Goal: Information Seeking & Learning: Learn about a topic

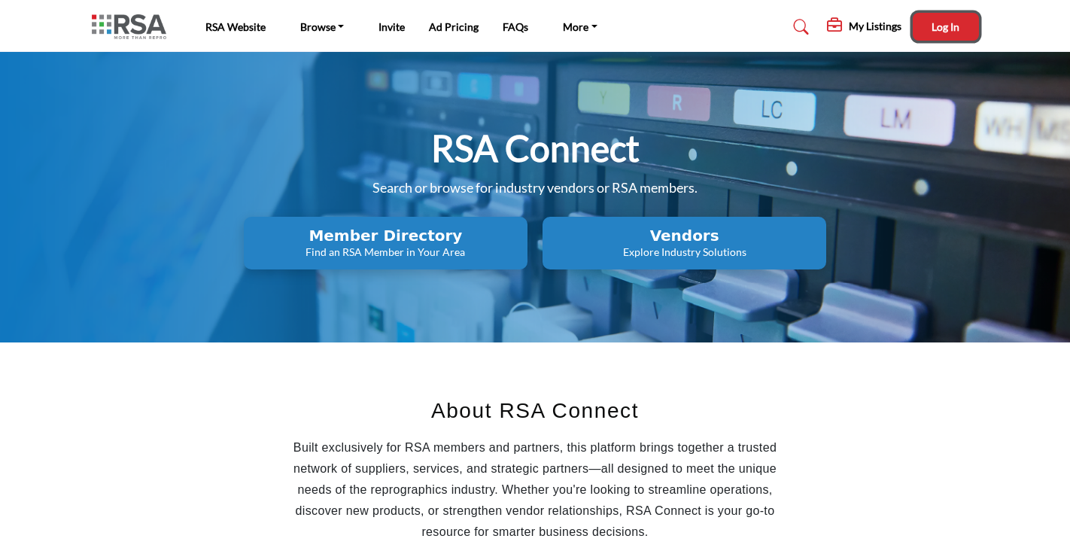
click at [956, 26] on span "Log In" at bounding box center [946, 26] width 28 height 13
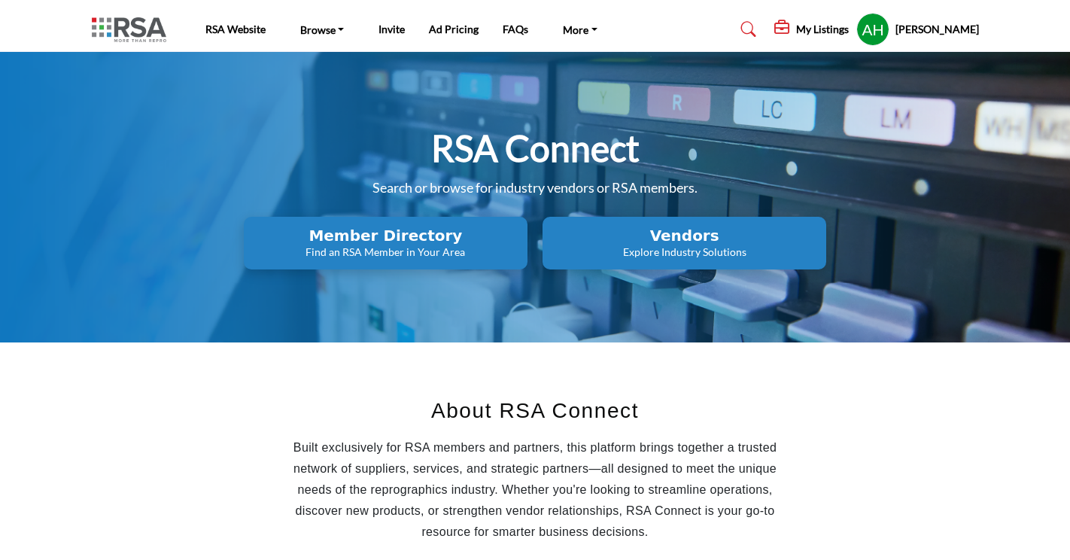
click at [807, 27] on h5 "My Listings" at bounding box center [822, 30] width 53 height 14
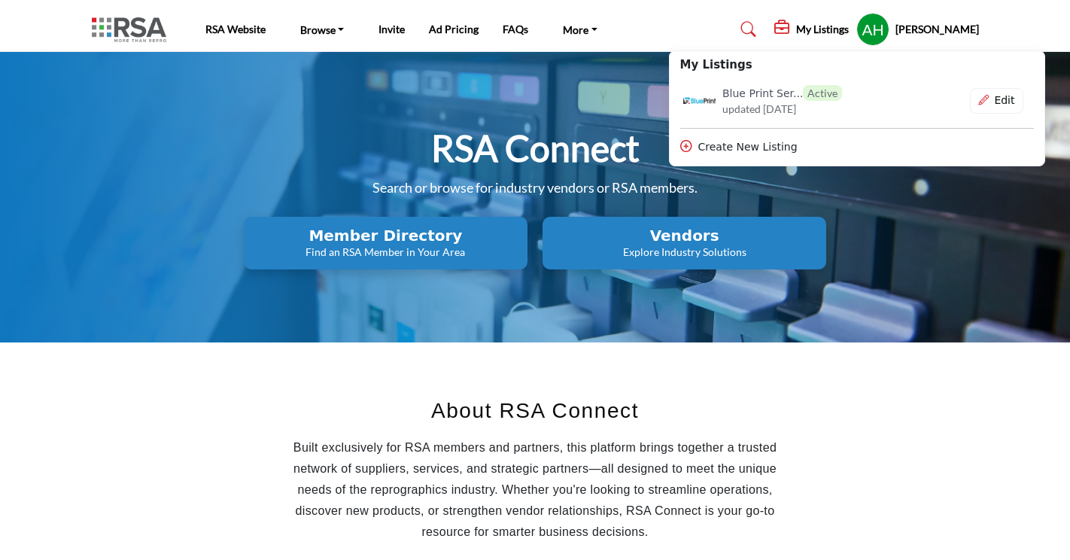
click at [981, 93] on div "Edit" at bounding box center [996, 101] width 53 height 26
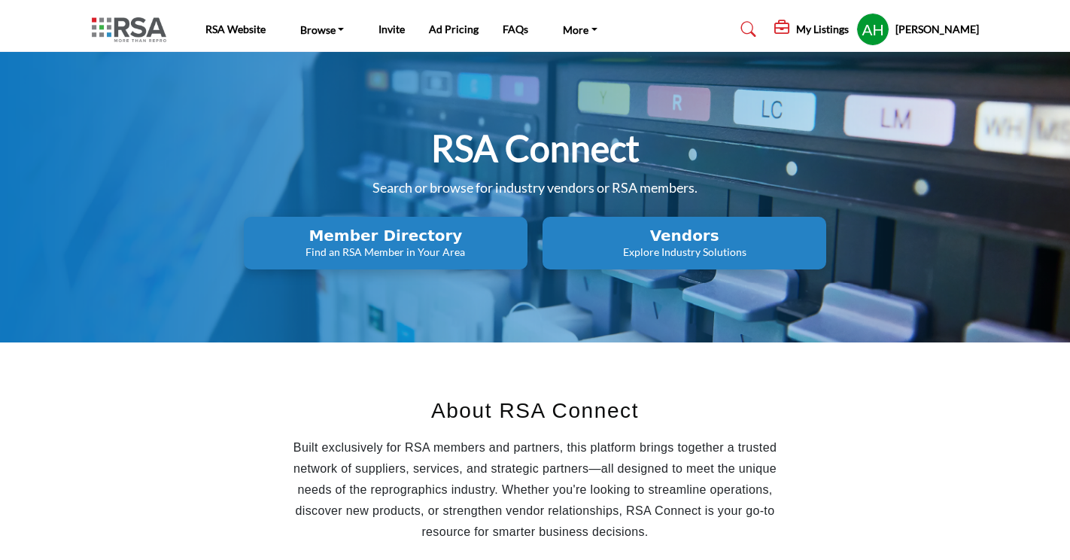
click at [836, 31] on h5 "My Listings" at bounding box center [822, 30] width 53 height 14
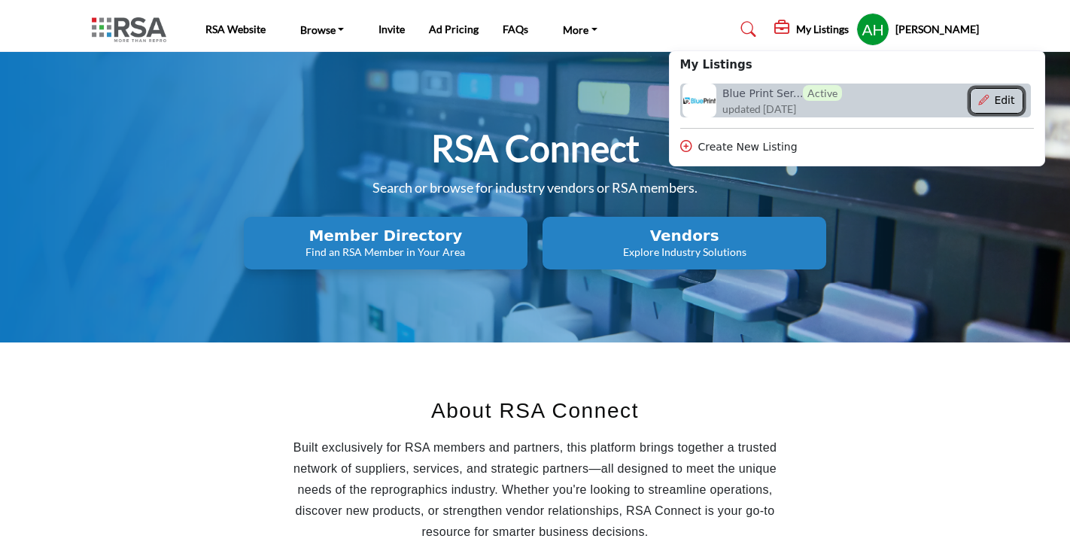
click at [1012, 102] on button "Edit" at bounding box center [996, 101] width 53 height 26
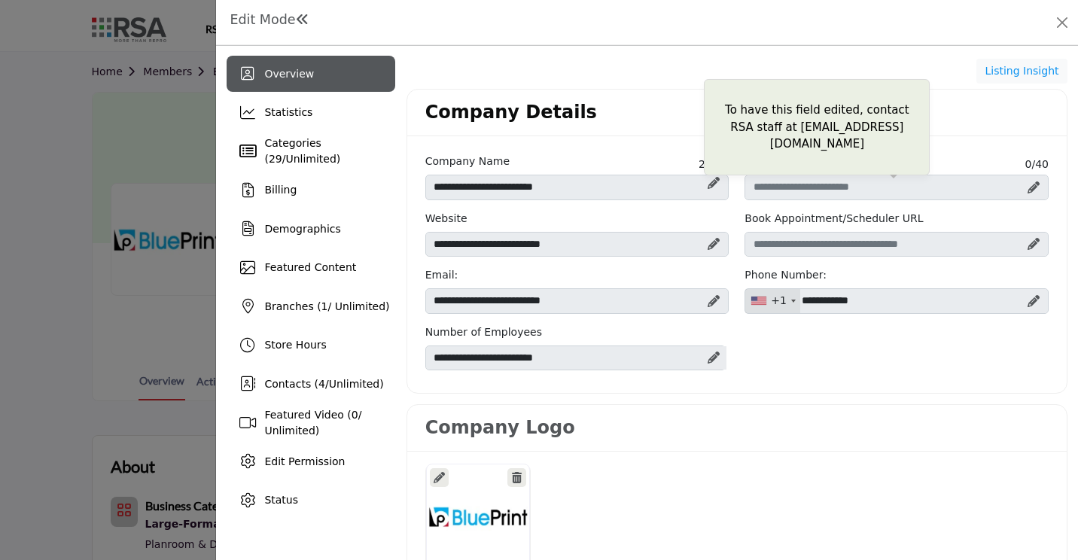
click at [707, 182] on icon at bounding box center [713, 183] width 12 height 12
click at [715, 184] on div "To have this field edited, contact RSA staff at [EMAIL_ADDRESS][DOMAIN_NAME]" at bounding box center [713, 187] width 26 height 24
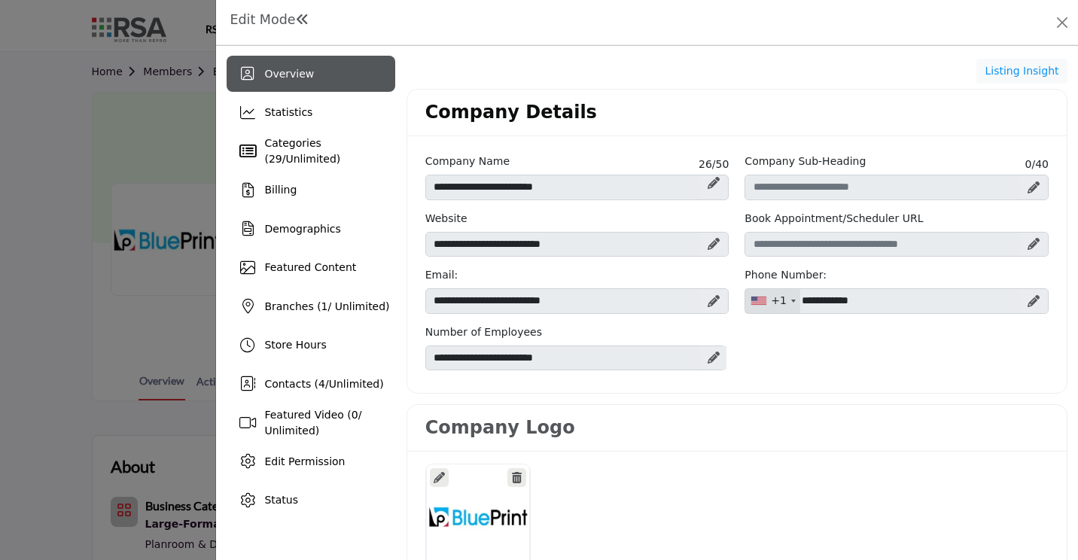
click at [1027, 242] on icon at bounding box center [1033, 244] width 12 height 12
click at [1036, 245] on icon at bounding box center [1040, 245] width 9 height 12
click at [708, 302] on icon at bounding box center [713, 301] width 12 height 12
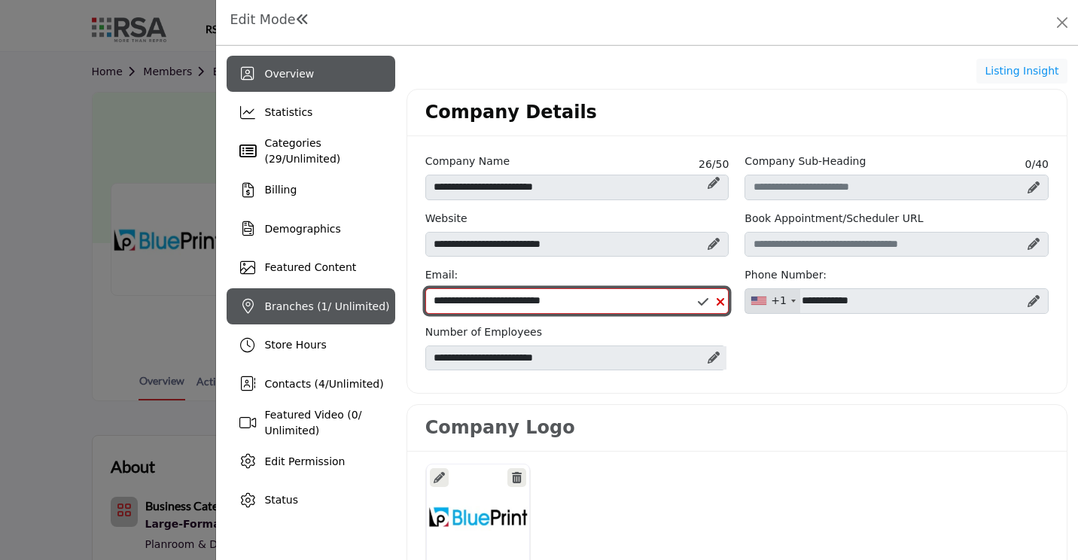
drag, startPoint x: 465, startPoint y: 303, endPoint x: 352, endPoint y: 305, distance: 112.9
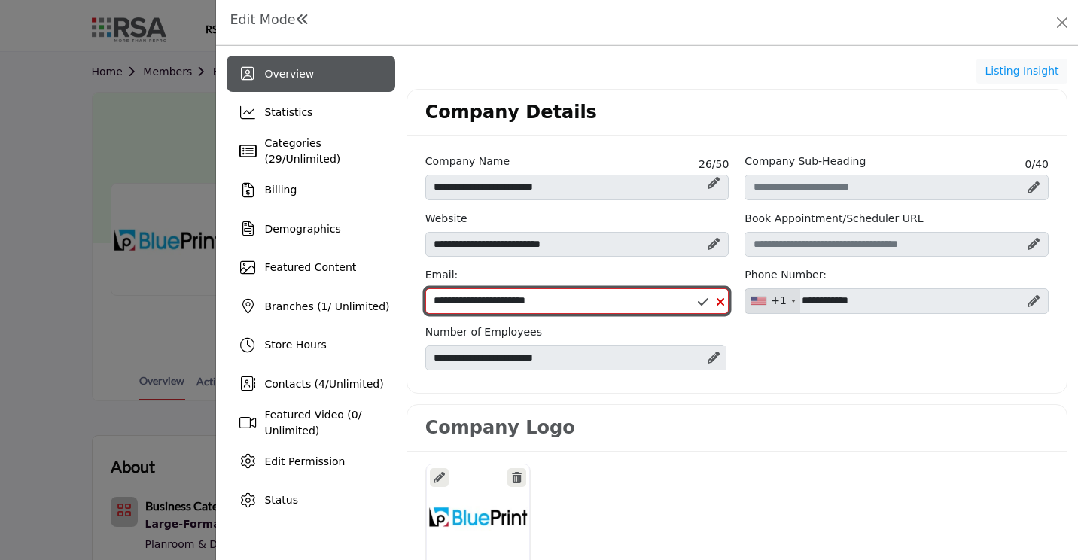
type input "**********"
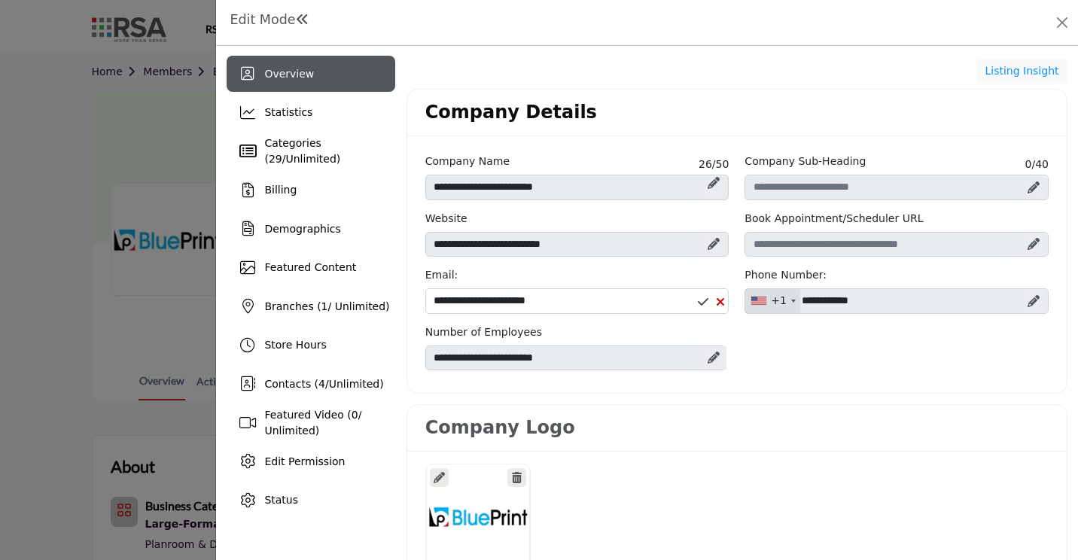
click at [782, 353] on div "**********" at bounding box center [736, 267] width 639 height 227
click at [698, 308] on icon at bounding box center [703, 302] width 11 height 12
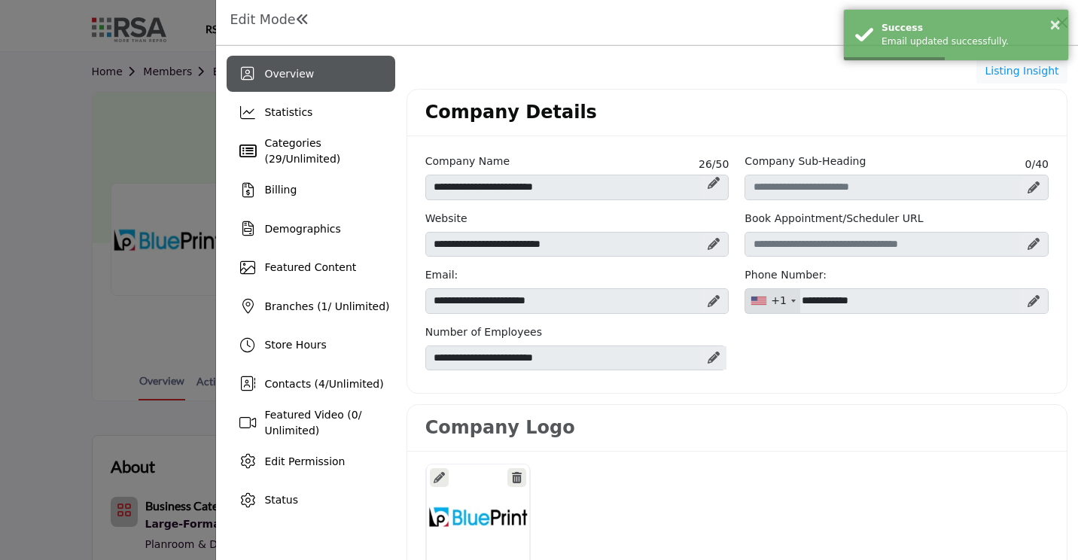
click at [711, 354] on icon at bounding box center [713, 357] width 12 height 12
click at [698, 357] on icon at bounding box center [703, 359] width 11 height 12
click at [713, 358] on icon at bounding box center [713, 357] width 12 height 12
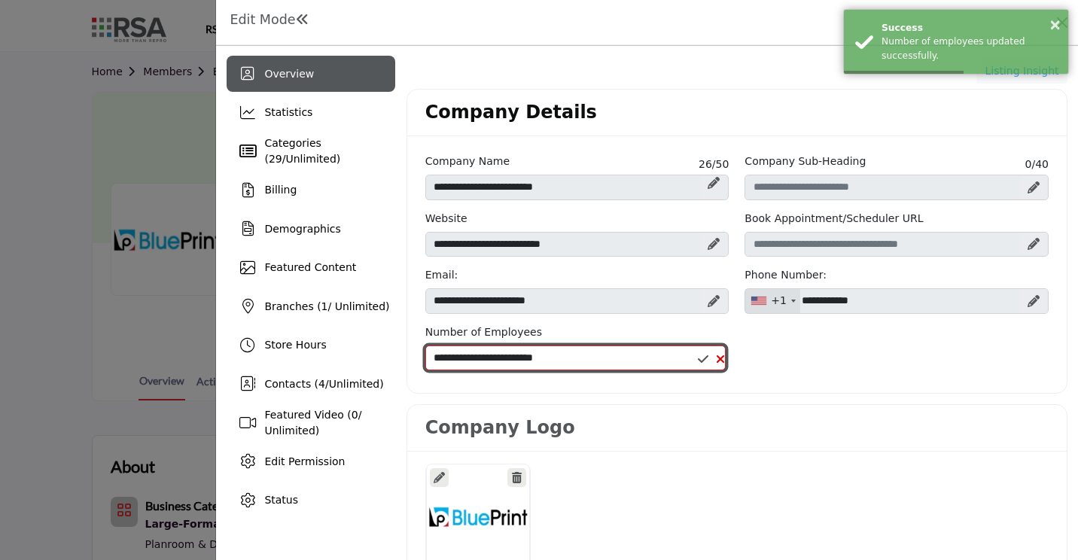
click at [586, 358] on select "**********" at bounding box center [575, 358] width 301 height 26
select select "****"
click at [425, 345] on select "**********" at bounding box center [575, 358] width 301 height 26
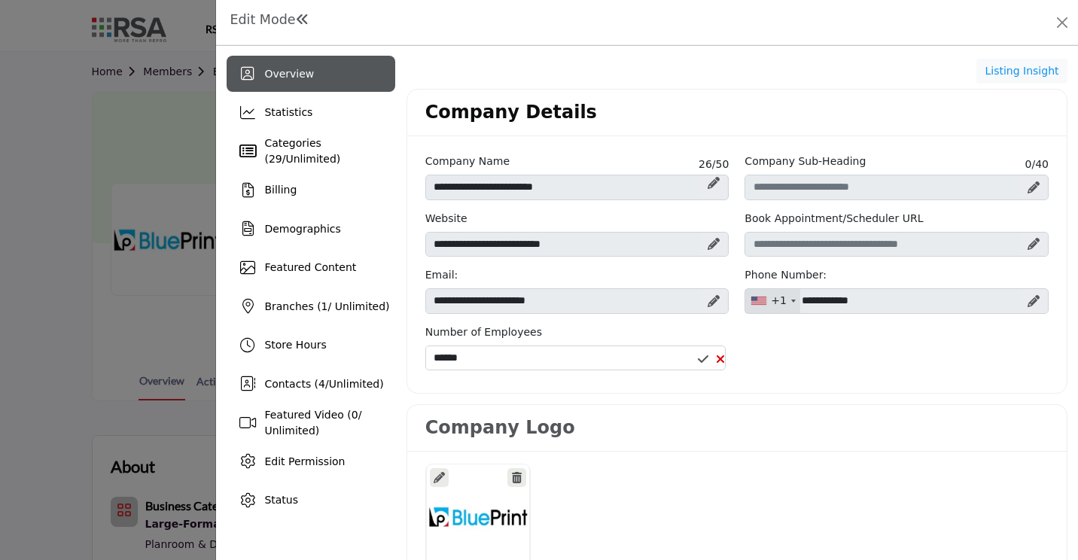
click at [701, 359] on icon at bounding box center [703, 359] width 11 height 12
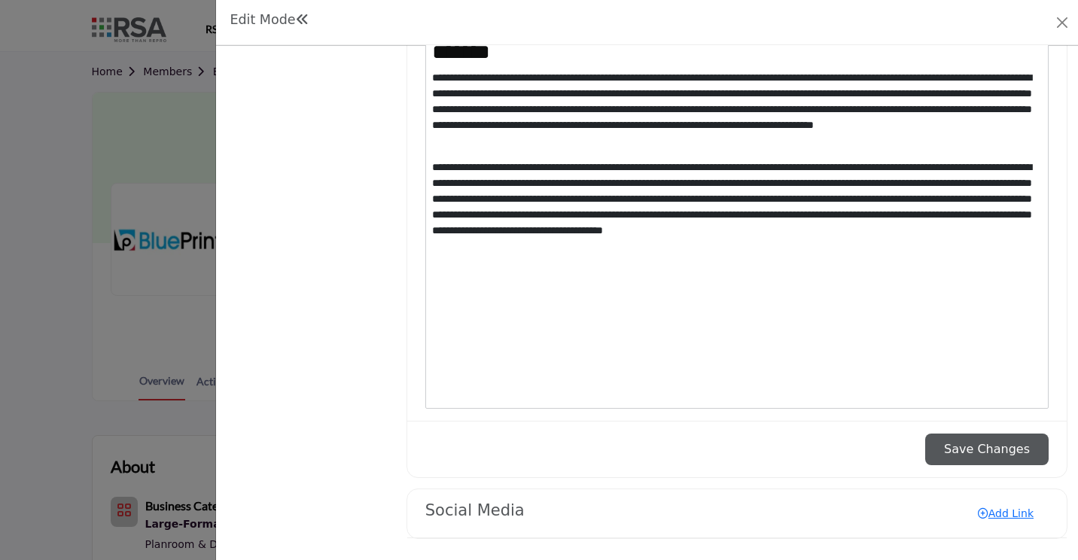
scroll to position [1585, 0]
click at [999, 514] on link "Add Link" at bounding box center [1006, 513] width 86 height 24
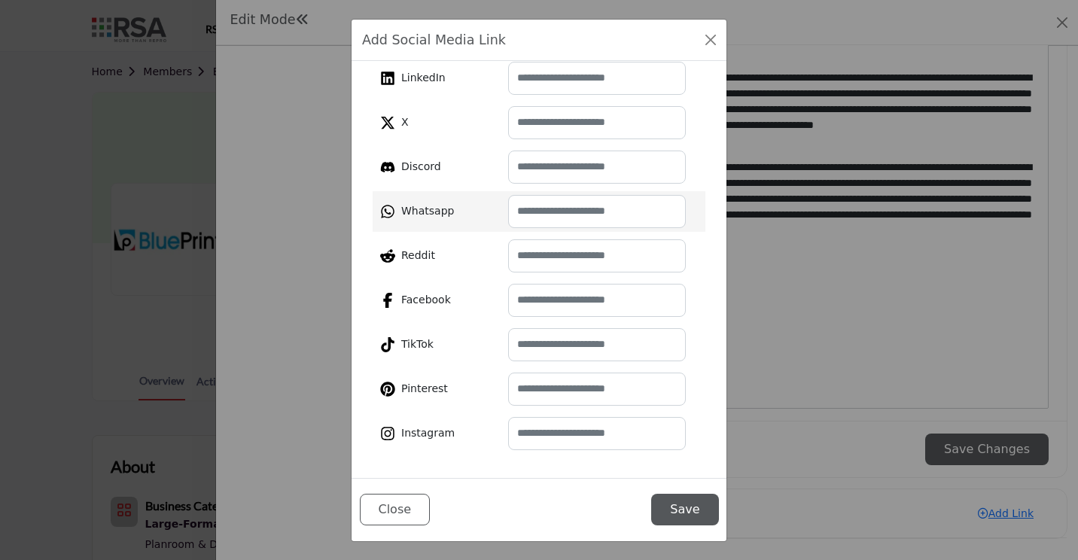
scroll to position [191, 0]
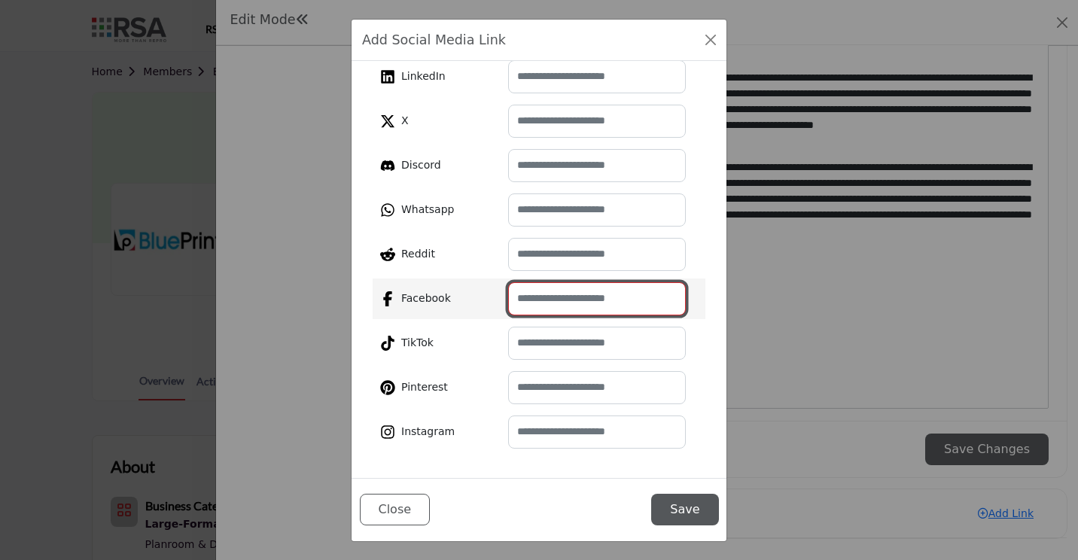
click at [579, 304] on input "text" at bounding box center [597, 298] width 178 height 33
paste input "**********"
type input "**********"
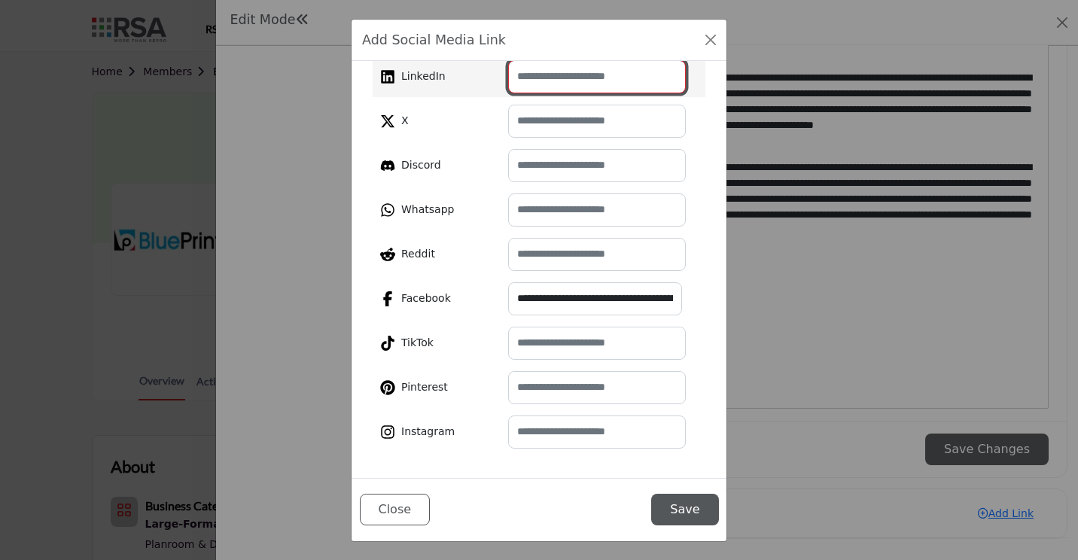
click at [536, 86] on input "text" at bounding box center [597, 76] width 178 height 33
paste input "**********"
type input "**********"
click at [679, 507] on button "Save" at bounding box center [684, 510] width 67 height 32
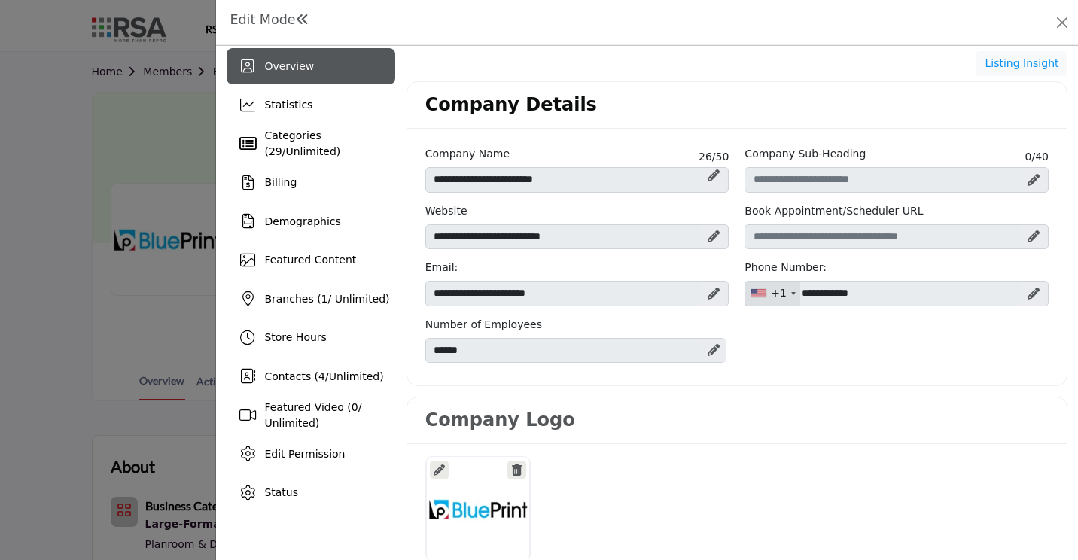
scroll to position [0, 0]
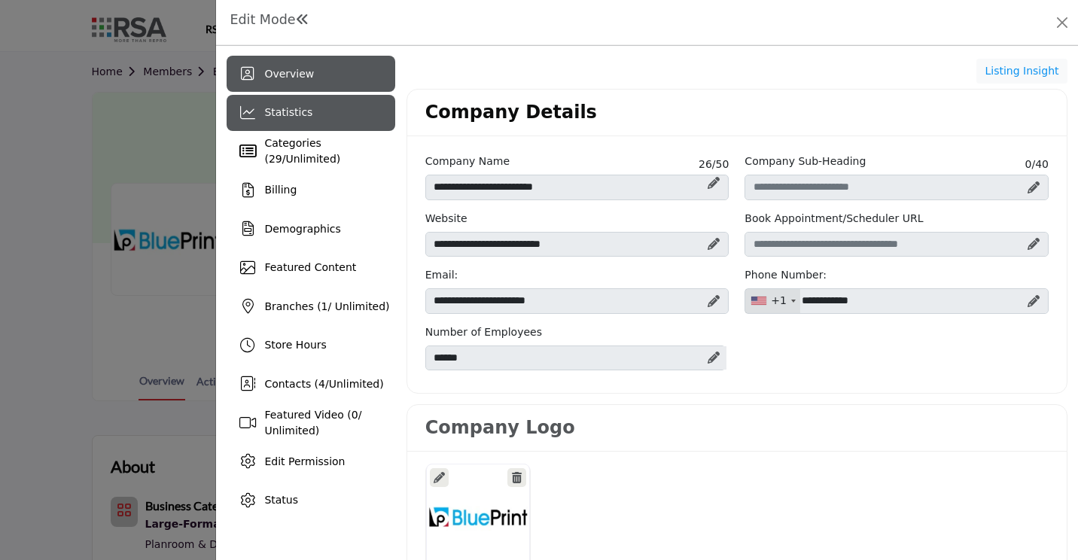
click at [311, 117] on div "Statistics" at bounding box center [311, 113] width 168 height 36
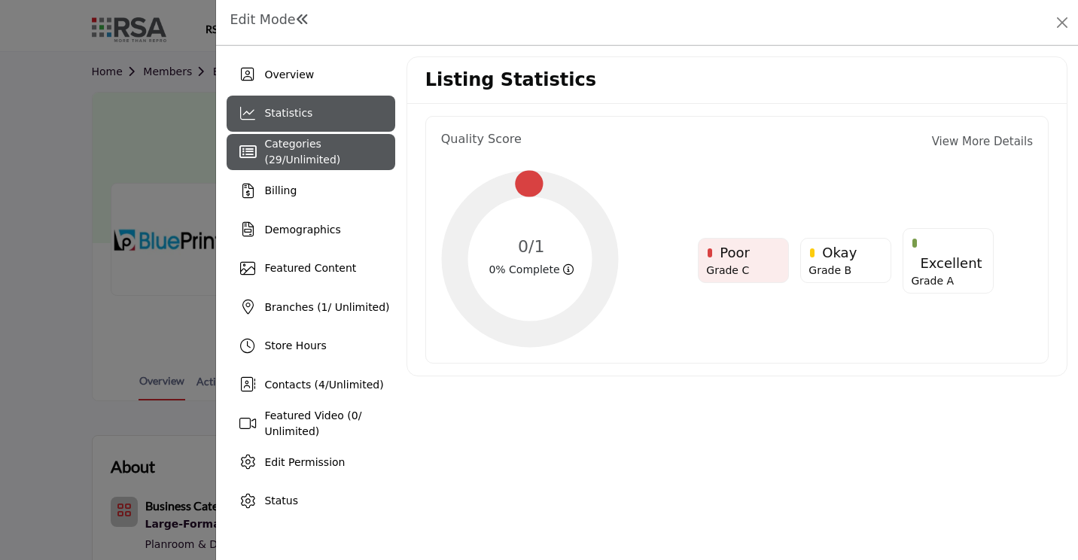
click at [293, 147] on span "Categories ( 29 / Unlimited )" at bounding box center [302, 152] width 76 height 28
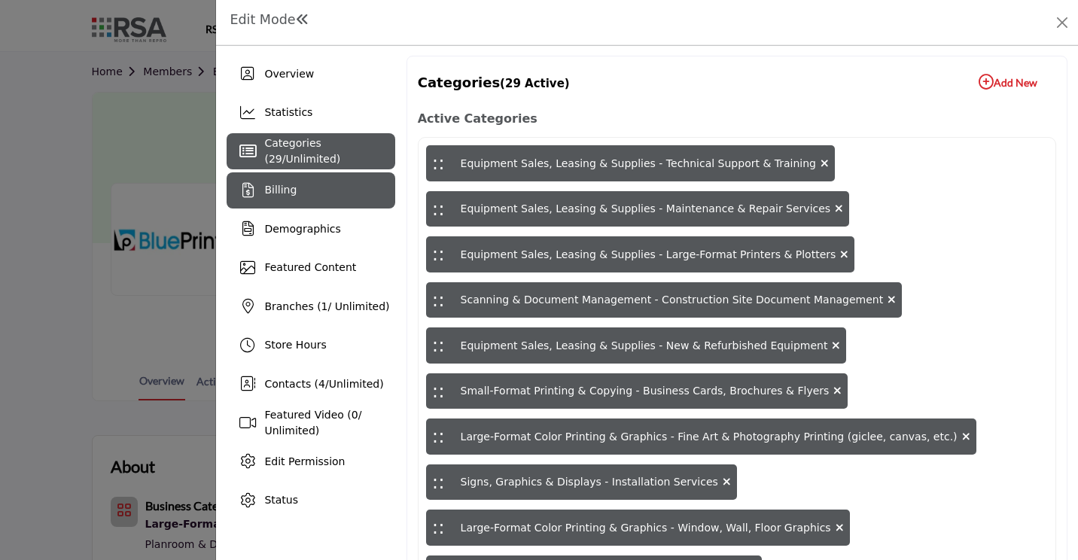
click at [278, 184] on span "Billing" at bounding box center [280, 190] width 32 height 12
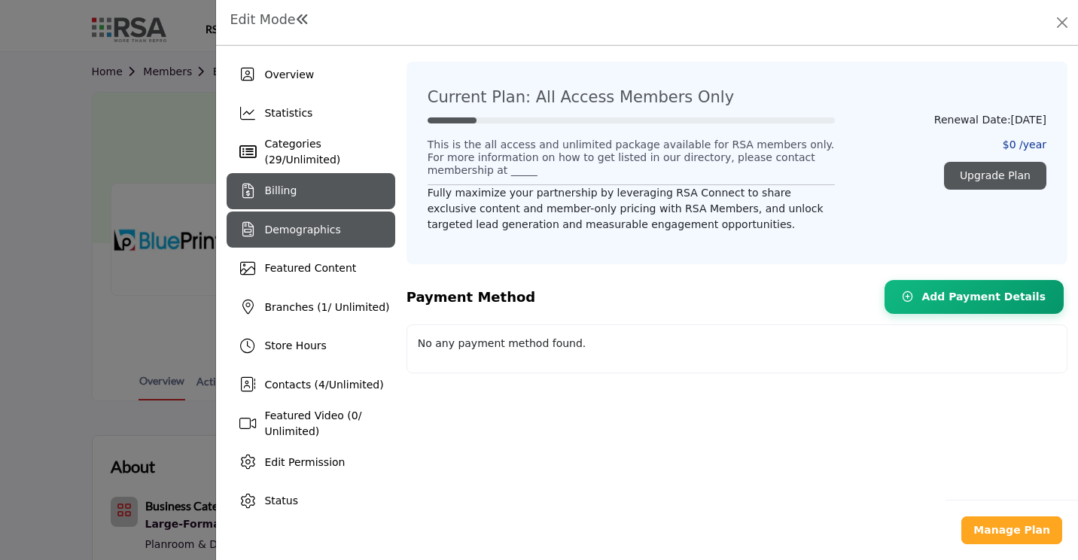
click at [292, 224] on span "Demographics" at bounding box center [302, 230] width 76 height 12
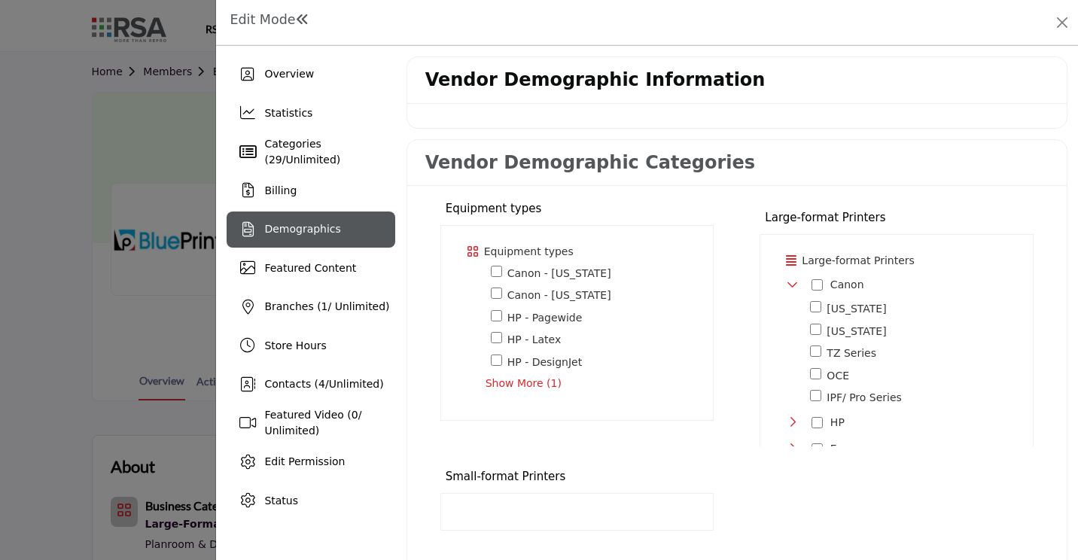
scroll to position [10, 0]
click at [522, 382] on span "Show More (1)" at bounding box center [590, 383] width 210 height 16
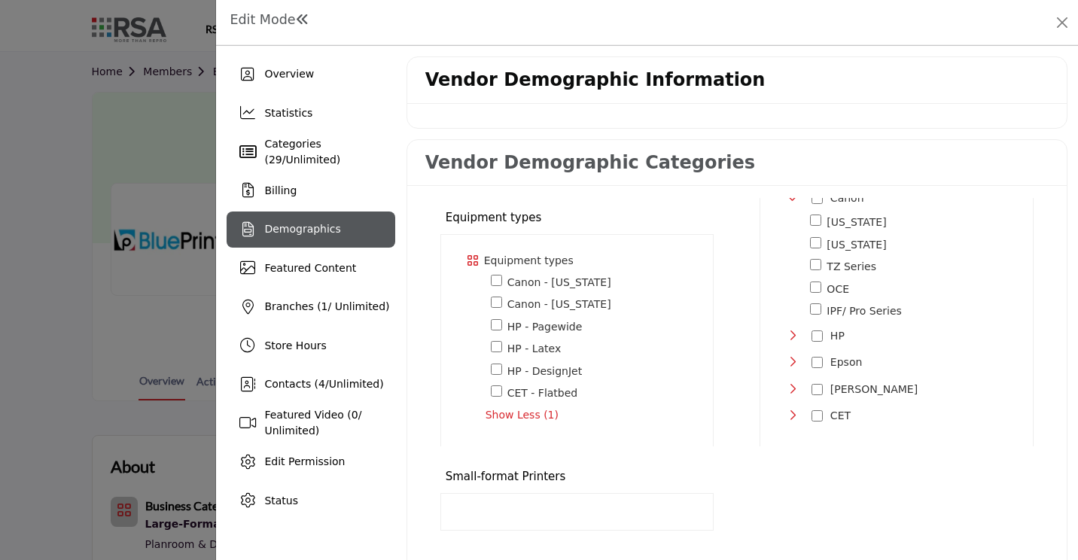
scroll to position [118, 0]
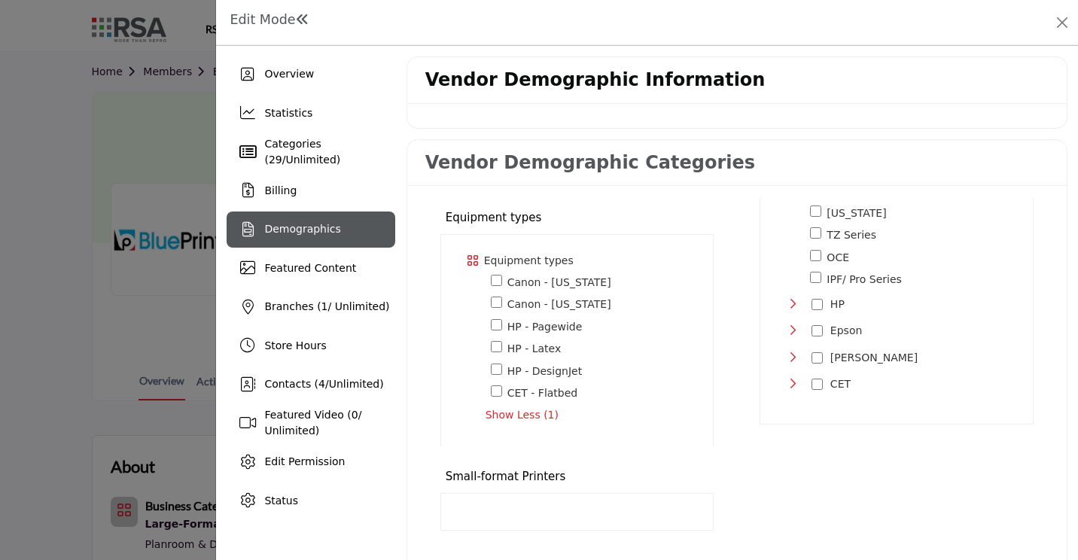
click at [786, 329] on icon "Toggle Category" at bounding box center [792, 330] width 12 height 12
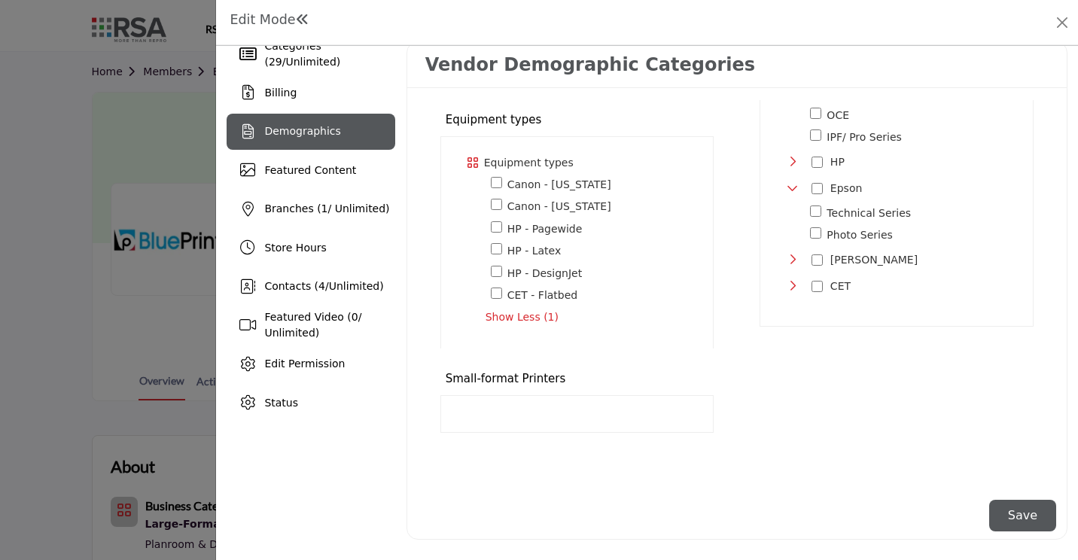
scroll to position [99, 0]
click at [539, 403] on div at bounding box center [577, 413] width 274 height 38
click at [531, 409] on div at bounding box center [577, 413] width 274 height 38
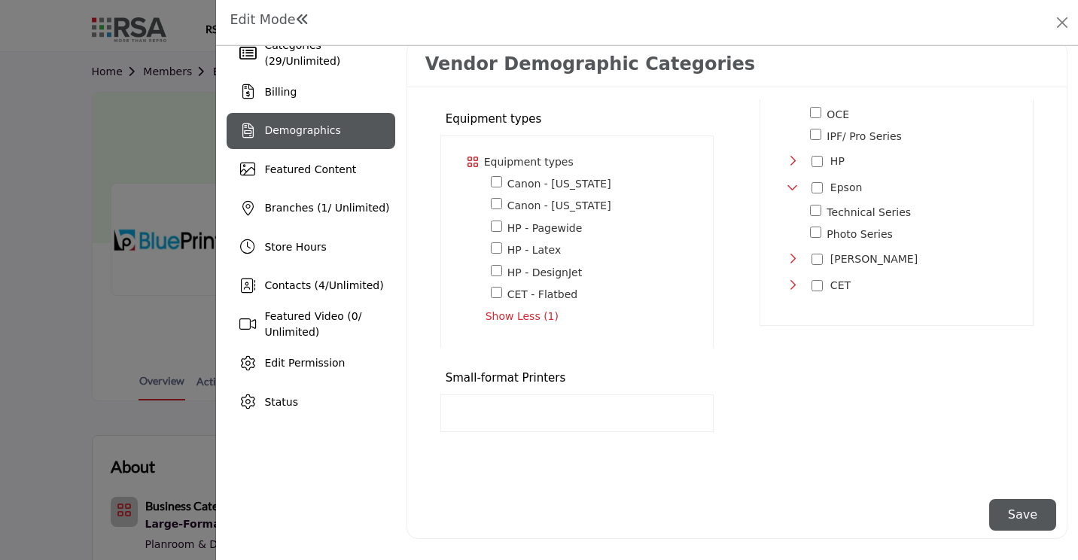
click at [497, 404] on div at bounding box center [577, 413] width 274 height 38
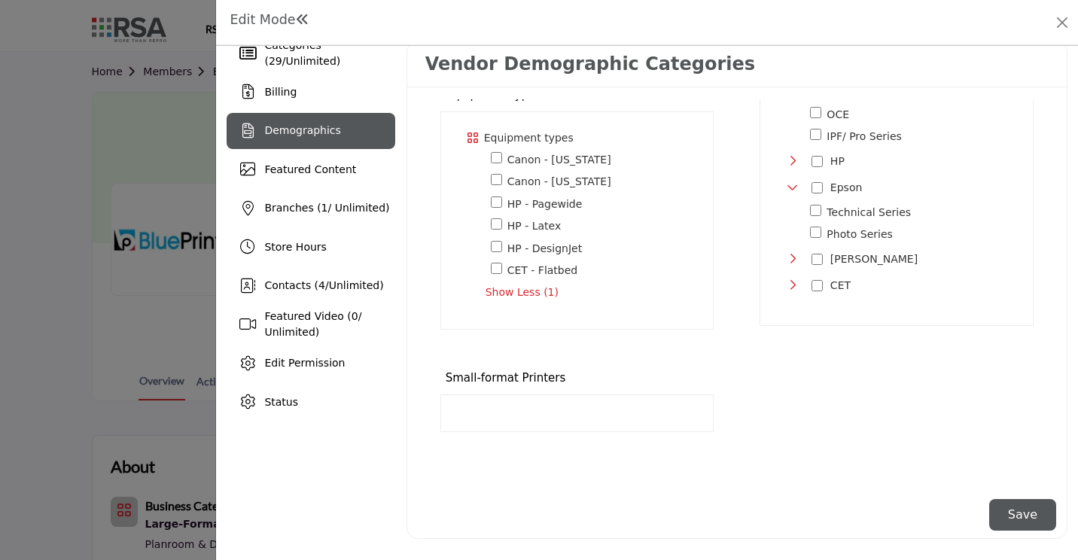
scroll to position [29, 0]
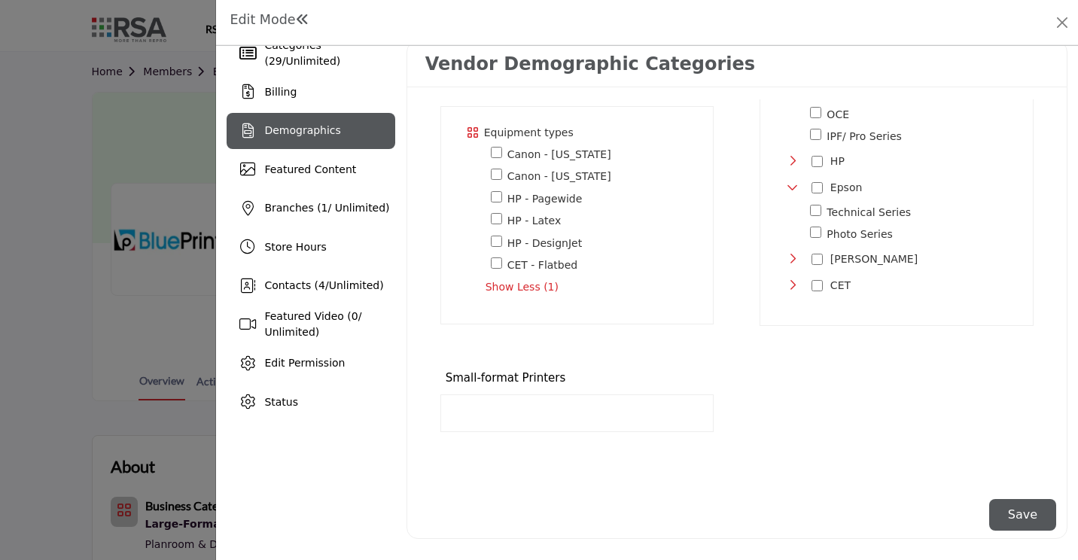
click at [607, 391] on div "Small-format Printers" at bounding box center [577, 408] width 304 height 100
click at [605, 395] on div at bounding box center [577, 413] width 274 height 38
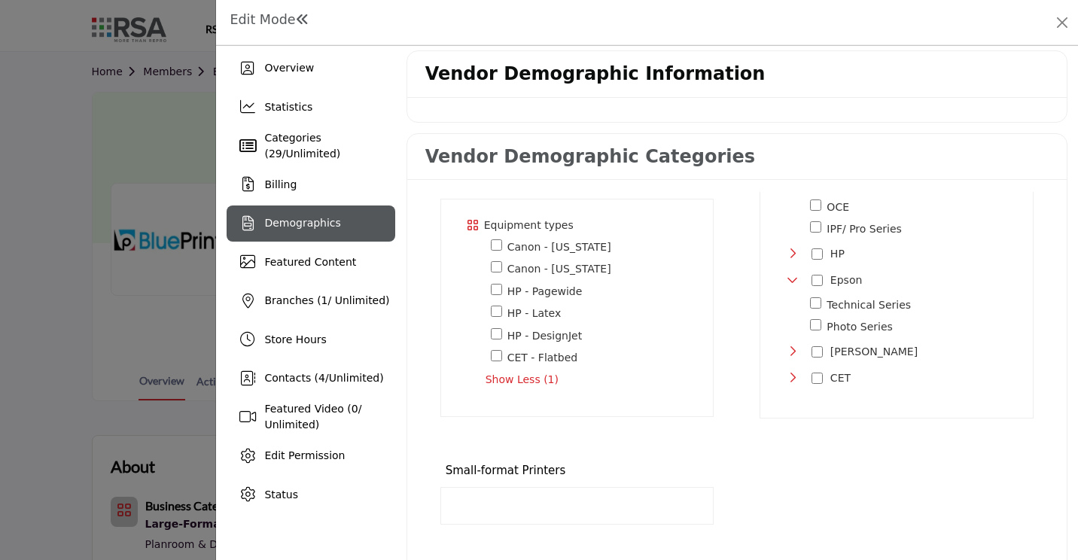
scroll to position [0, 0]
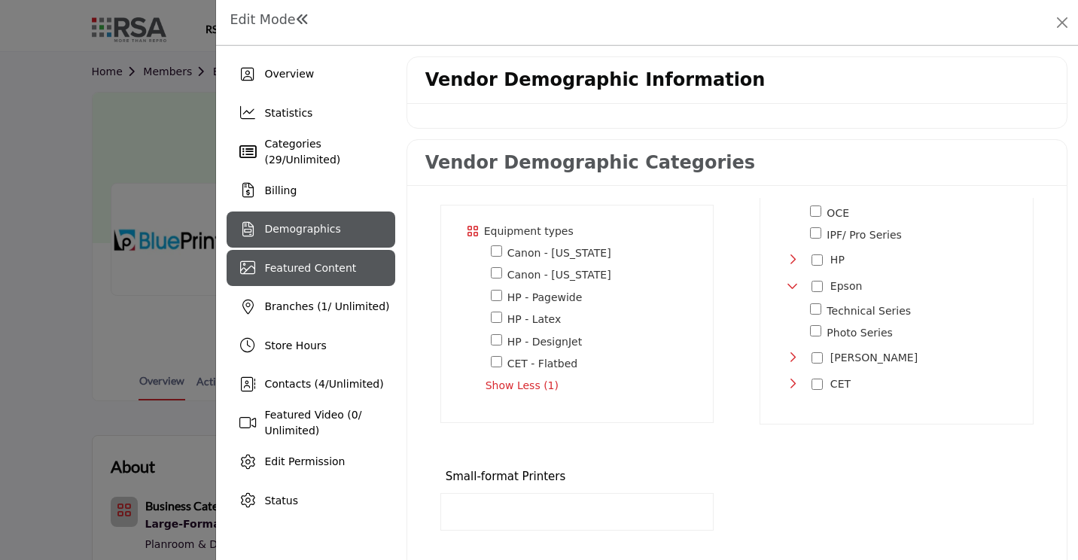
click at [310, 267] on span "Featured Content" at bounding box center [310, 268] width 92 height 12
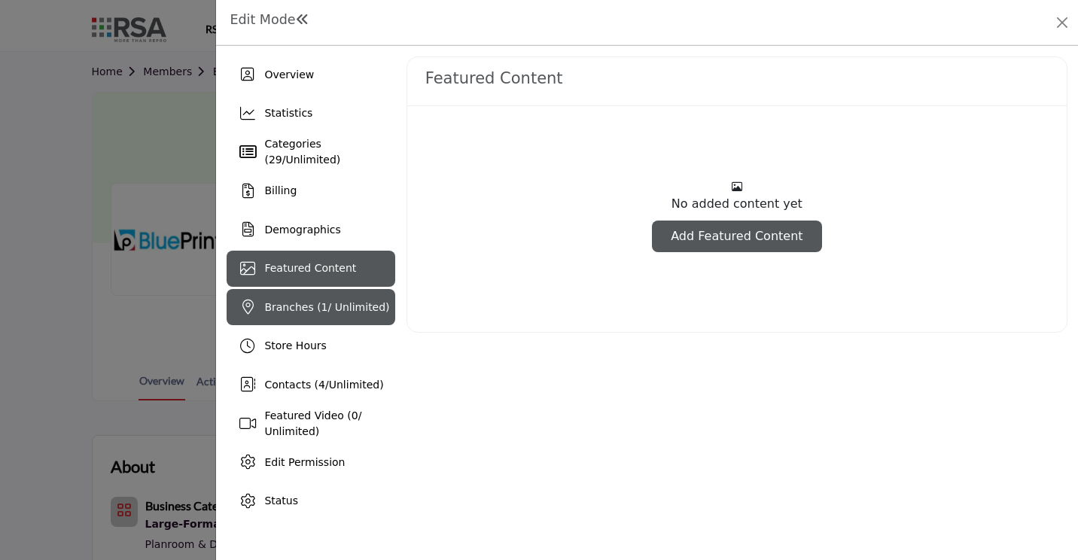
click at [296, 321] on div "Branches ( 1 / Unlimited)" at bounding box center [311, 307] width 168 height 36
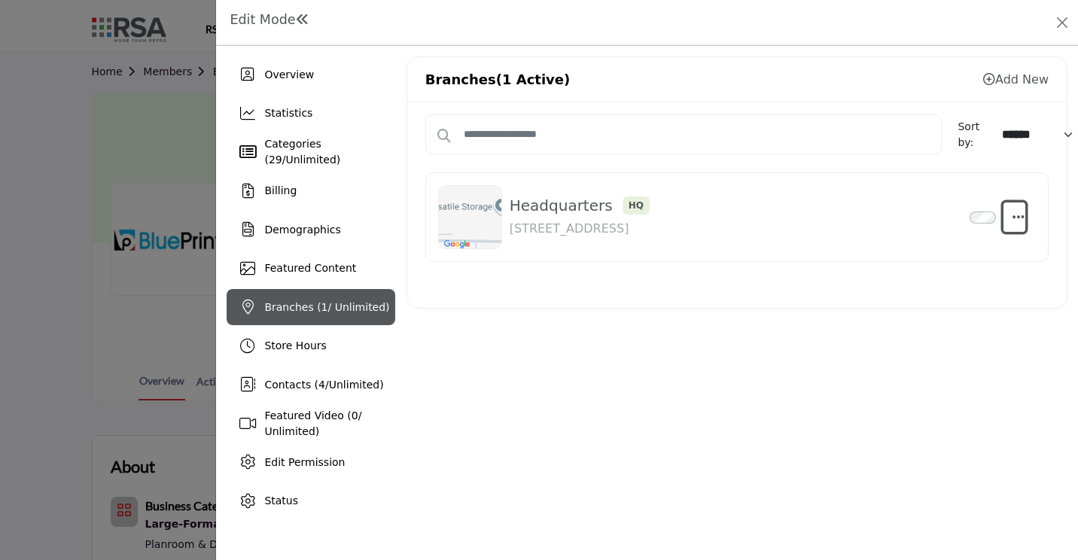
click at [1023, 207] on button "button" at bounding box center [1014, 217] width 22 height 30
click at [1023, 208] on button "button" at bounding box center [1014, 217] width 22 height 30
click at [1041, 85] on link "Add New" at bounding box center [1015, 79] width 65 height 14
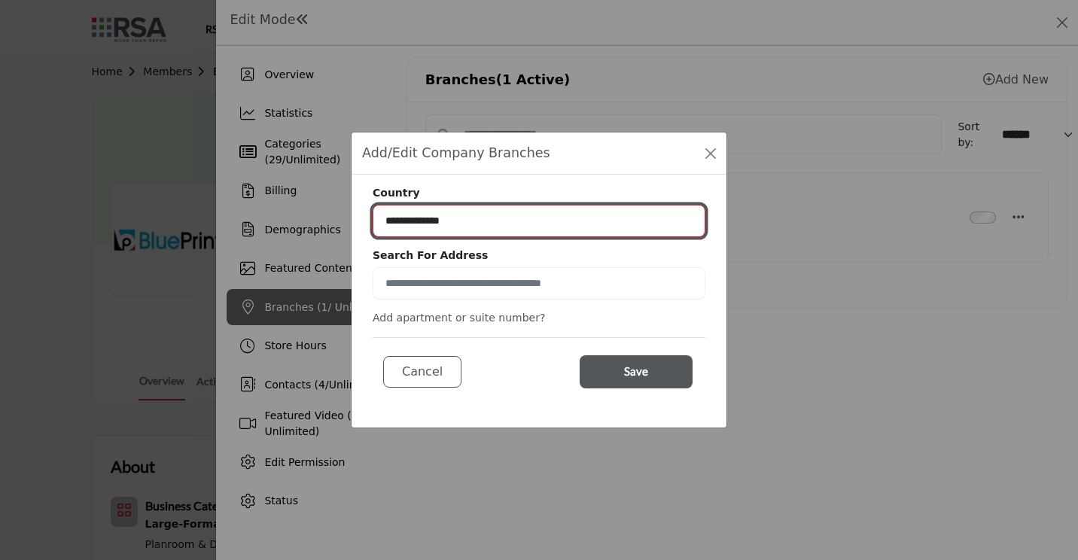
click at [501, 224] on select "**********" at bounding box center [539, 221] width 333 height 32
select select "***"
click at [373, 205] on select "**********" at bounding box center [539, 221] width 333 height 32
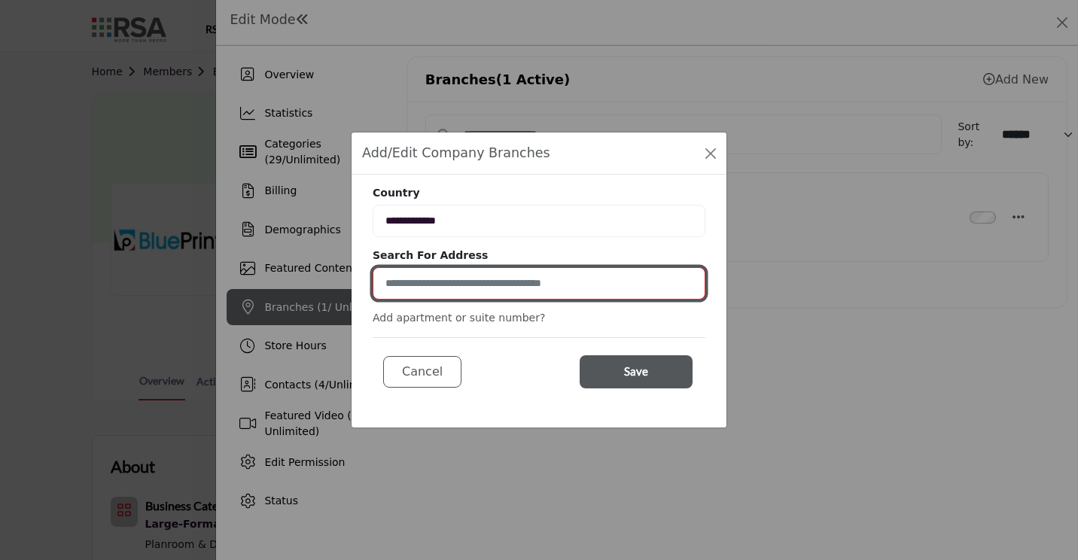
click at [480, 282] on input at bounding box center [539, 283] width 333 height 32
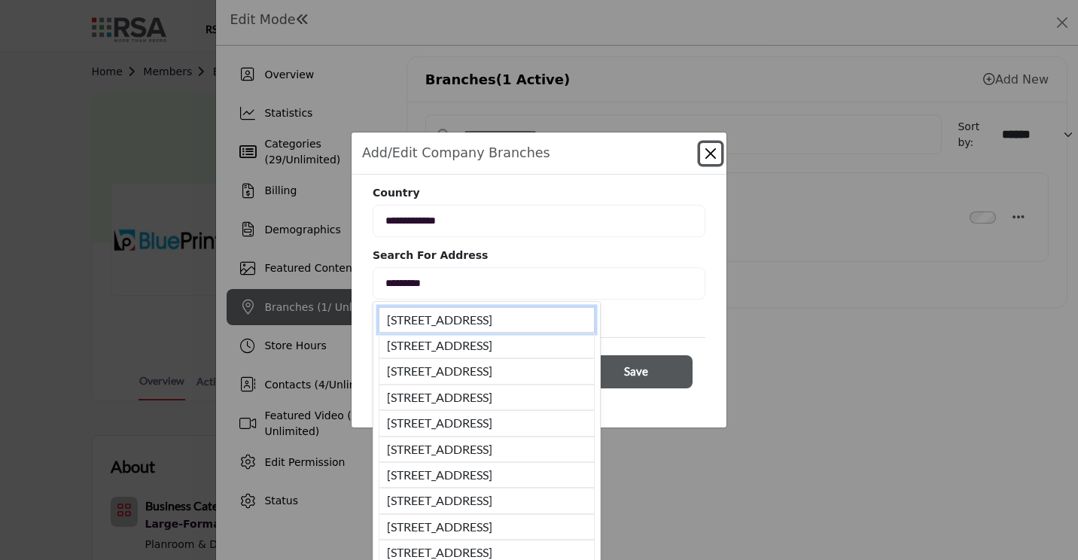
click at [473, 323] on li "2201 S Oneida St, Green Bay, WI, 54304, USA" at bounding box center [487, 320] width 216 height 26
type input "**********"
type input "*********"
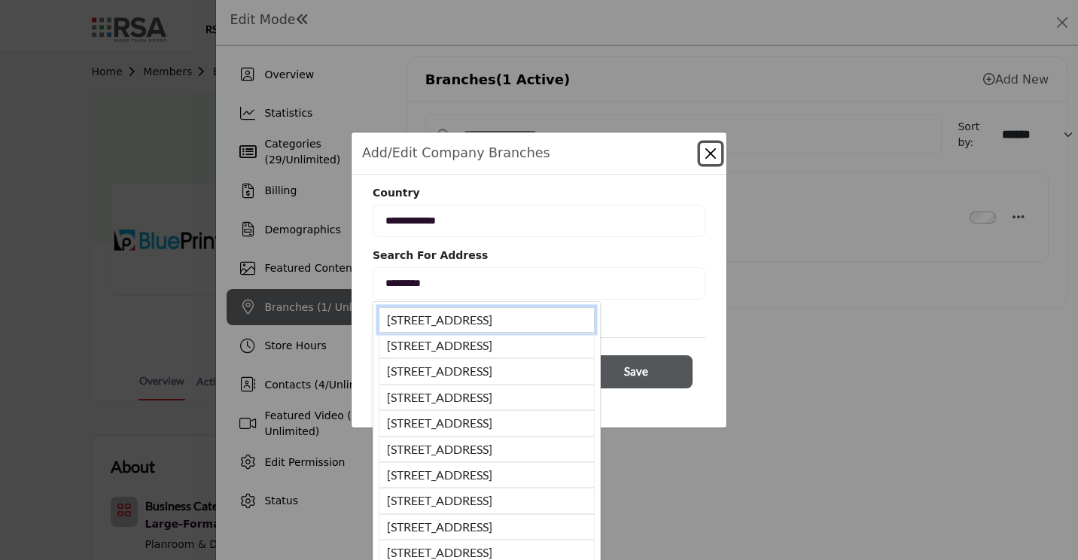
type input "**********"
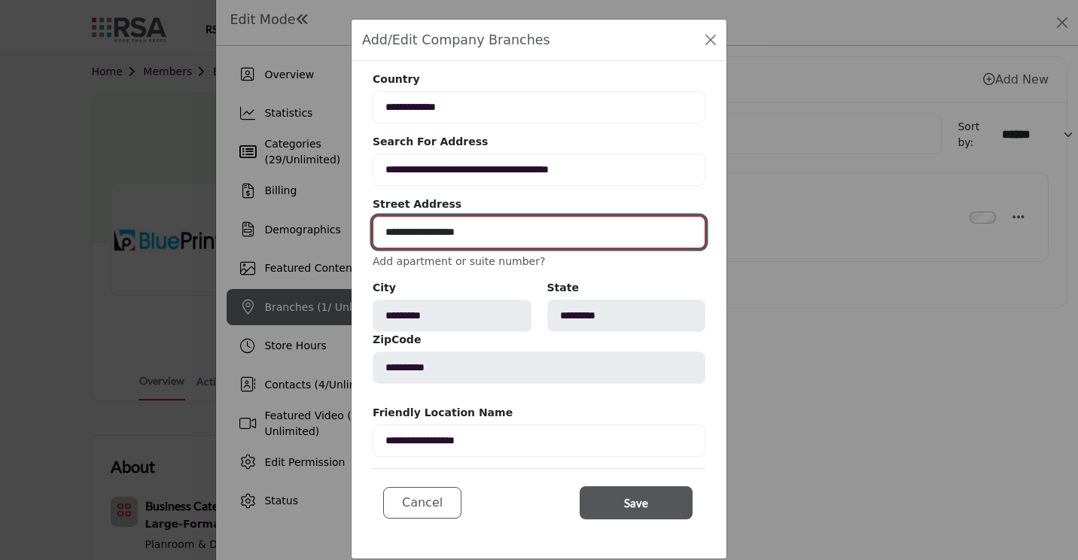
click at [536, 232] on input "**********" at bounding box center [539, 232] width 333 height 32
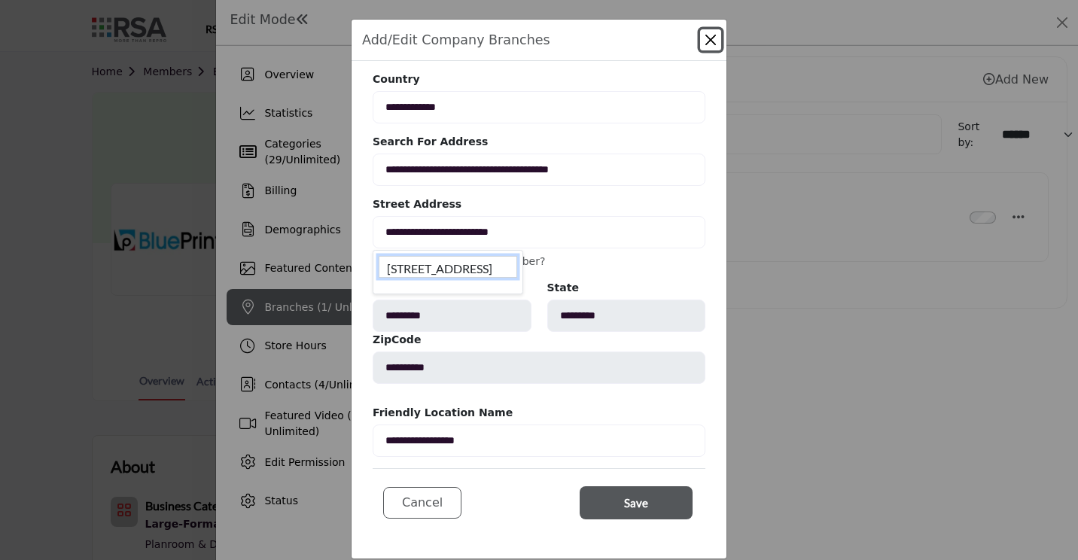
click at [517, 274] on li "2201 S Oneida St, Suite 8, Green Bay, WI, 54304, USA" at bounding box center [448, 267] width 138 height 22
type input "**********"
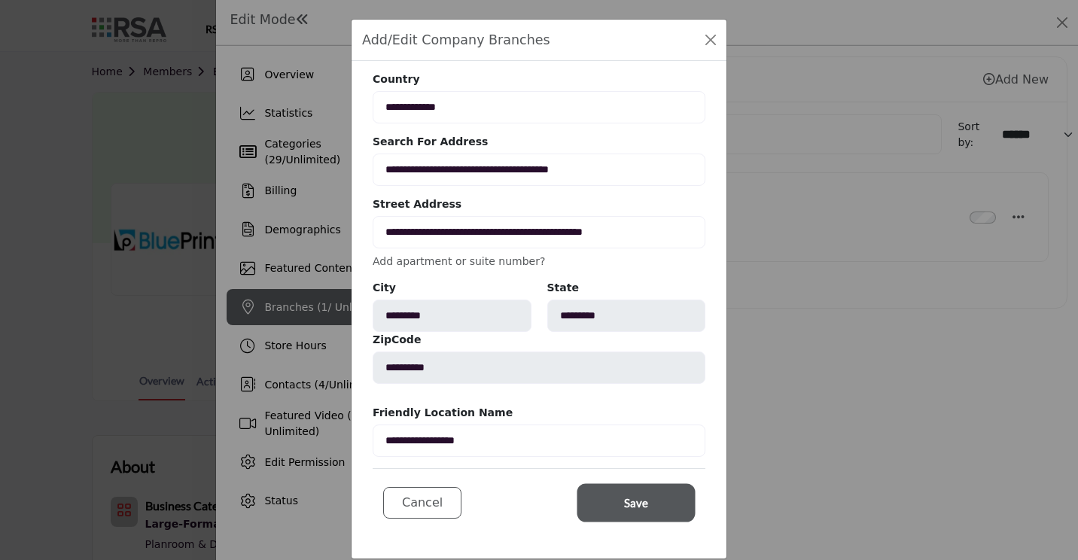
click at [668, 504] on button "Save" at bounding box center [636, 502] width 113 height 33
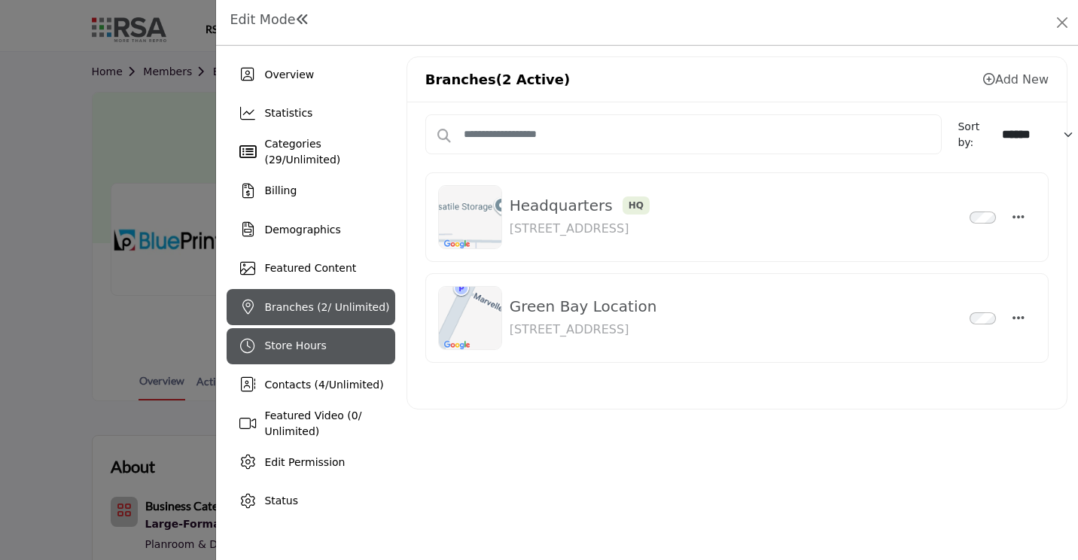
click at [281, 359] on div "Store Hours" at bounding box center [311, 346] width 168 height 36
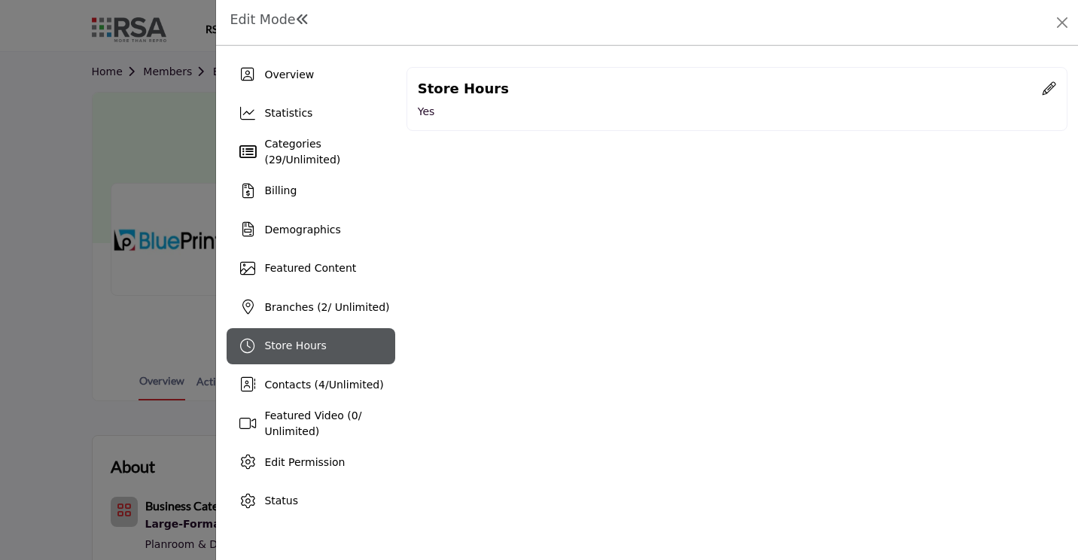
click at [1050, 89] on icon at bounding box center [1049, 88] width 14 height 14
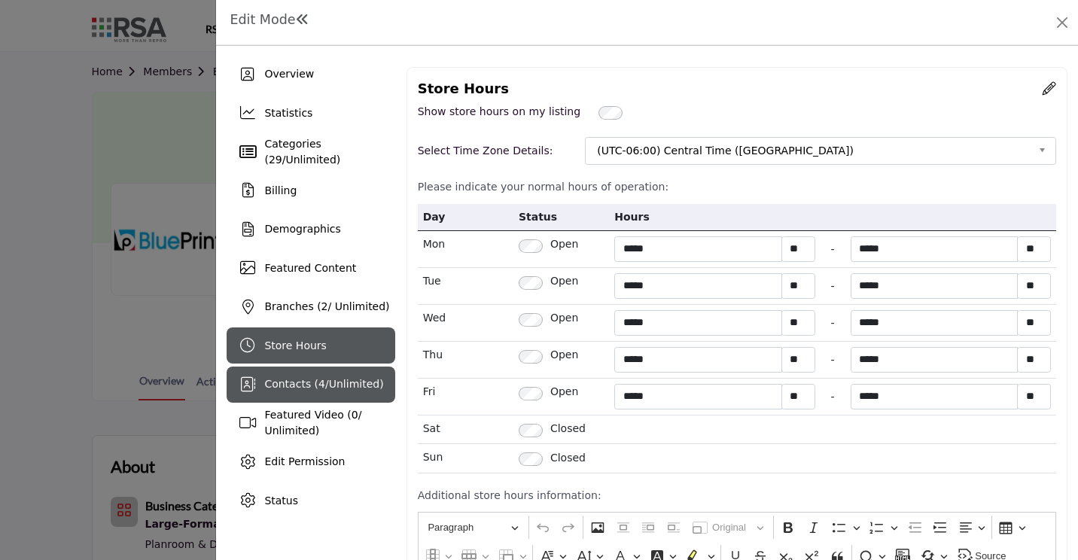
click at [314, 376] on div "Contacts ( 4 / Unlimited )" at bounding box center [323, 384] width 119 height 16
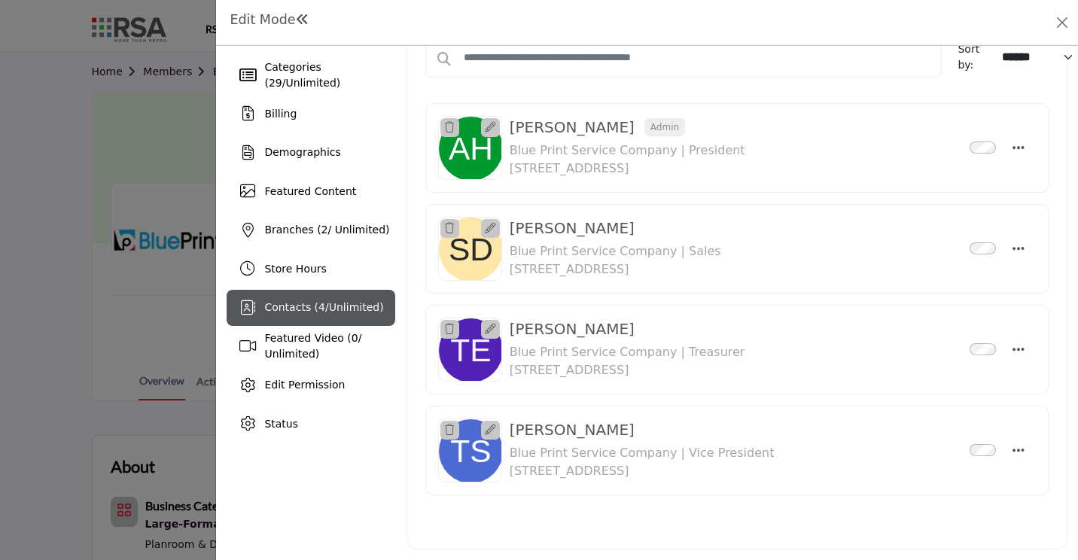
scroll to position [81, 0]
click at [1012, 354] on button "Select Droddown options" at bounding box center [1014, 350] width 22 height 30
click at [951, 423] on link "Edit Contact" at bounding box center [945, 421] width 146 height 27
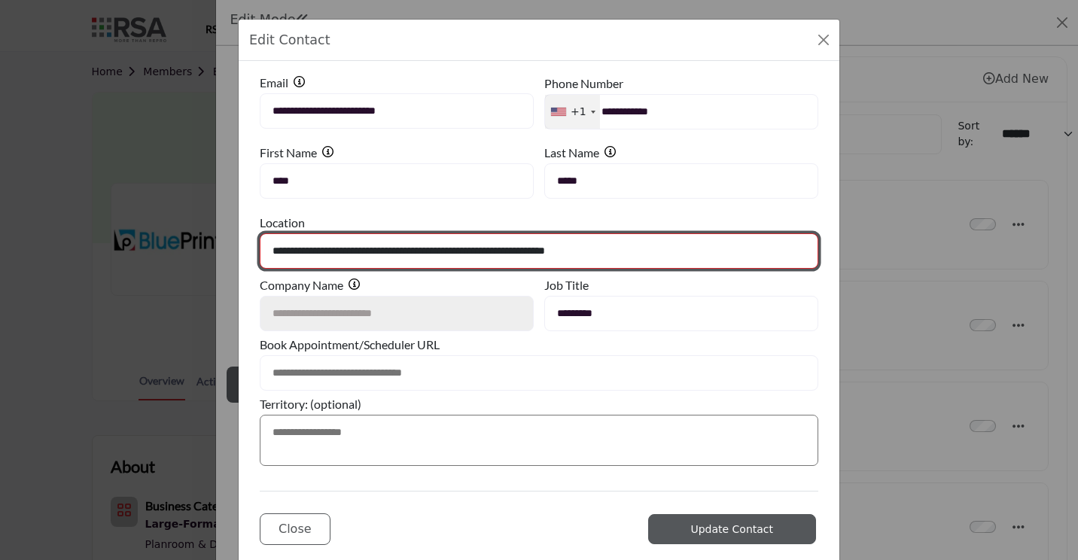
click at [439, 262] on select "**********" at bounding box center [539, 250] width 558 height 35
click at [446, 257] on select "**********" at bounding box center [539, 250] width 558 height 35
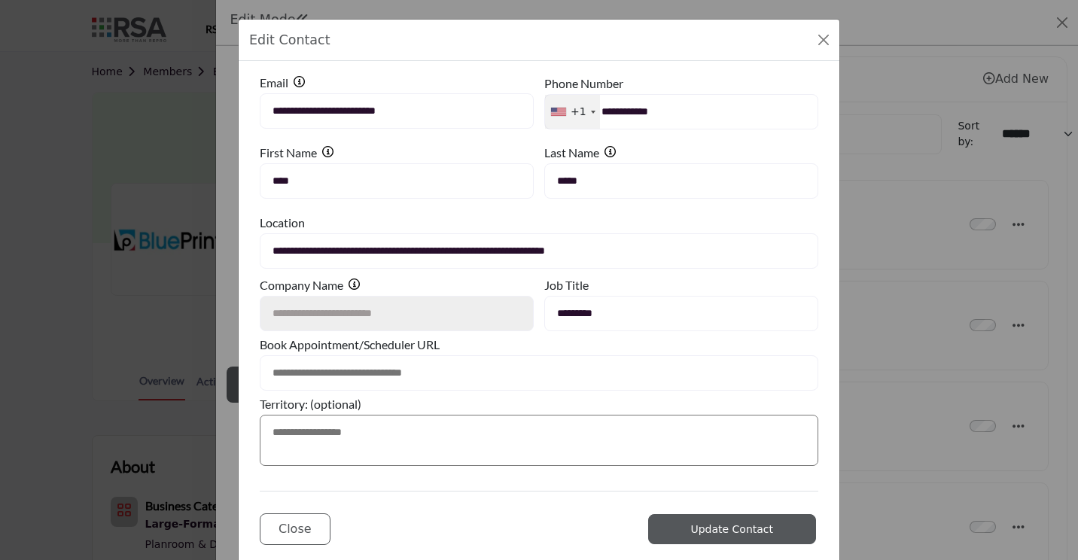
click at [586, 307] on input "*********" at bounding box center [681, 313] width 274 height 35
click at [291, 534] on span "Close" at bounding box center [294, 529] width 33 height 14
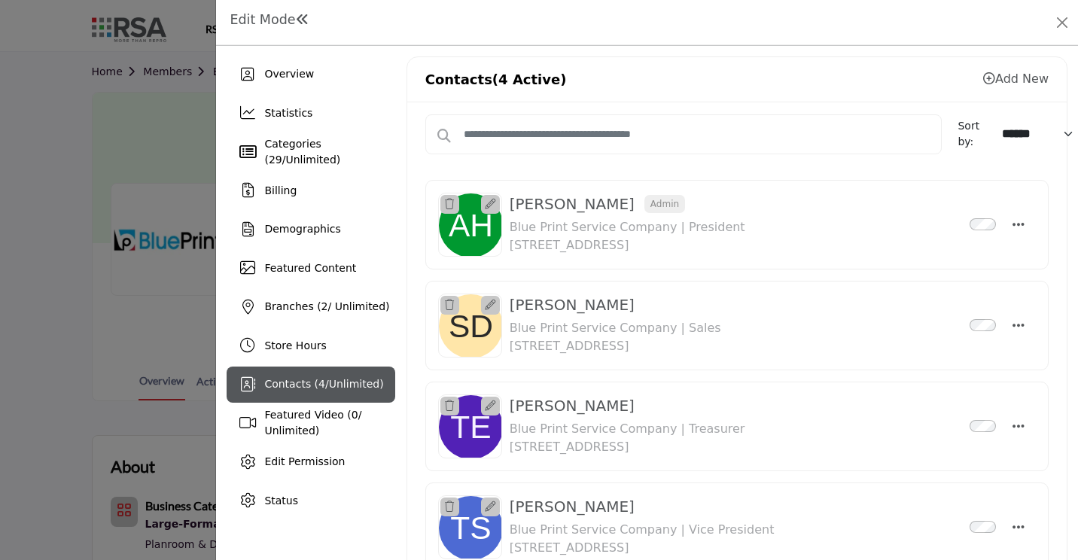
scroll to position [75, 0]
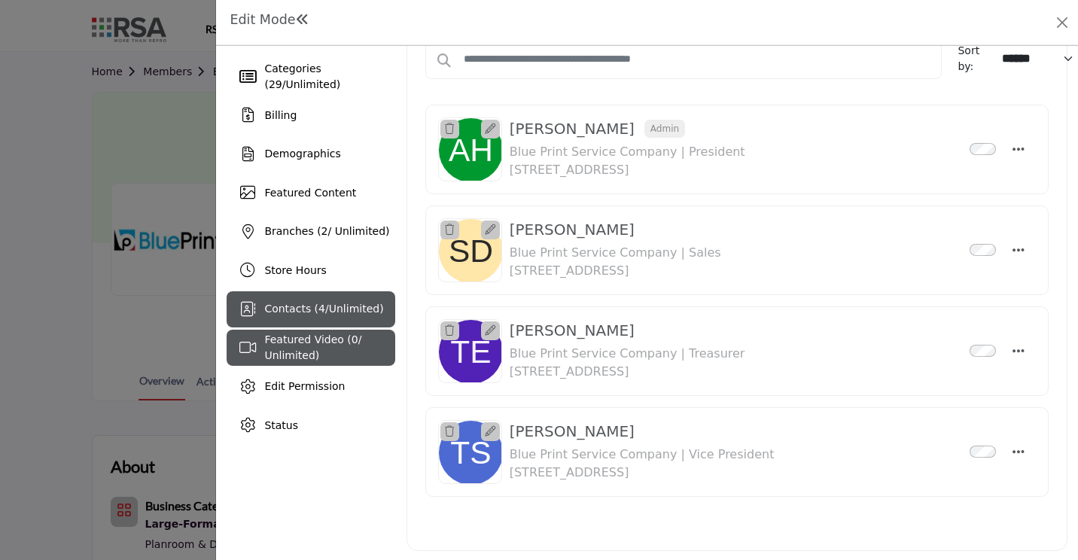
click at [318, 345] on span "Featured Video ( 0 / Unlimited)" at bounding box center [312, 347] width 97 height 28
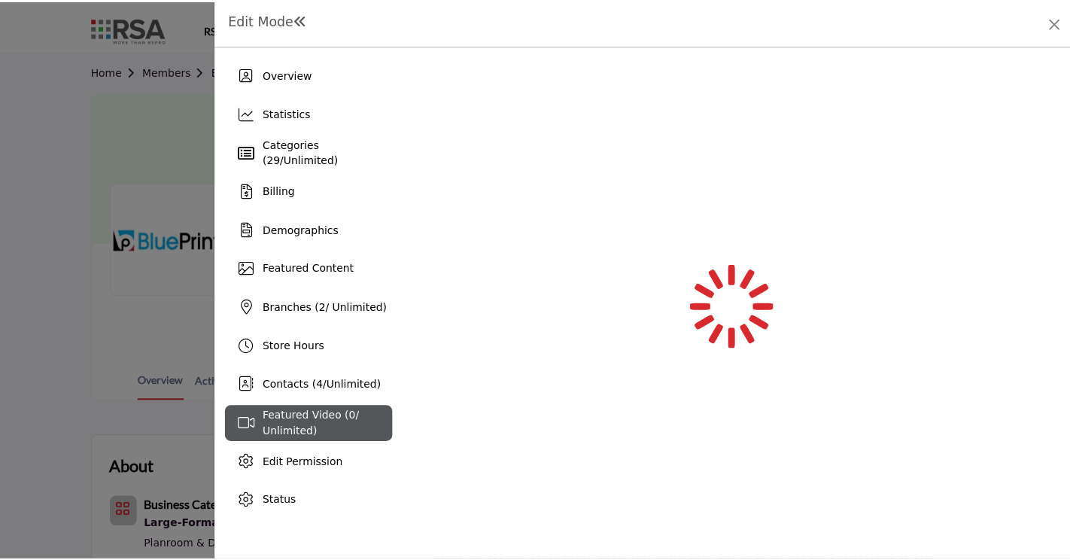
scroll to position [0, 0]
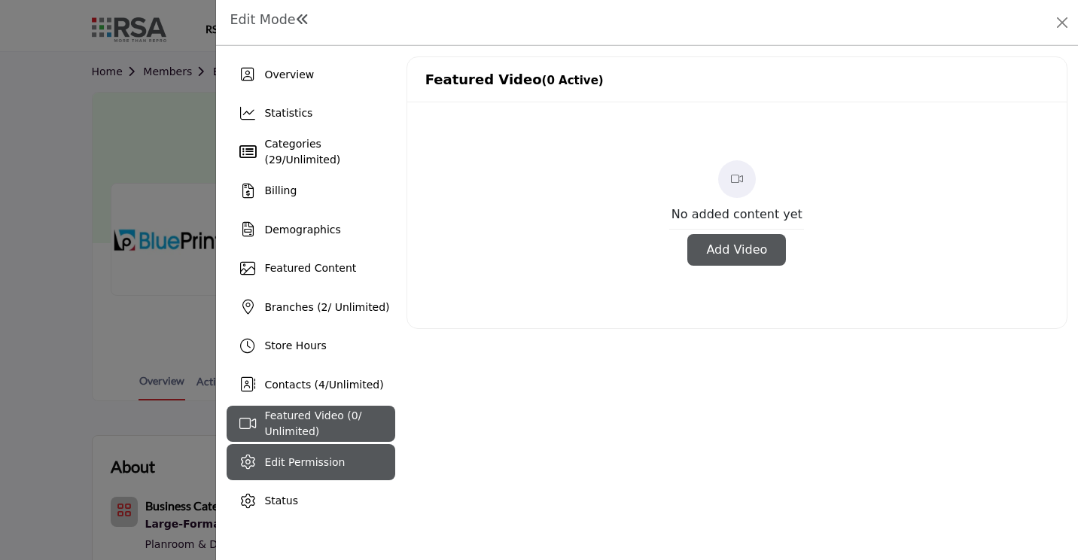
click at [274, 467] on span "Edit Permission" at bounding box center [304, 462] width 81 height 12
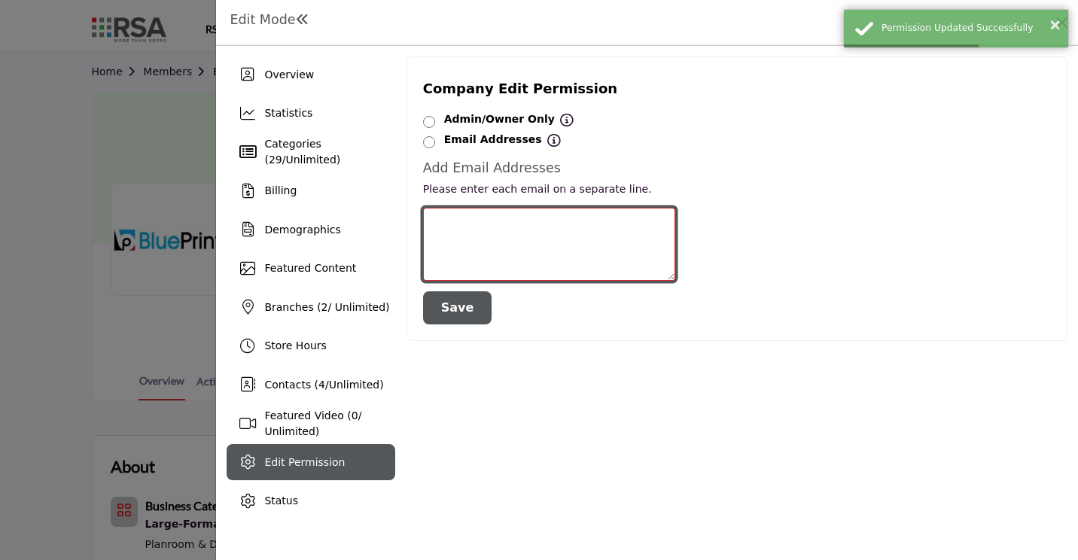
click at [476, 211] on textarea at bounding box center [549, 244] width 252 height 73
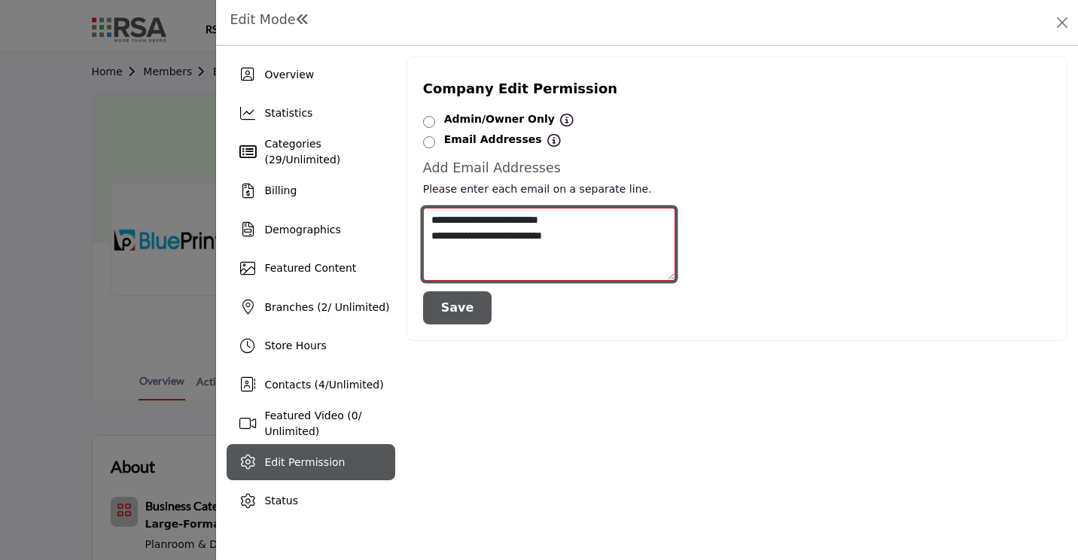
type textarea "**********"
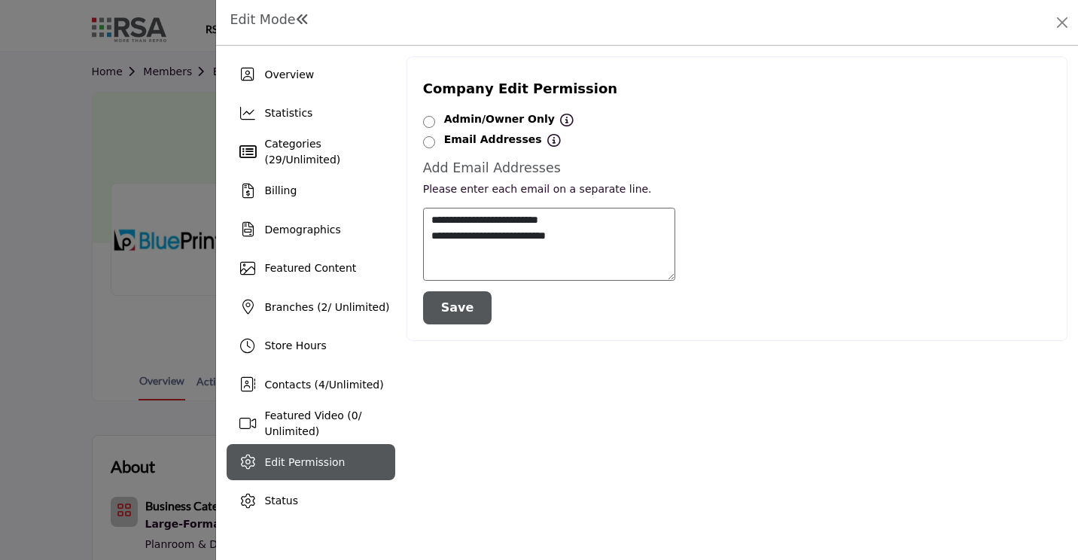
click at [473, 300] on button "Save" at bounding box center [457, 307] width 69 height 33
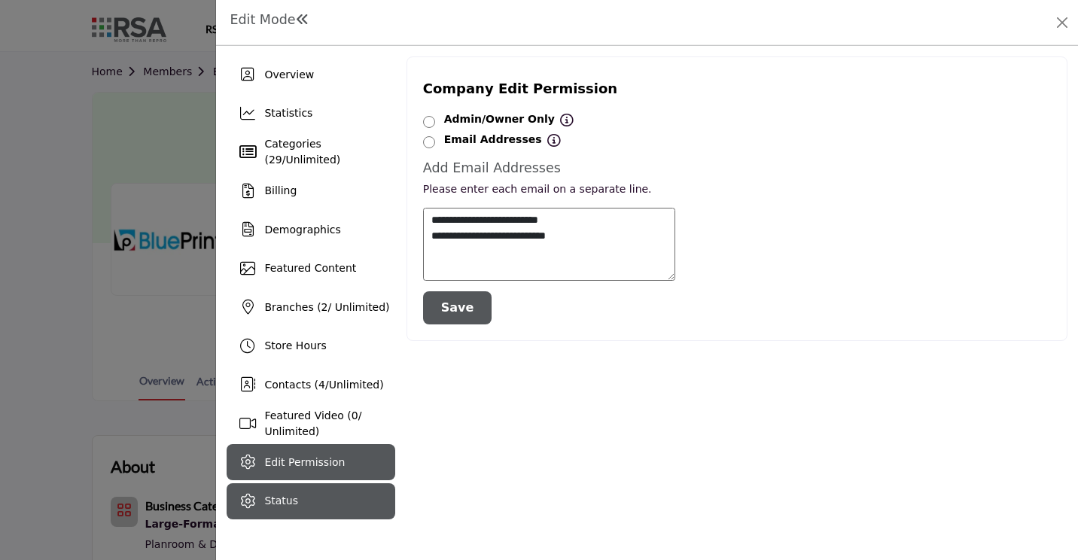
click at [306, 494] on div "Status" at bounding box center [311, 501] width 168 height 36
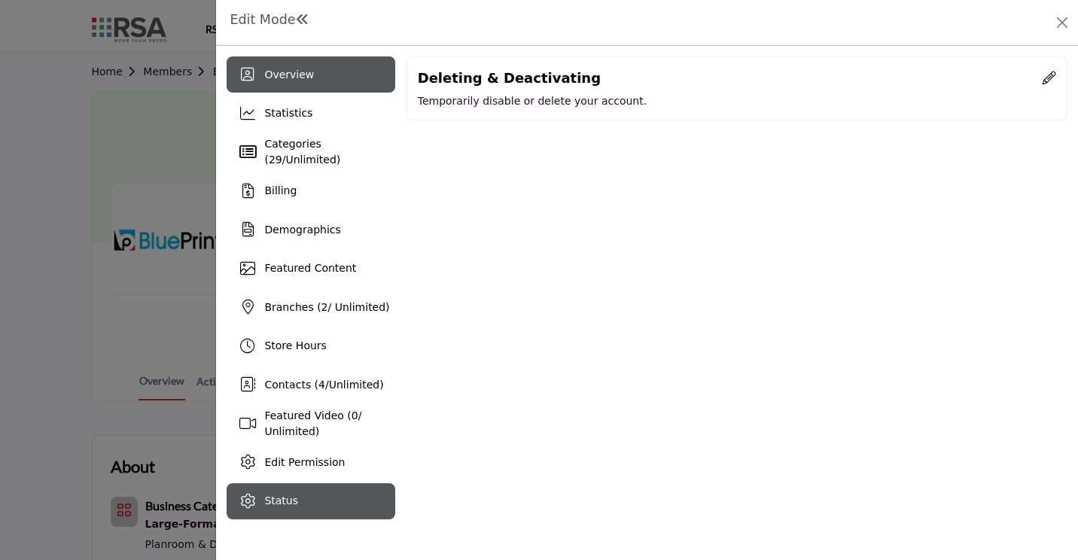
click at [309, 84] on div "Overview" at bounding box center [311, 74] width 168 height 36
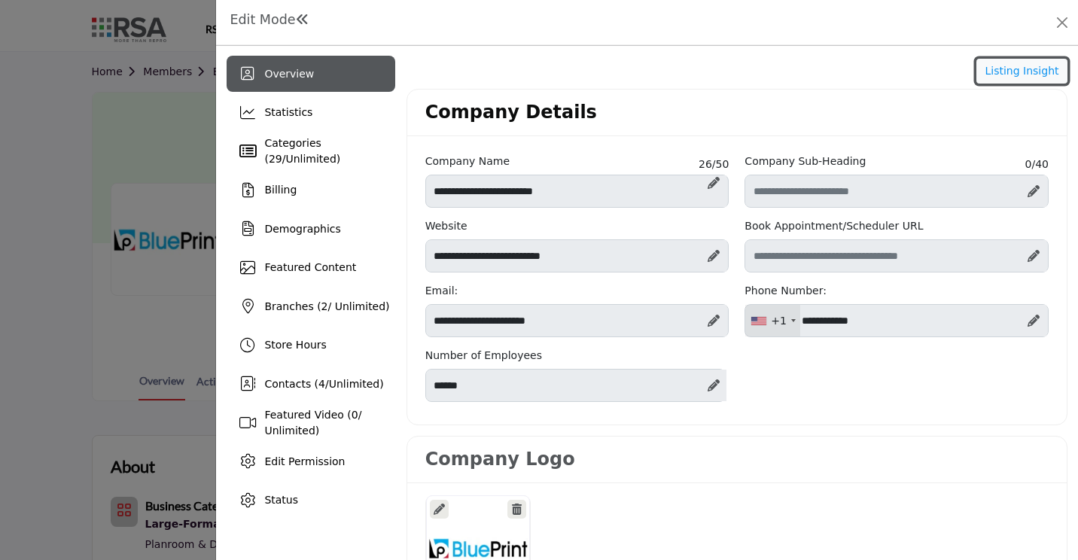
click at [1040, 68] on button "Listing Insight" at bounding box center [1021, 72] width 91 height 26
click at [1058, 17] on button "Close" at bounding box center [1061, 22] width 21 height 21
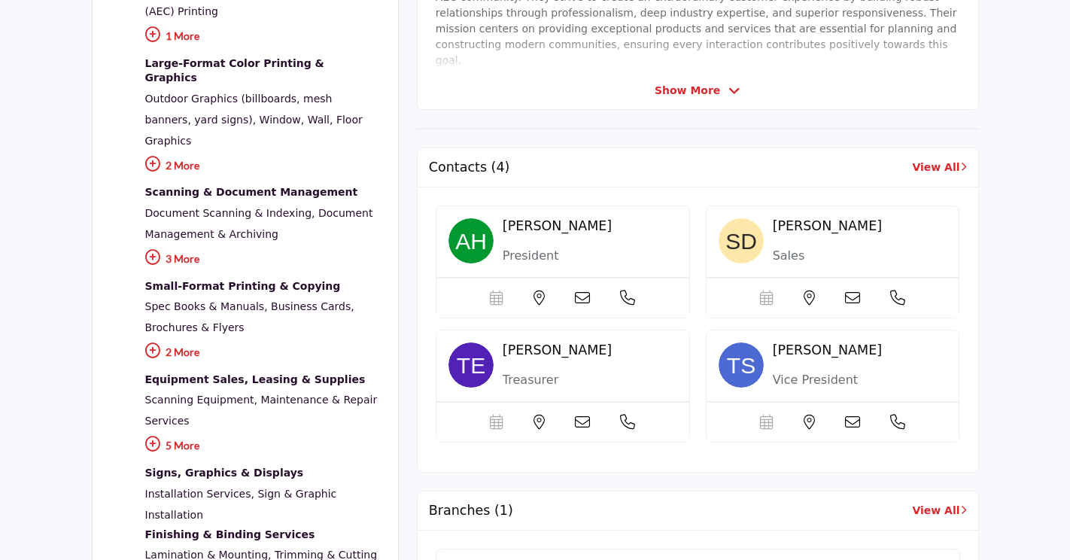
scroll to position [602, 0]
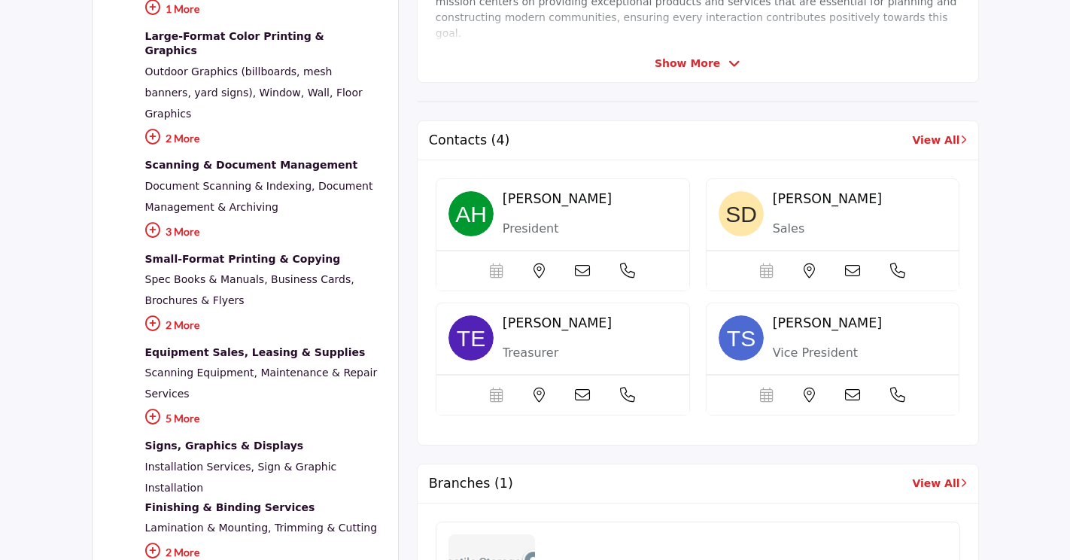
click at [153, 409] on icon at bounding box center [152, 416] width 15 height 15
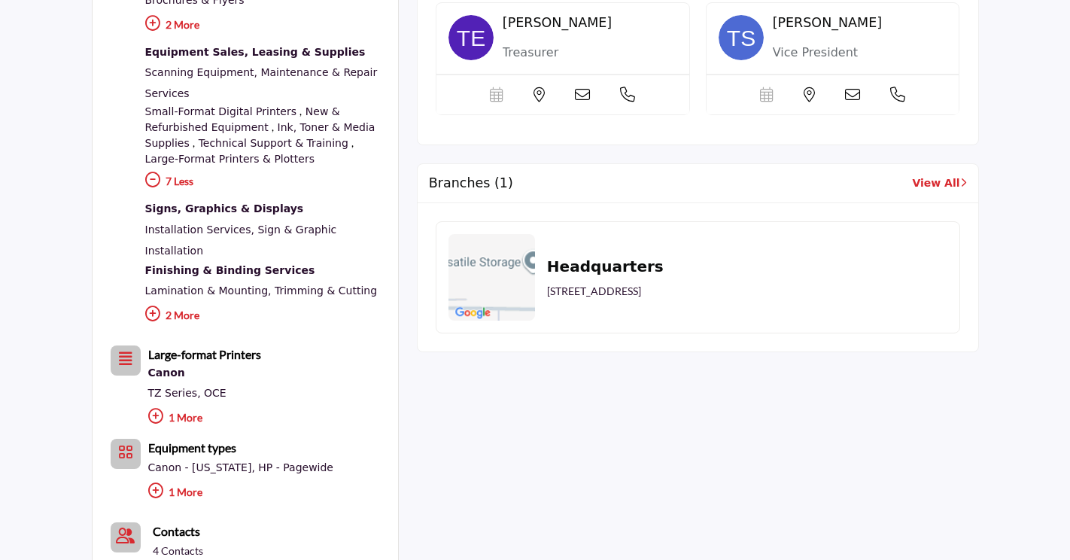
scroll to position [903, 0]
click at [156, 408] on icon at bounding box center [155, 415] width 15 height 15
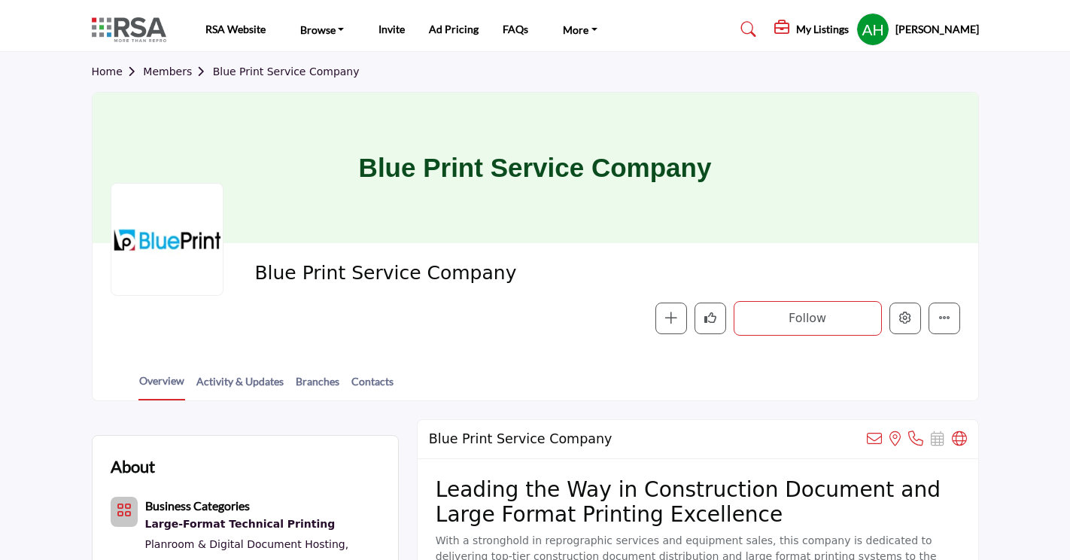
scroll to position [75, 0]
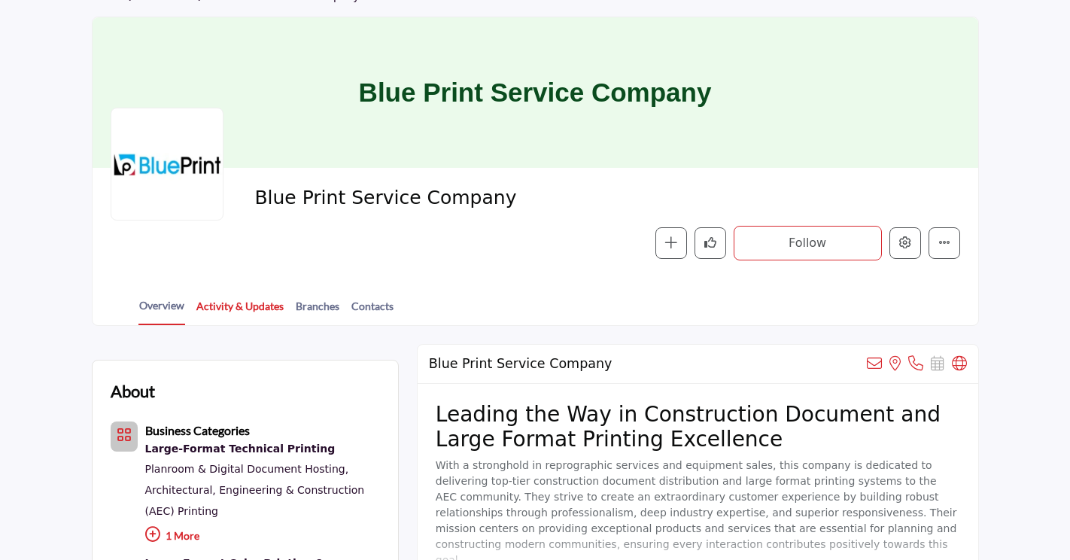
click at [234, 309] on link "Activity & Updates" at bounding box center [240, 311] width 89 height 26
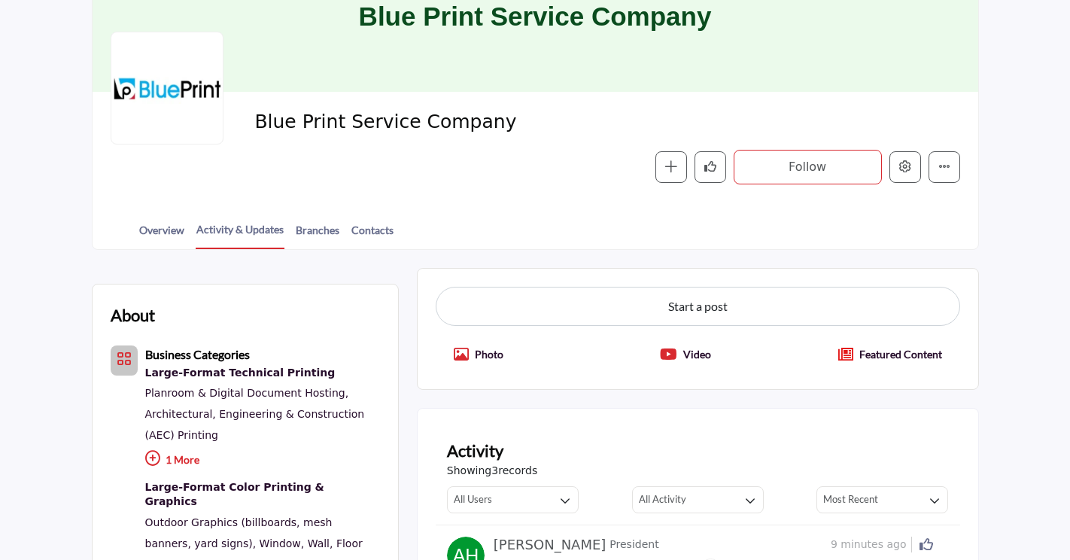
scroll to position [151, 0]
click at [903, 177] on button "Edit company" at bounding box center [906, 168] width 32 height 32
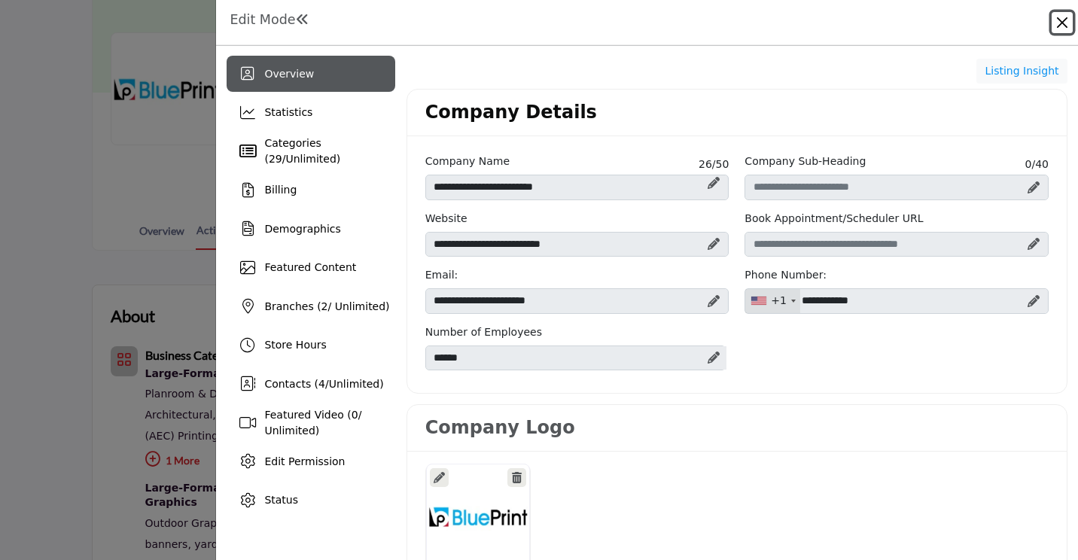
click at [1058, 17] on button "Close" at bounding box center [1061, 22] width 21 height 21
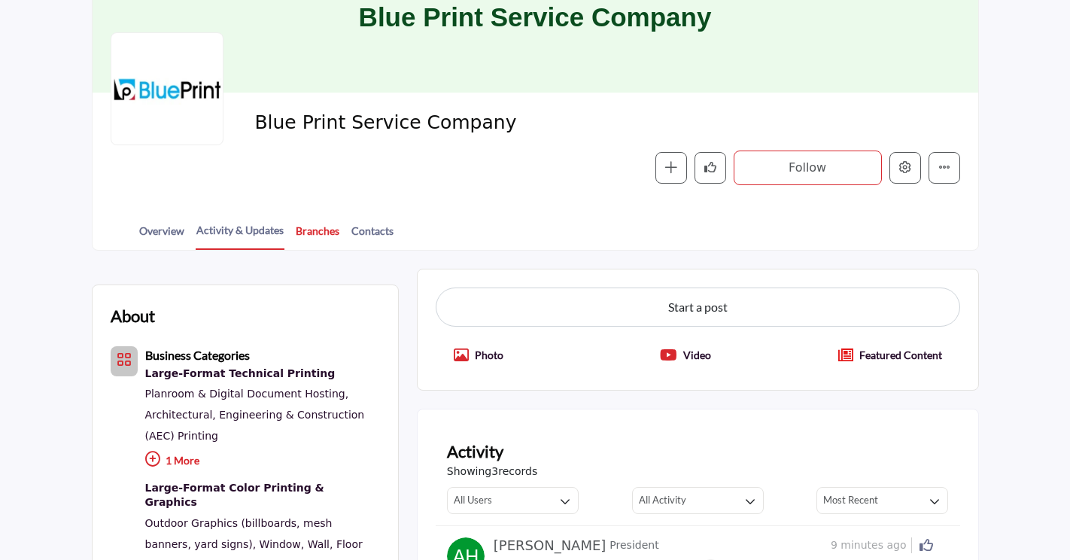
click at [326, 230] on link "Branches" at bounding box center [317, 236] width 45 height 26
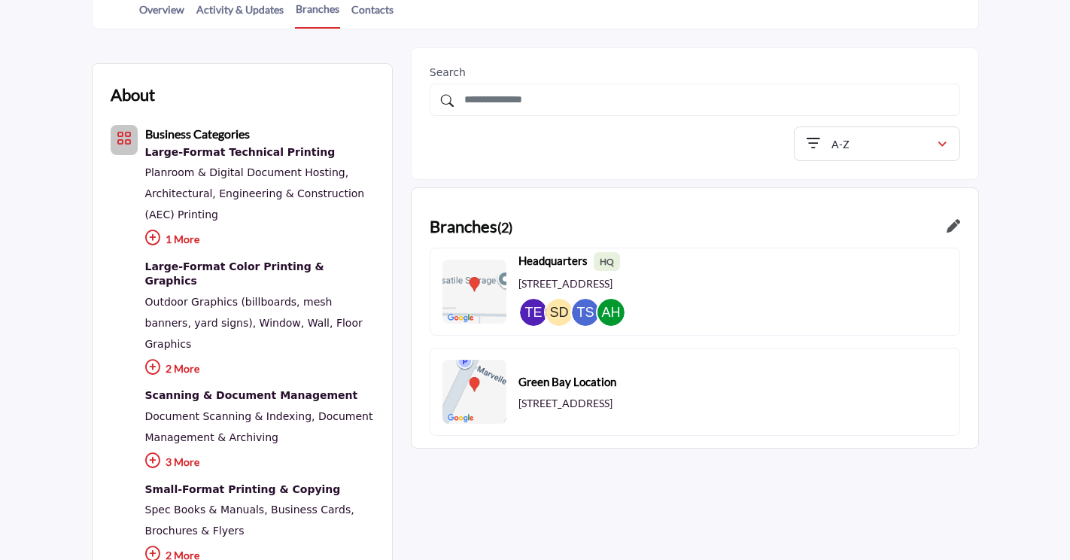
scroll to position [376, 0]
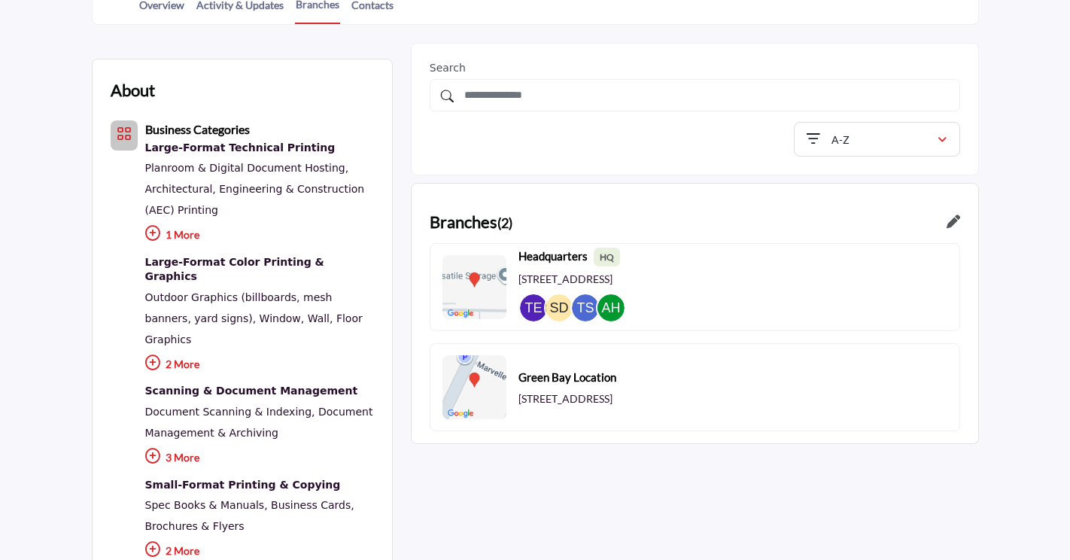
click at [950, 223] on icon at bounding box center [954, 221] width 14 height 14
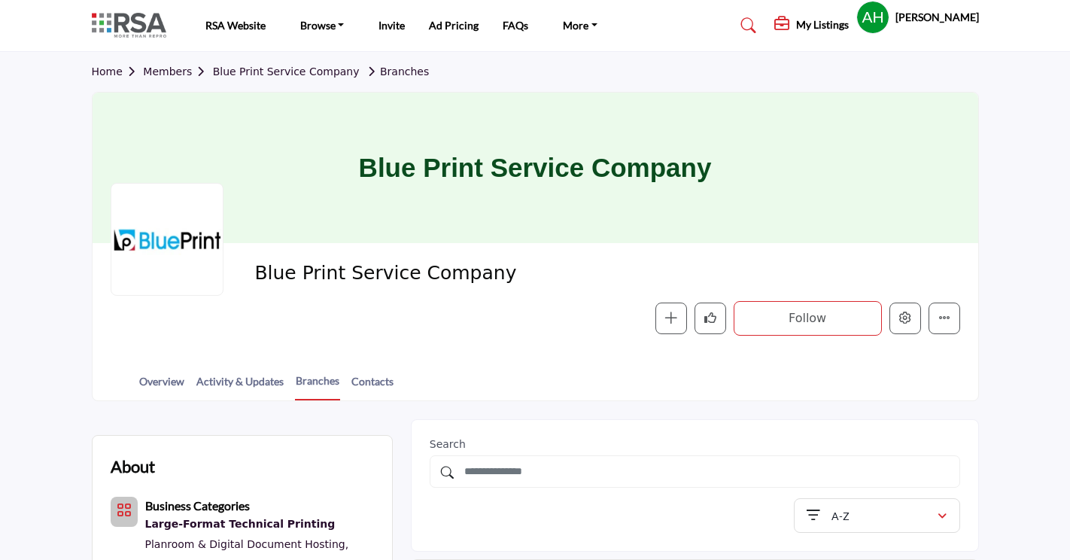
scroll to position [375, 0]
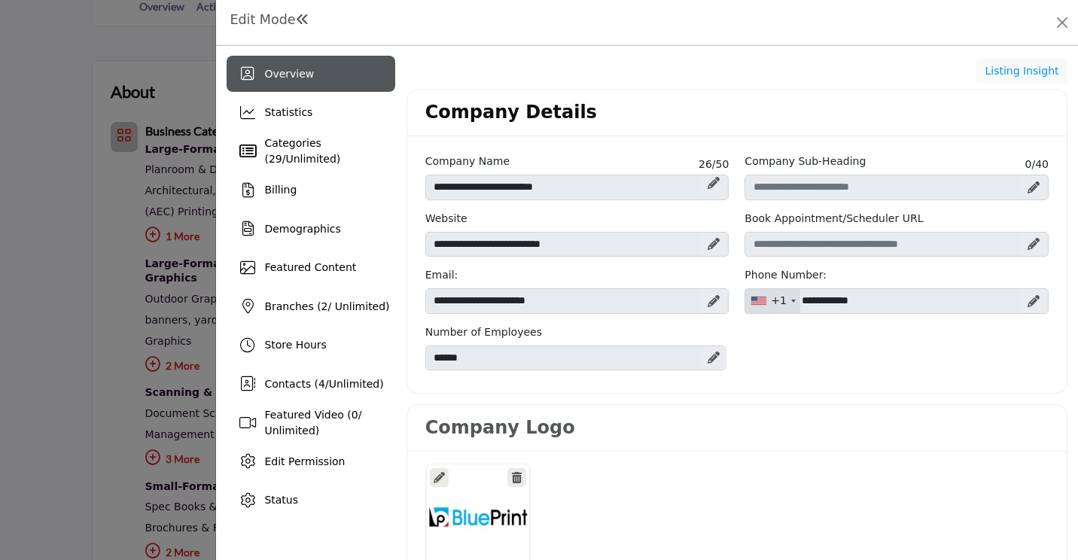
scroll to position [376, 0]
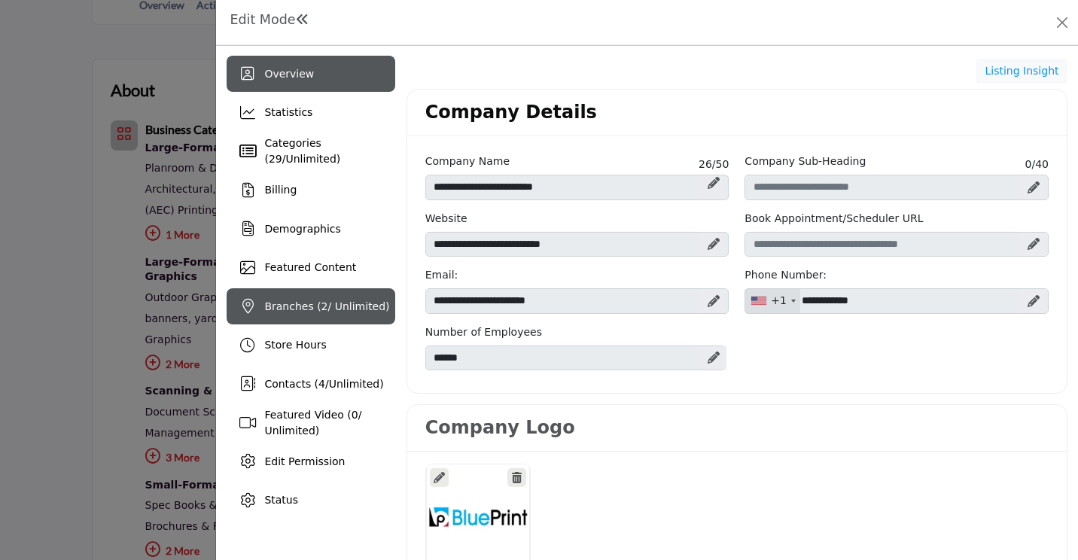
click at [324, 319] on div "Branches ( 2 / Unlimited)" at bounding box center [311, 306] width 168 height 36
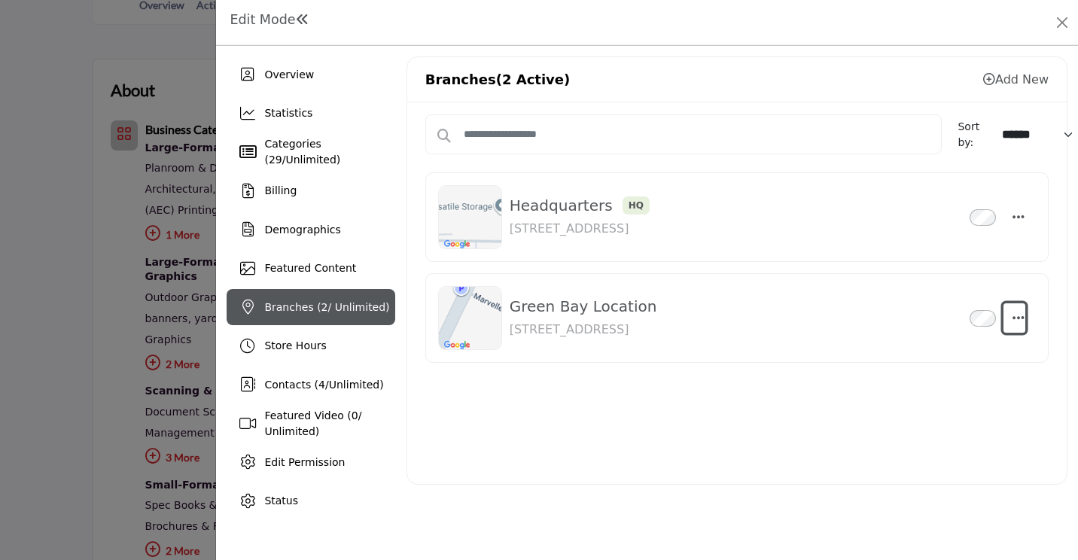
click at [1024, 317] on icon "button" at bounding box center [1018, 318] width 12 height 14
click at [1024, 317] on button "button" at bounding box center [1014, 318] width 22 height 30
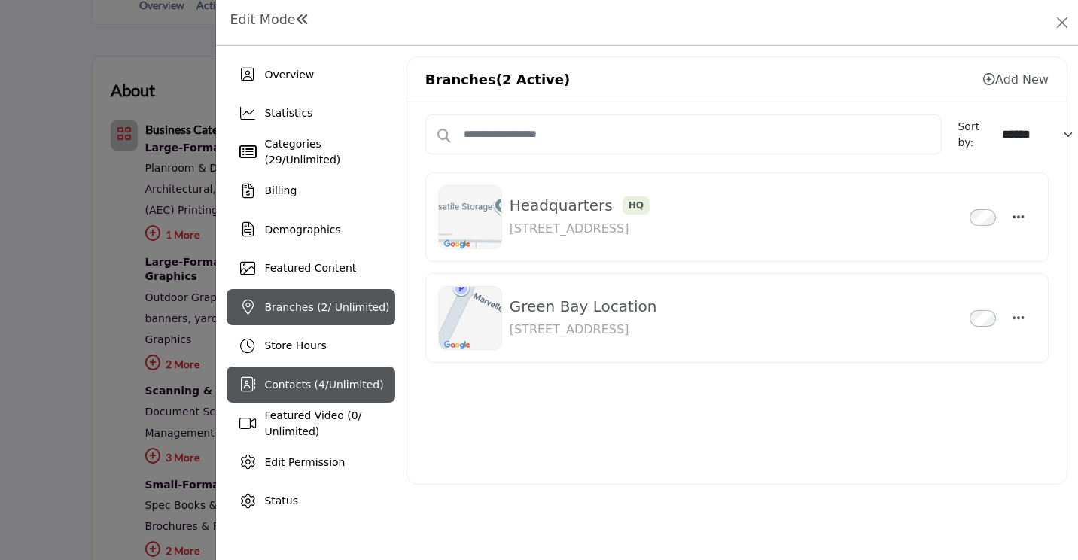
click at [323, 379] on span "Contacts ( 4 / Unlimited )" at bounding box center [323, 385] width 119 height 12
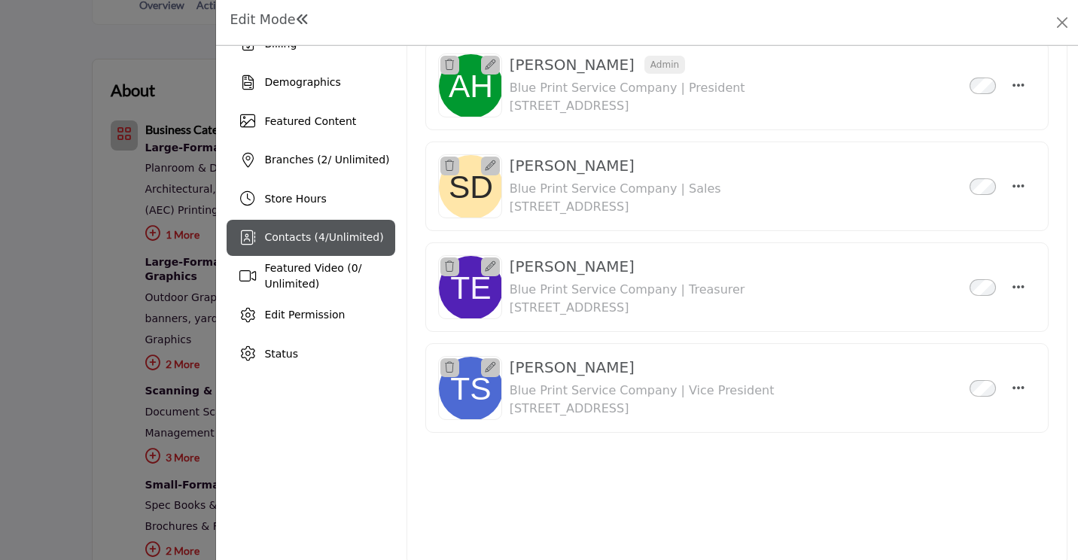
scroll to position [170, 0]
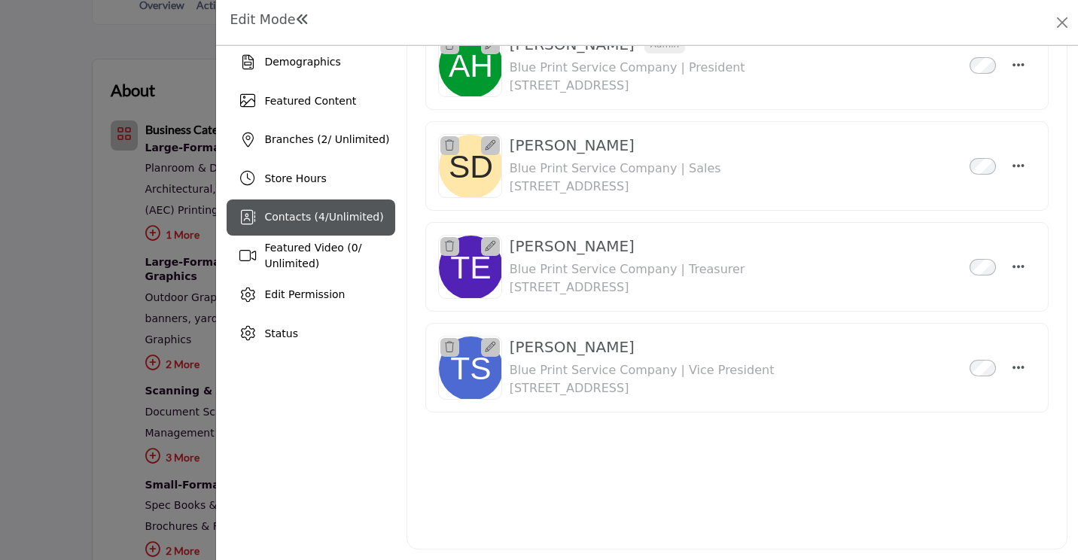
click at [488, 343] on icon at bounding box center [490, 347] width 11 height 11
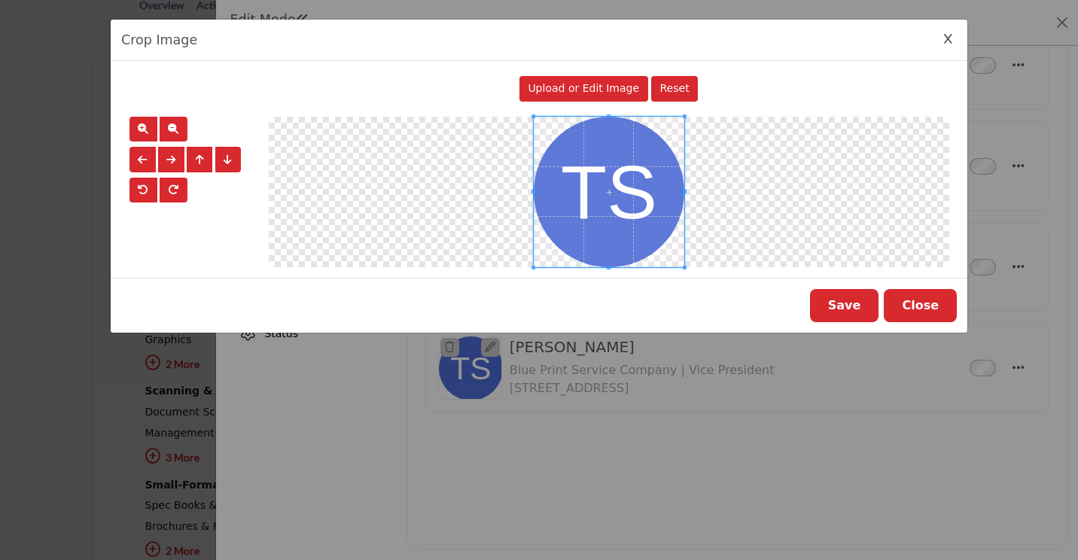
click at [916, 304] on button "Close" at bounding box center [920, 305] width 73 height 33
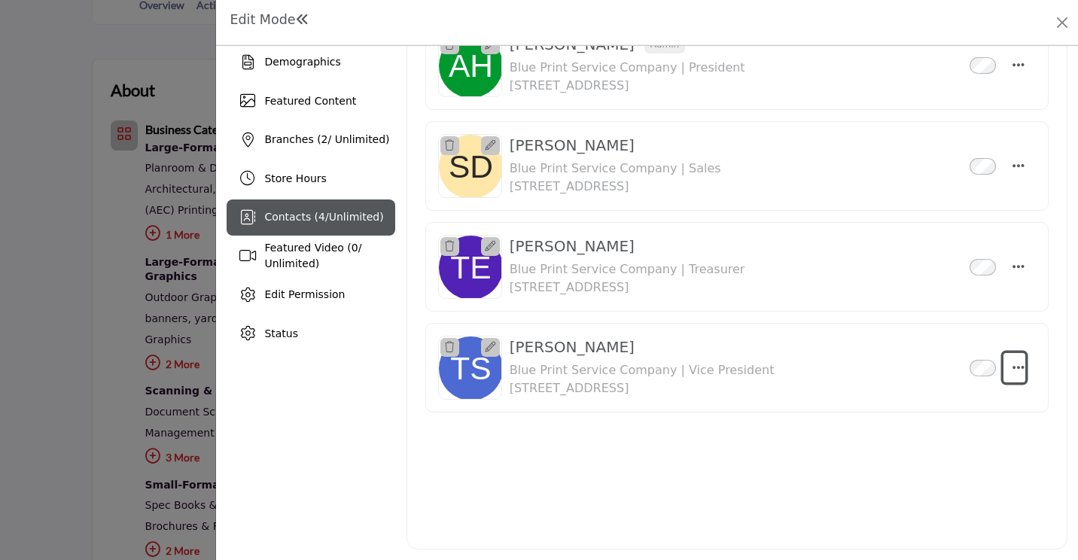
click at [1017, 361] on icon "Select Droddown options" at bounding box center [1018, 368] width 12 height 14
click at [934, 434] on link "Edit Contact" at bounding box center [945, 439] width 146 height 27
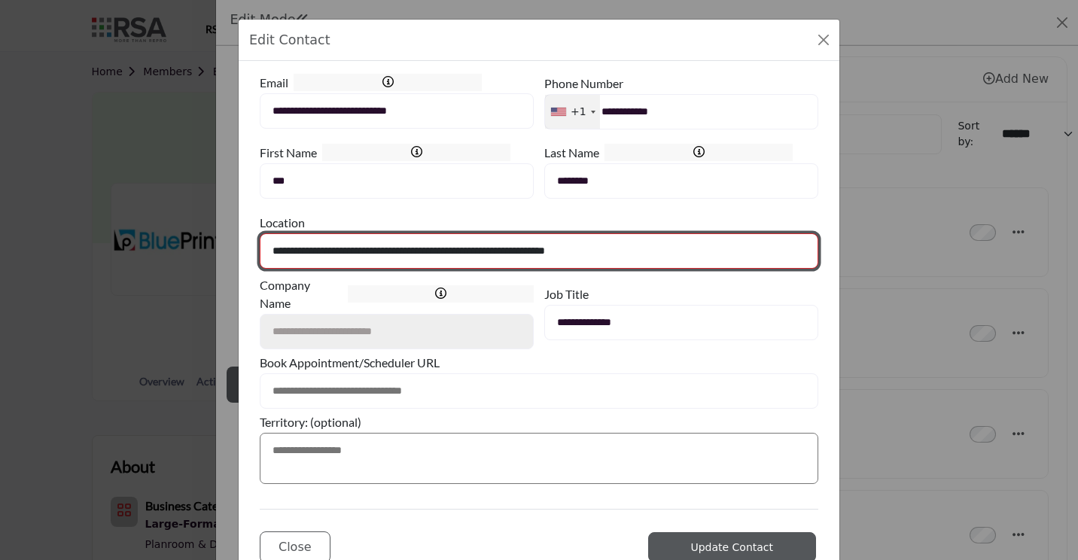
click at [630, 259] on select "**********" at bounding box center [539, 250] width 558 height 35
select select "**********"
click at [260, 233] on select "**********" at bounding box center [539, 250] width 558 height 35
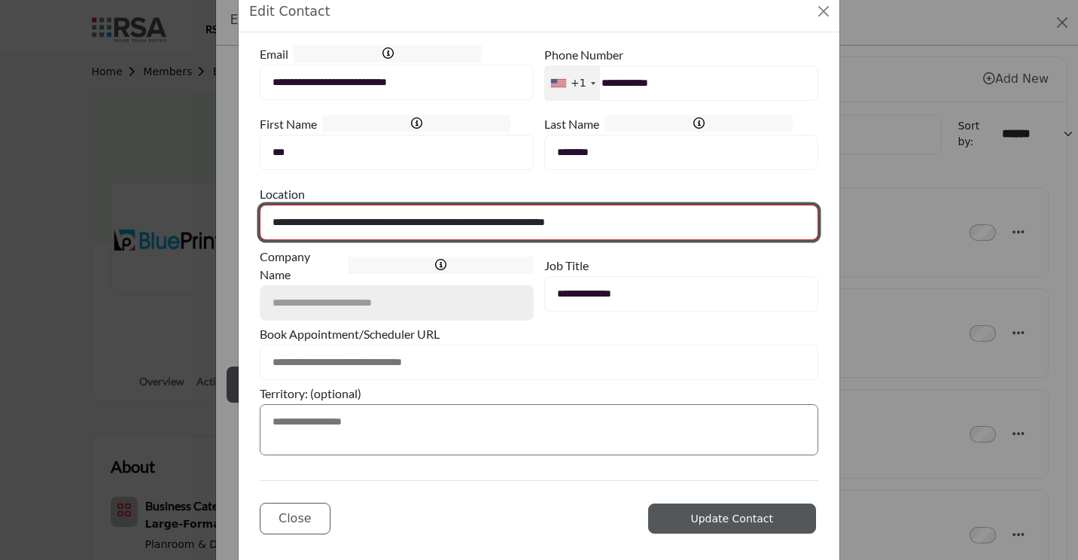
scroll to position [52, 0]
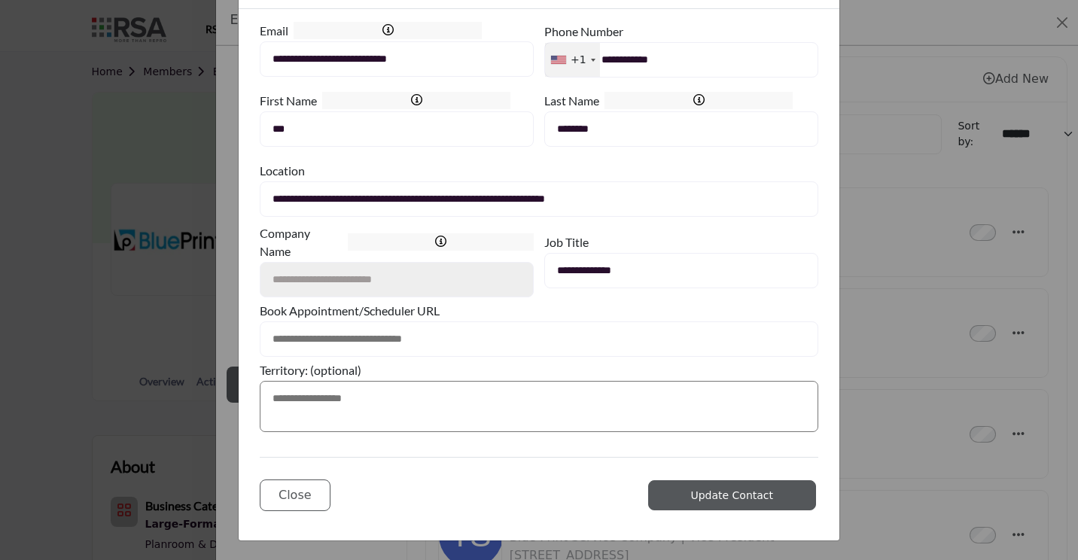
click at [732, 491] on span "Update Contact" at bounding box center [731, 495] width 83 height 12
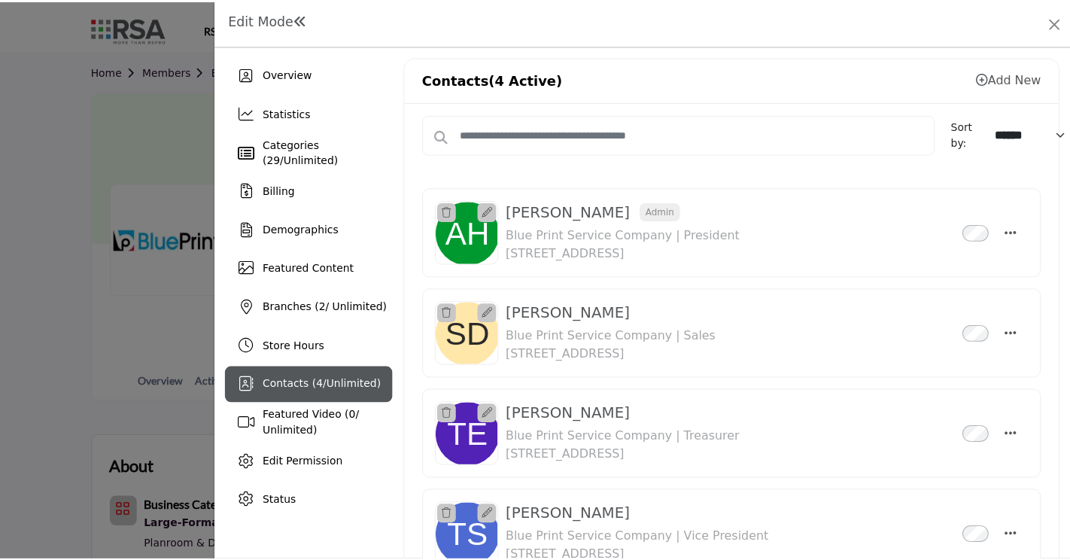
scroll to position [0, 0]
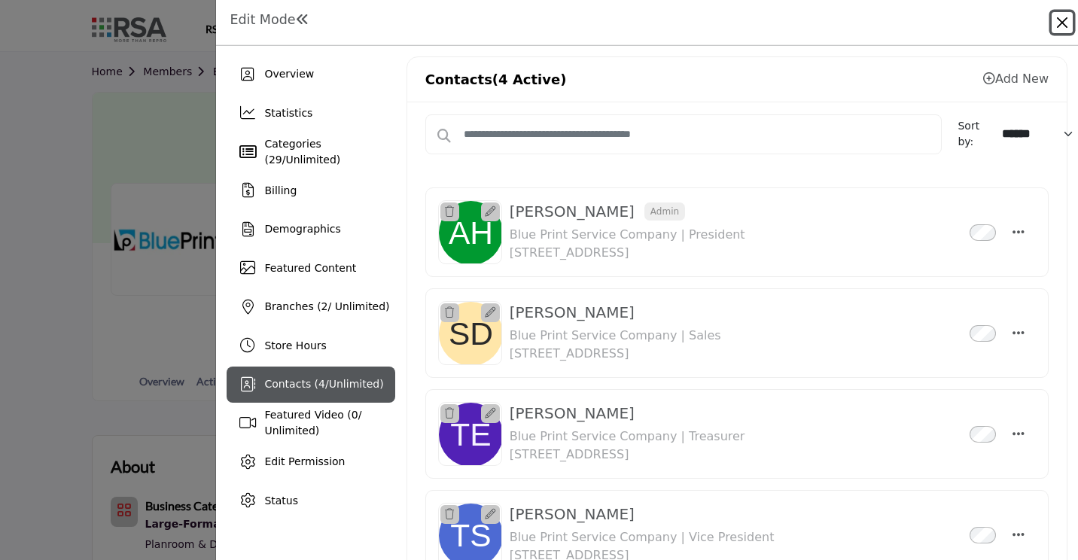
click at [1065, 27] on button "Close" at bounding box center [1061, 22] width 21 height 21
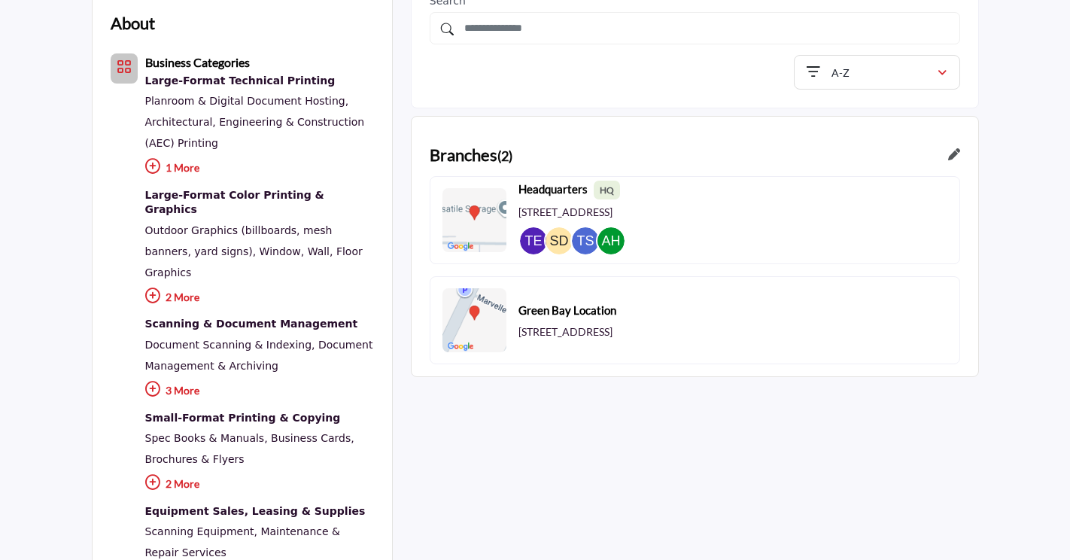
scroll to position [452, 0]
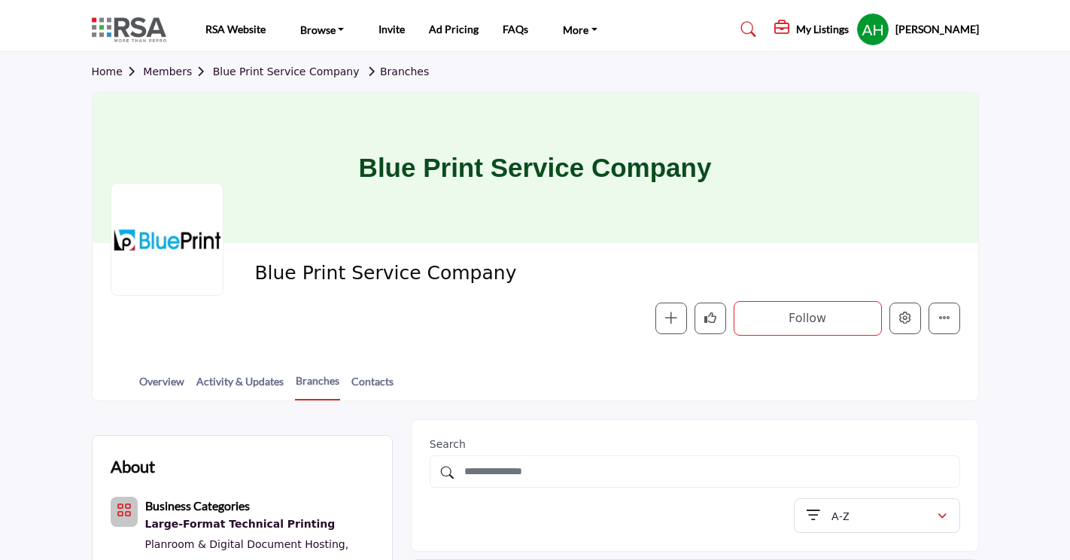
scroll to position [452, 0]
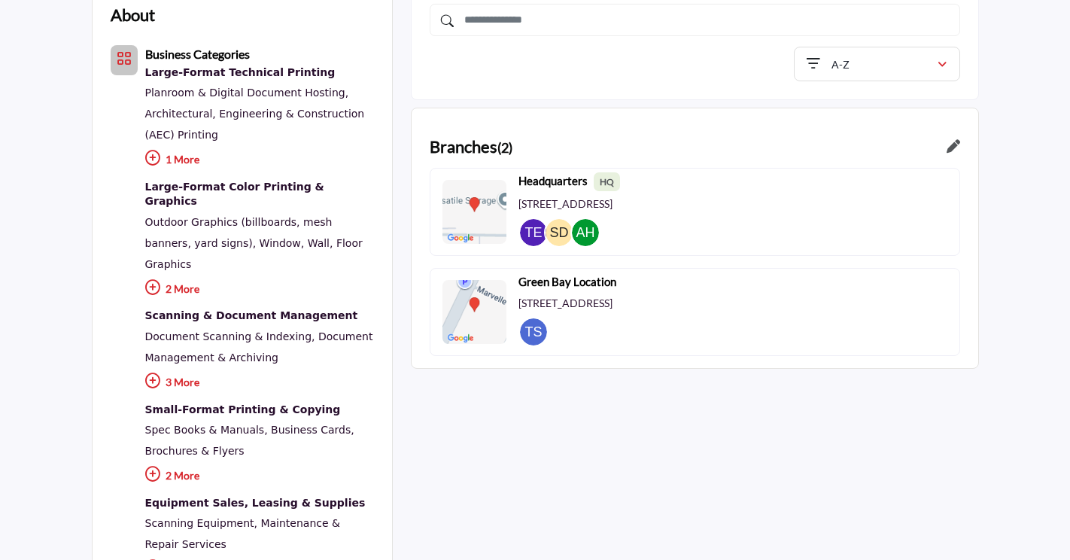
click at [959, 146] on icon at bounding box center [954, 146] width 14 height 14
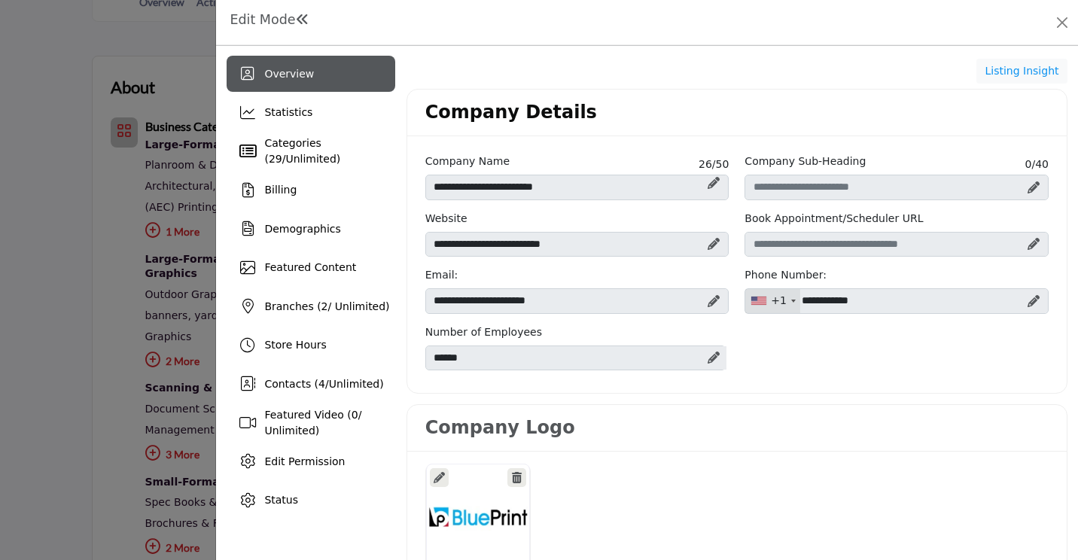
scroll to position [75, 0]
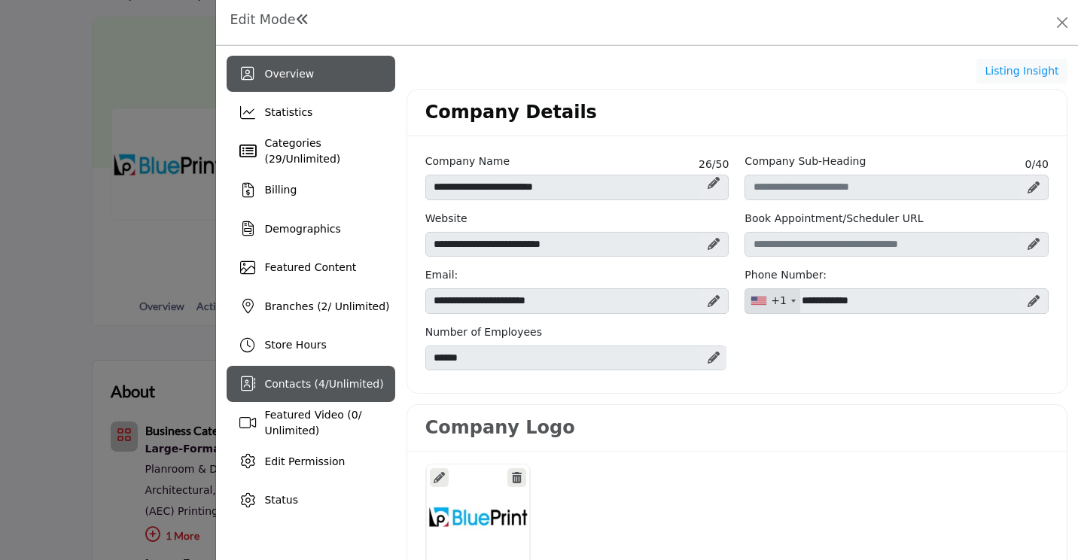
click at [275, 374] on div "Contacts ( 4 / Unlimited )" at bounding box center [311, 384] width 168 height 36
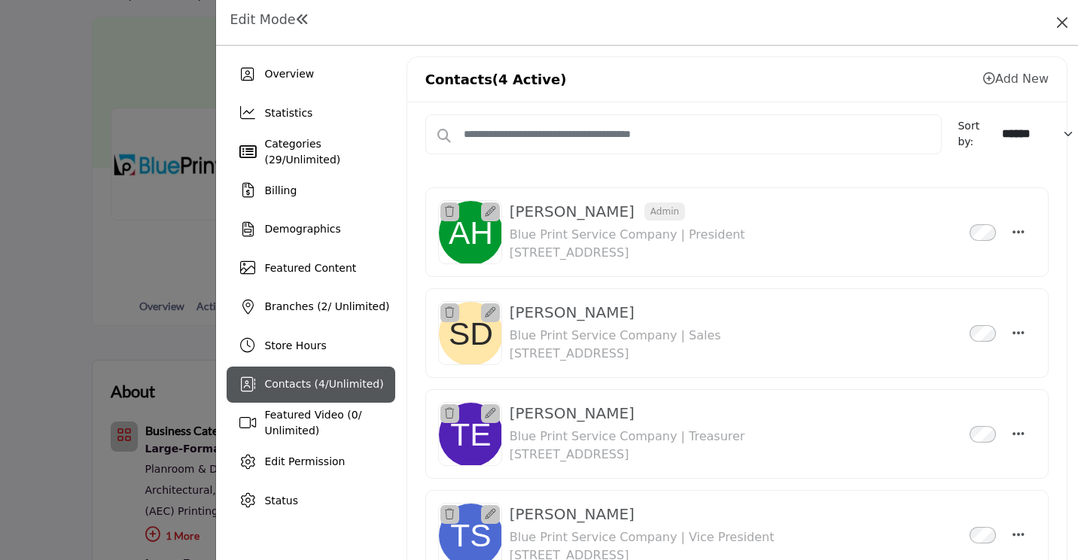
drag, startPoint x: 1050, startPoint y: 31, endPoint x: 1057, endPoint y: 27, distance: 8.4
click at [1054, 30] on div "Edit Mode" at bounding box center [647, 22] width 841 height 23
click at [1057, 24] on button "Close" at bounding box center [1061, 22] width 21 height 21
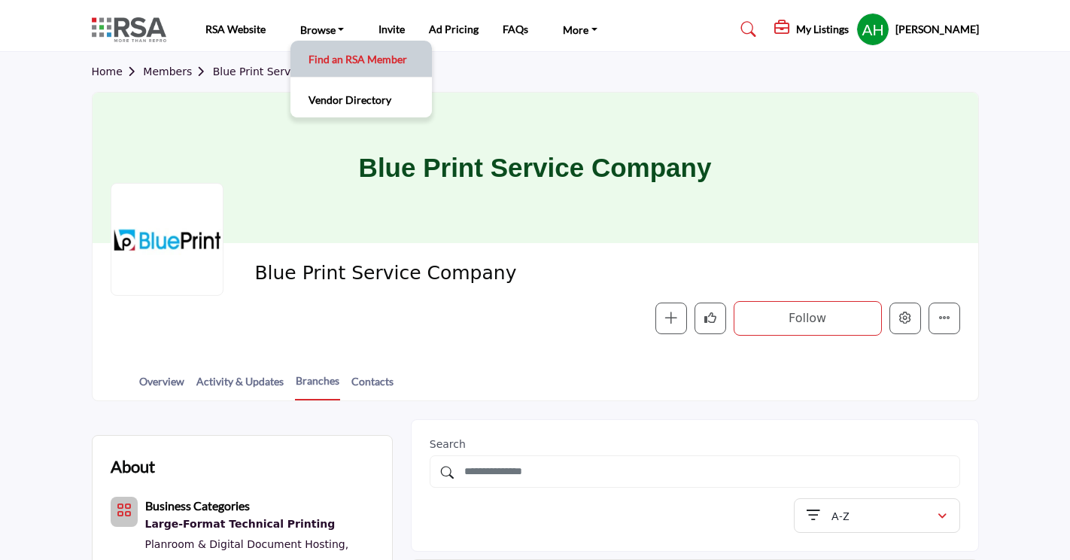
click at [341, 57] on link "Find an RSA Member" at bounding box center [361, 58] width 126 height 21
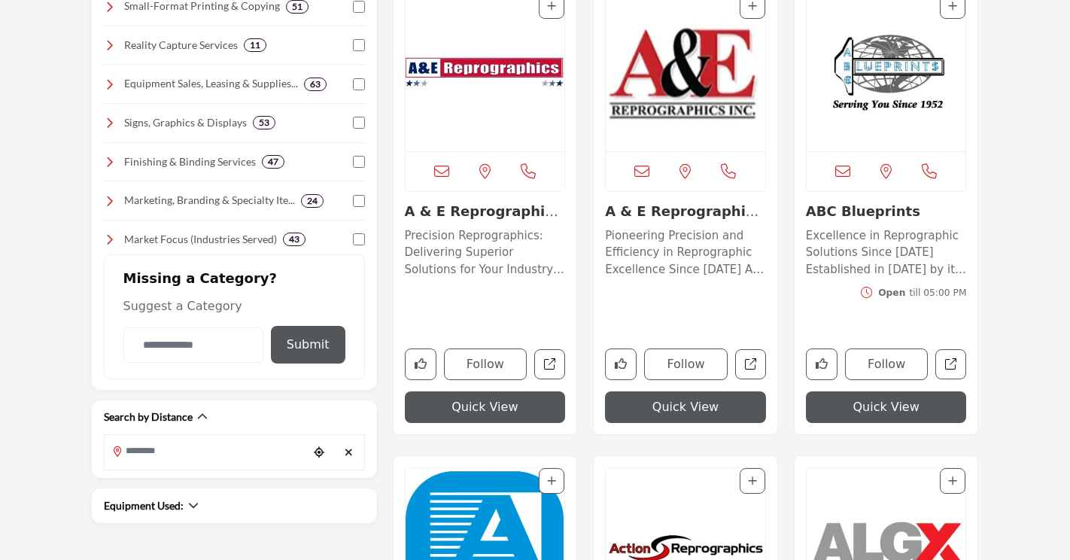
scroll to position [677, 0]
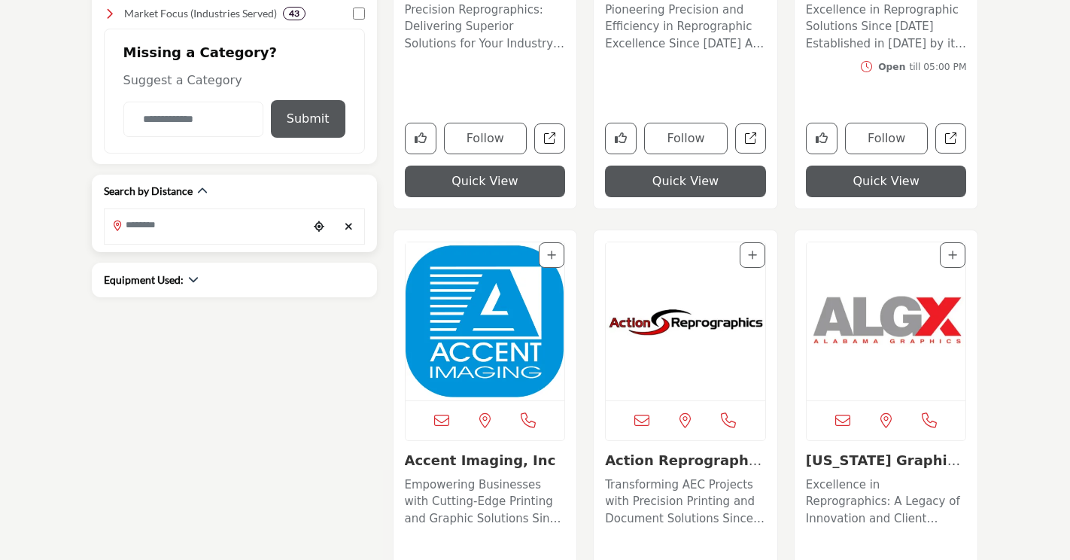
click at [196, 218] on input "Search Location" at bounding box center [206, 225] width 203 height 29
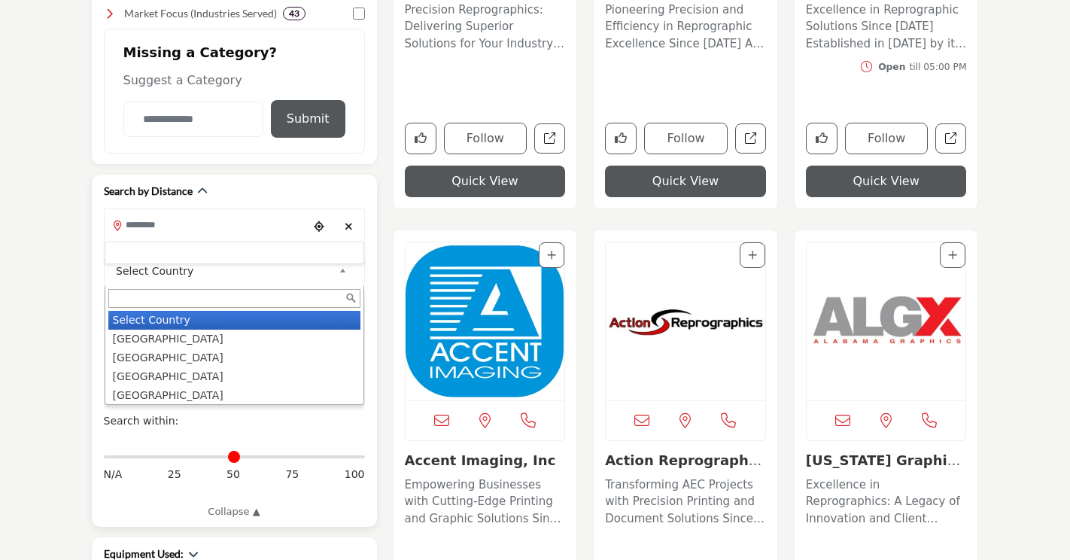
click at [187, 275] on span "Select Country" at bounding box center [224, 271] width 217 height 18
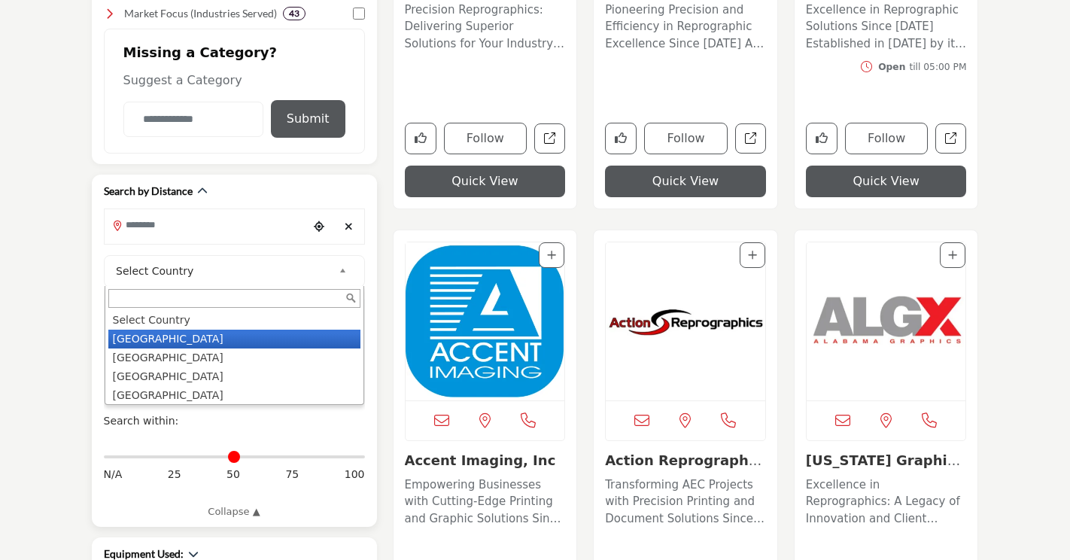
click at [174, 339] on li "United States" at bounding box center [234, 339] width 252 height 19
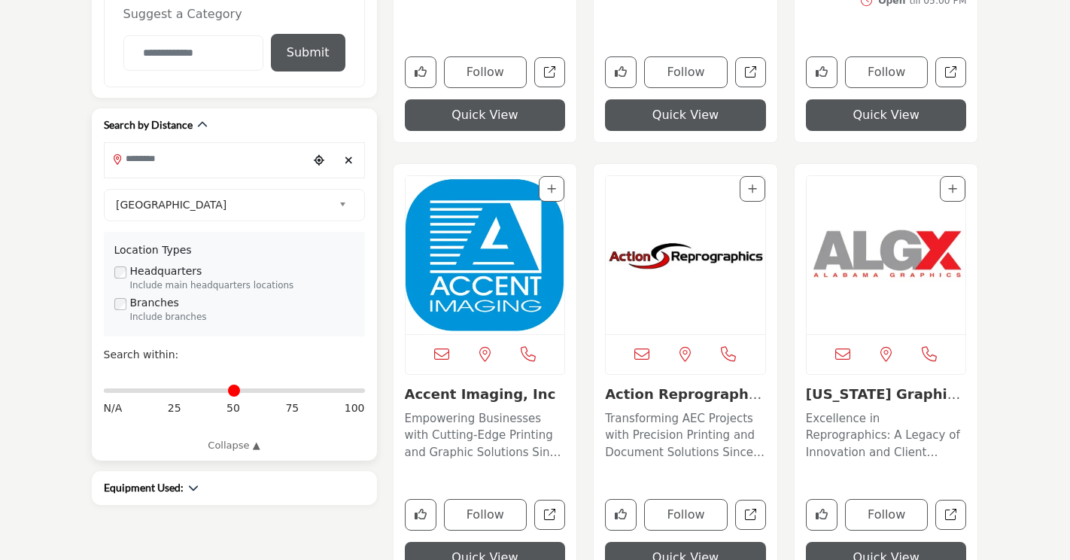
scroll to position [677, 0]
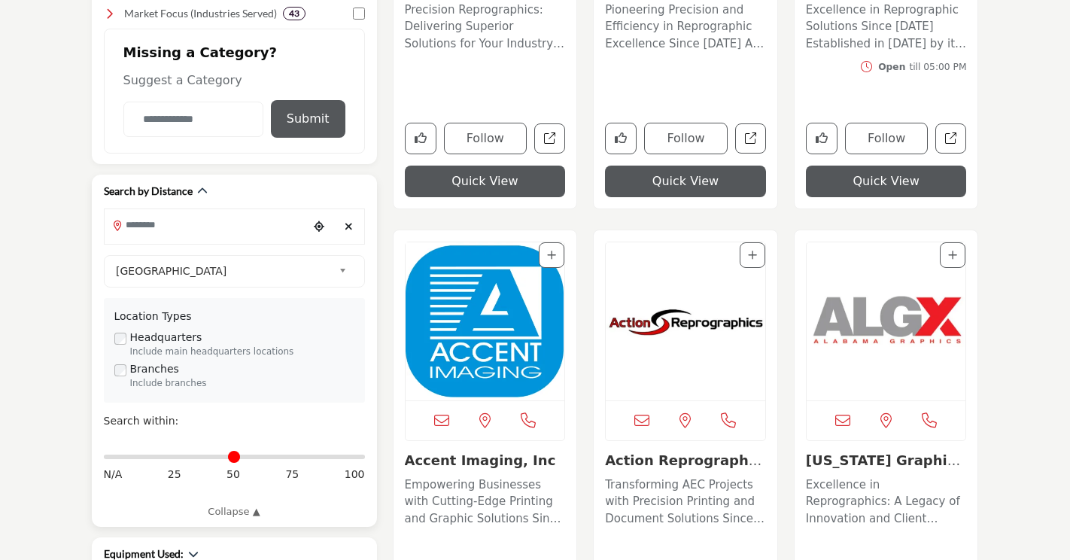
click at [318, 227] on icon "Choose your current location" at bounding box center [319, 226] width 11 height 11
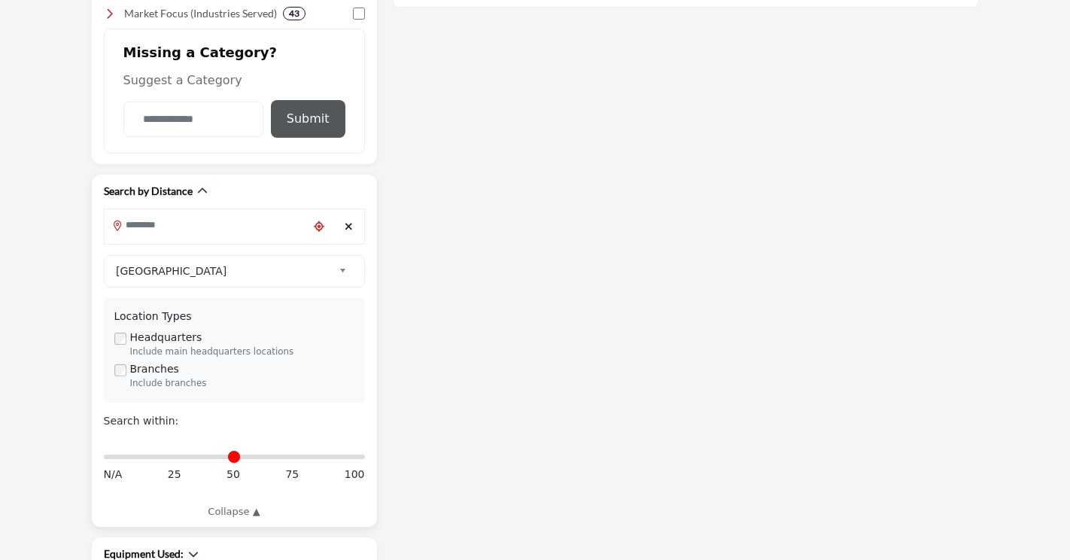
click at [248, 223] on input "Search Location" at bounding box center [206, 225] width 203 height 29
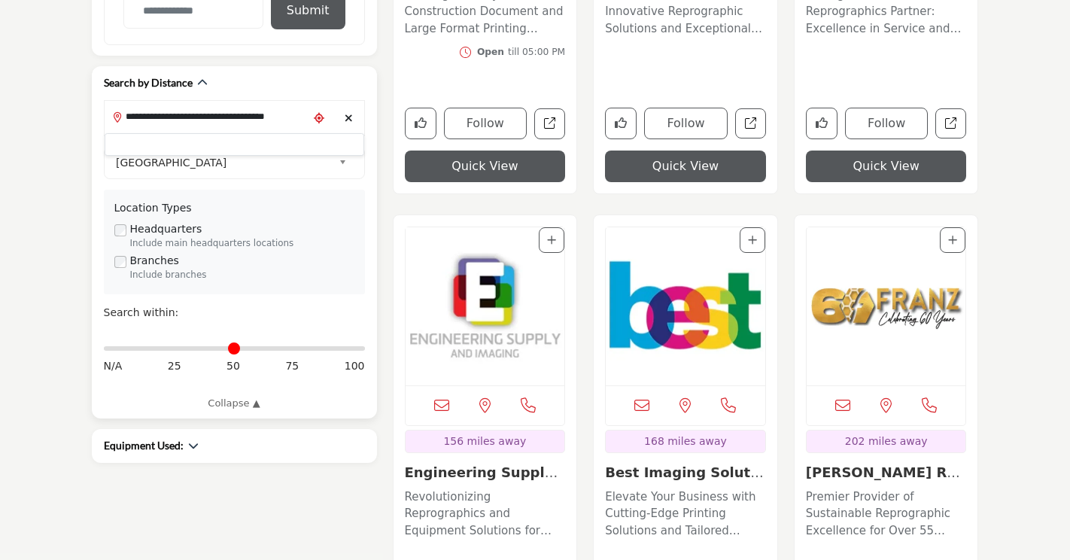
scroll to position [753, 0]
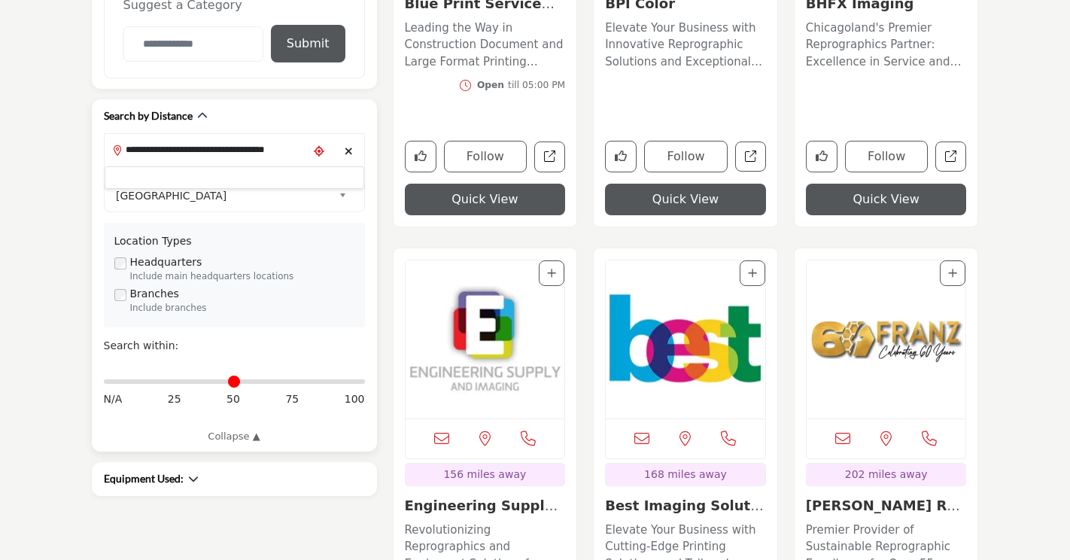
click at [227, 152] on input "**********" at bounding box center [206, 149] width 203 height 29
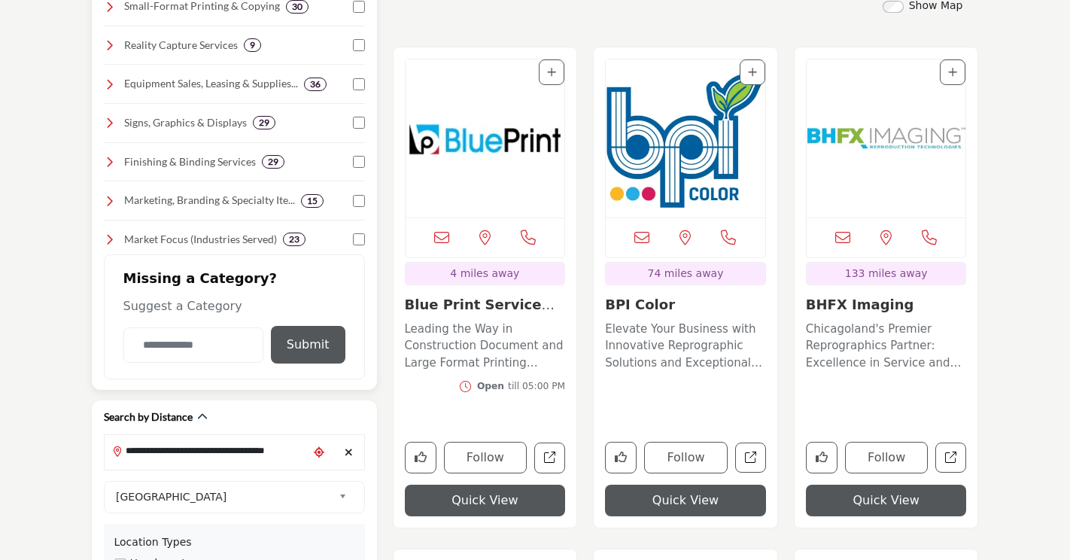
scroll to position [602, 0]
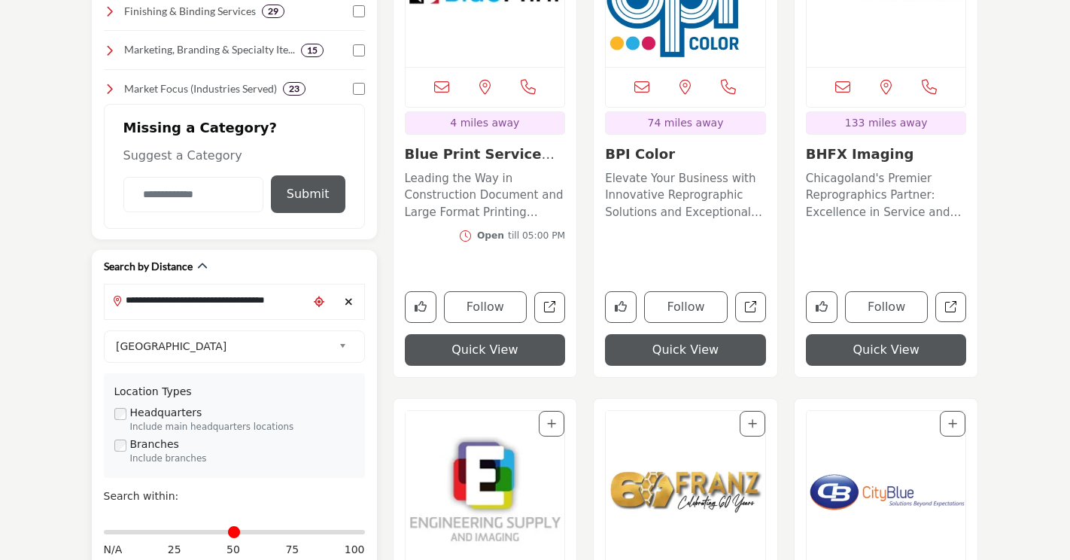
click at [183, 293] on input "**********" at bounding box center [206, 300] width 203 height 29
click at [183, 294] on input "**********" at bounding box center [206, 300] width 203 height 29
click at [184, 294] on input "**********" at bounding box center [206, 300] width 203 height 29
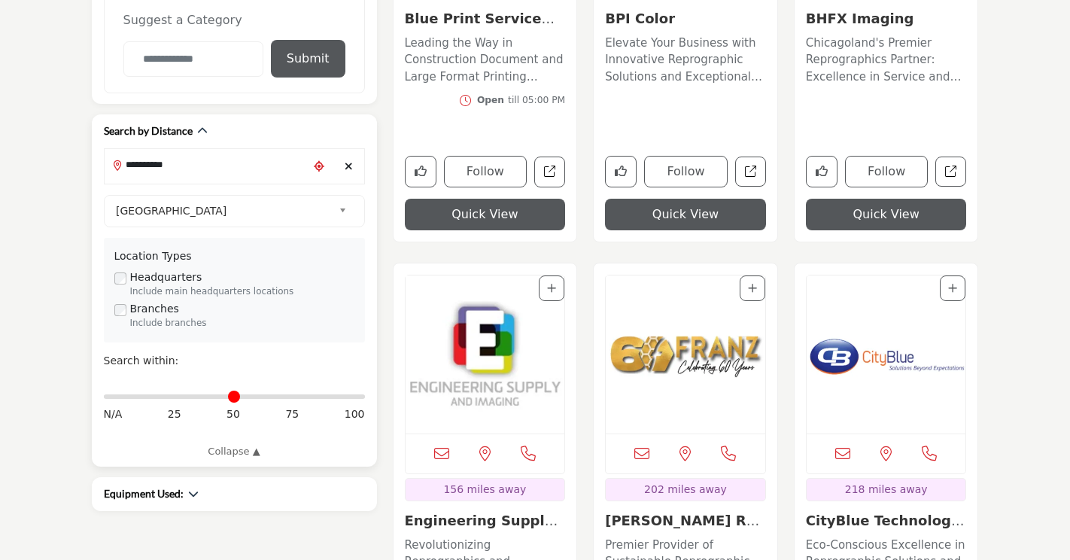
scroll to position [753, 0]
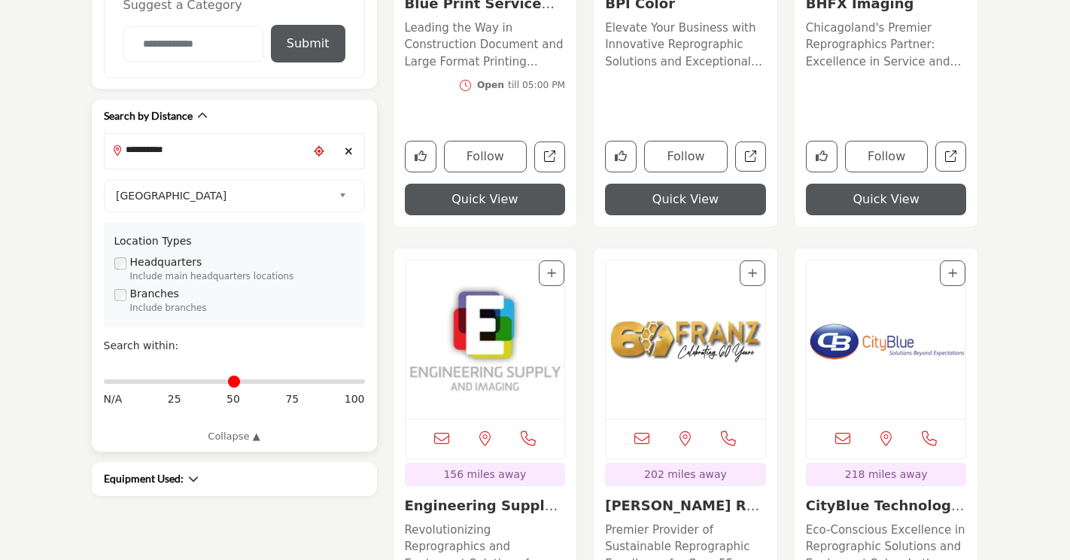
type input "**********"
click at [231, 385] on div "Distance in miles N/A 25 50 75 100" at bounding box center [234, 389] width 261 height 56
click at [295, 399] on span "75" at bounding box center [292, 399] width 14 height 16
drag, startPoint x: 110, startPoint y: 379, endPoint x: 292, endPoint y: 393, distance: 182.6
type input "**"
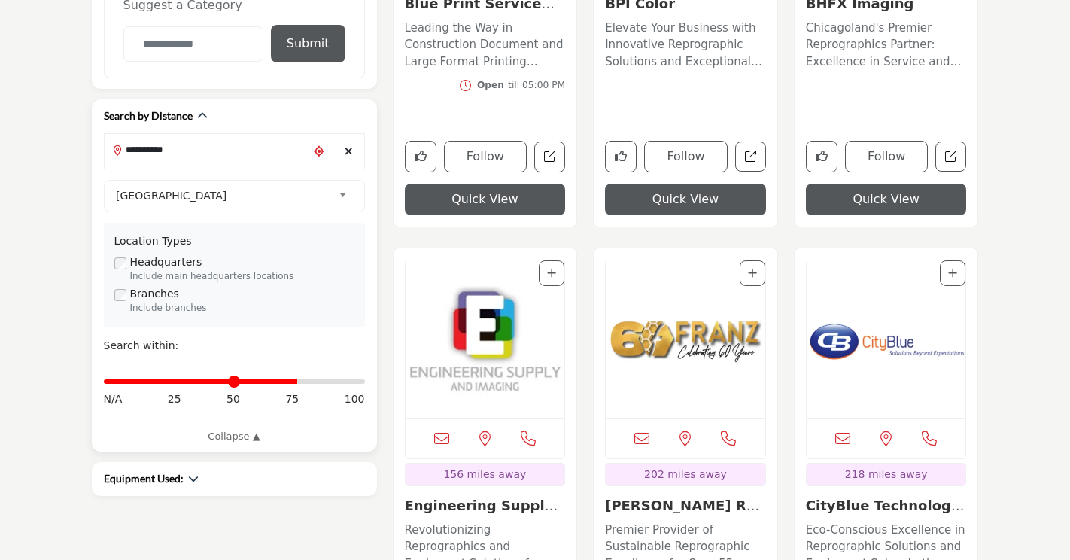
click at [292, 383] on input "Distance in miles" at bounding box center [234, 381] width 261 height 3
type input "**********"
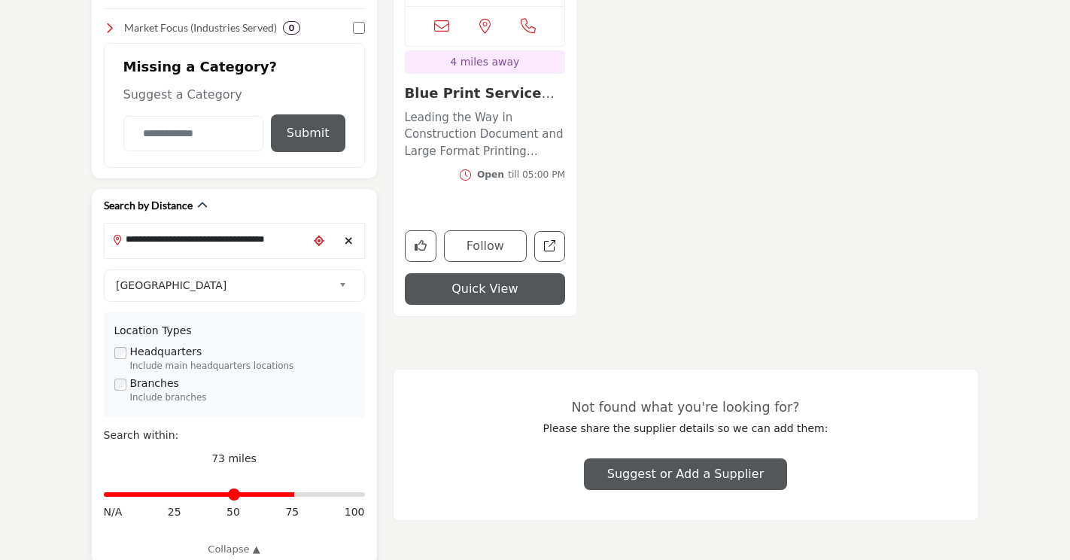
scroll to position [677, 0]
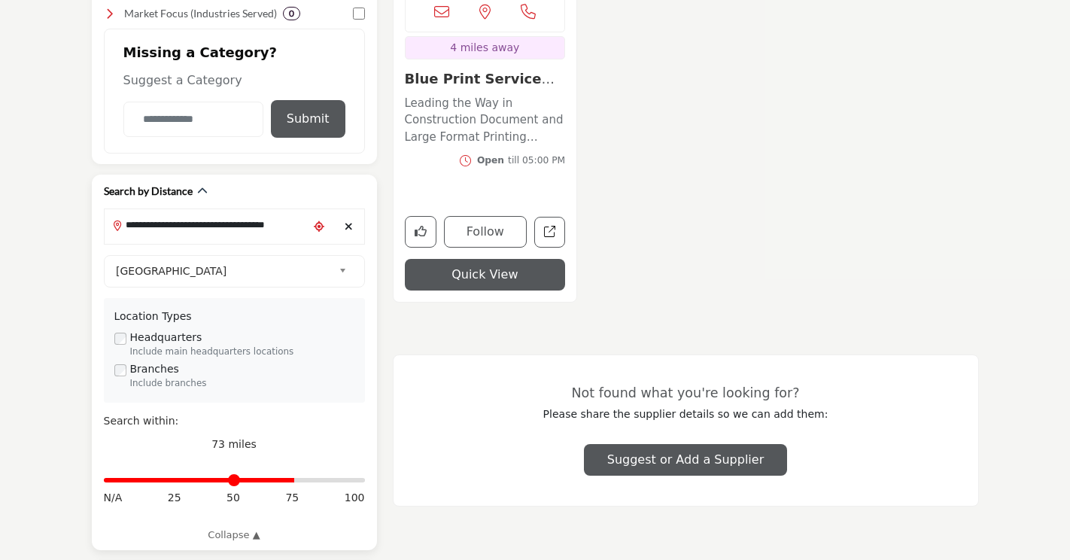
click at [316, 227] on icon "Choose your current location" at bounding box center [319, 226] width 11 height 11
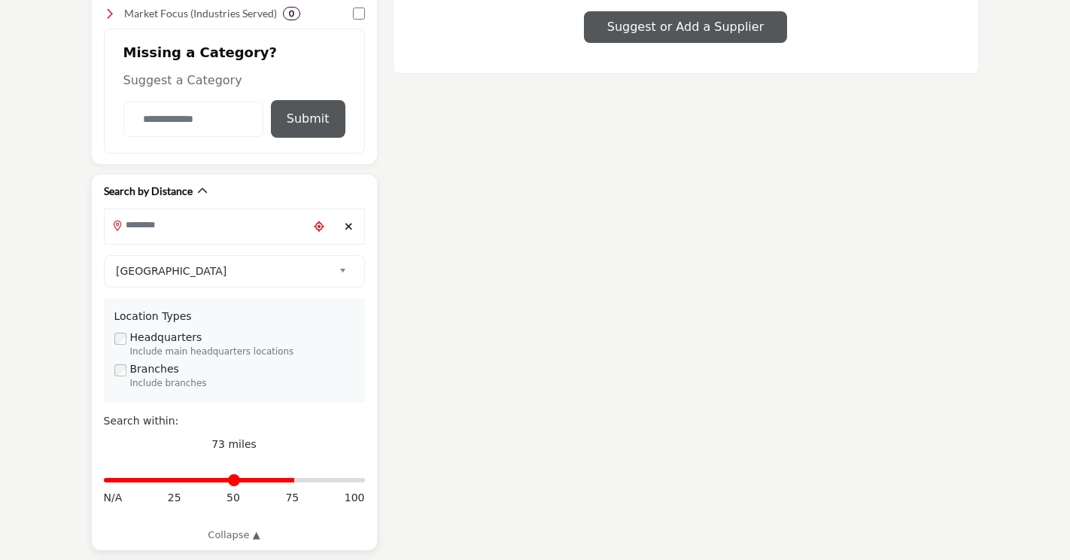
click at [250, 229] on input "Search Location" at bounding box center [206, 225] width 203 height 29
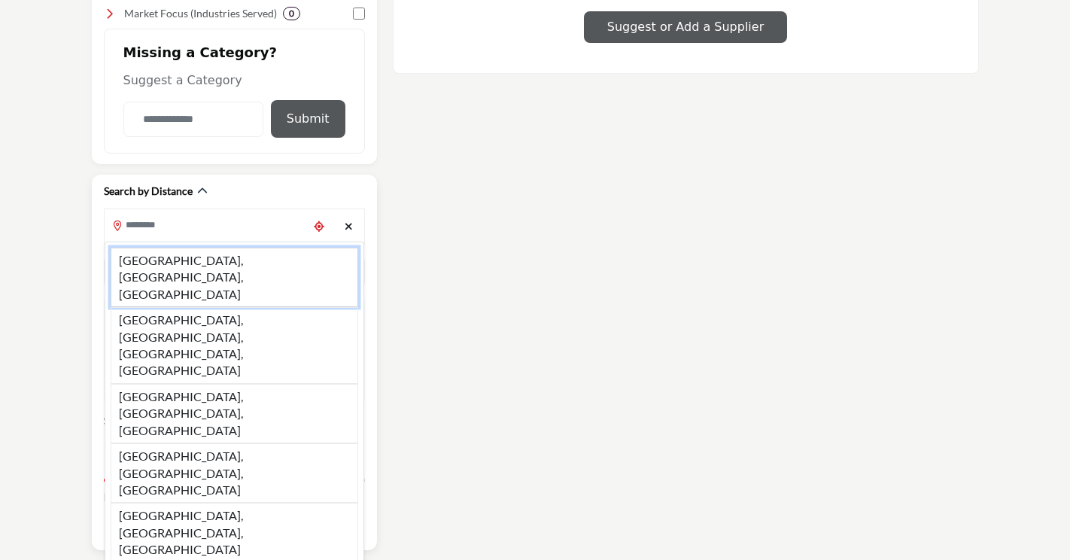
click at [202, 257] on li "Pittsburgh, PA, USA" at bounding box center [235, 277] width 248 height 59
type input "**********"
type input "*"
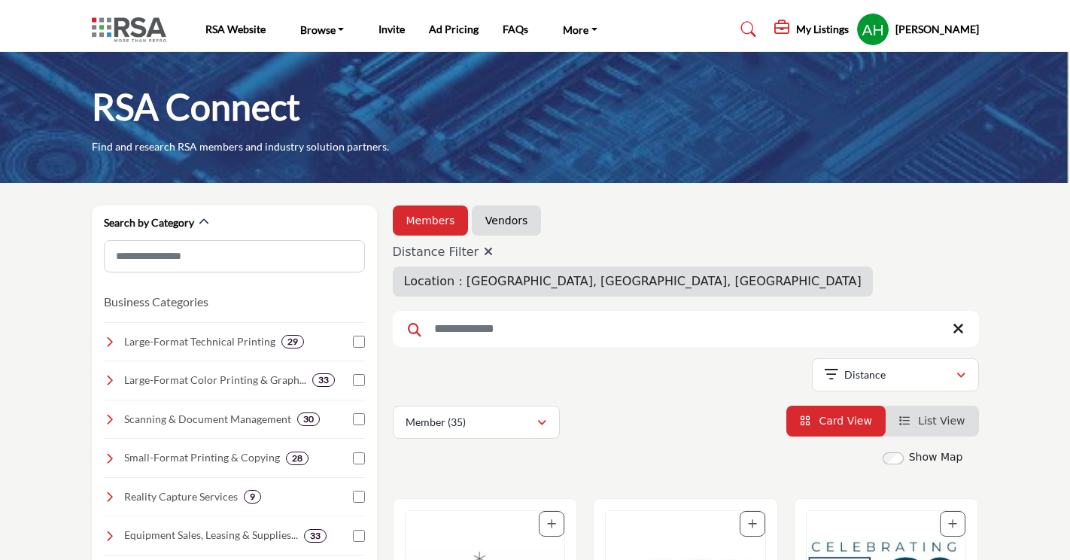
scroll to position [65, 0]
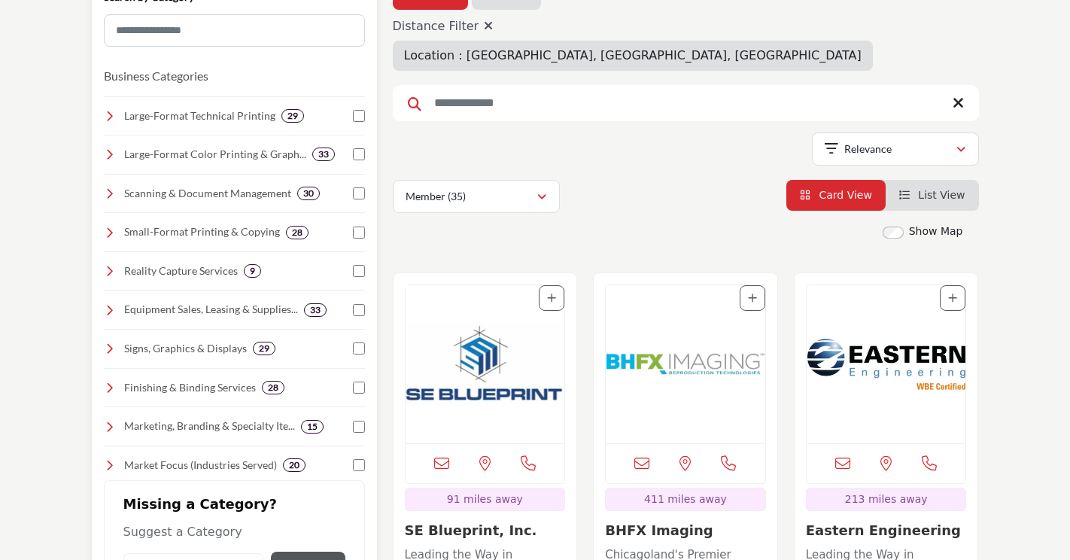
scroll to position [301, 0]
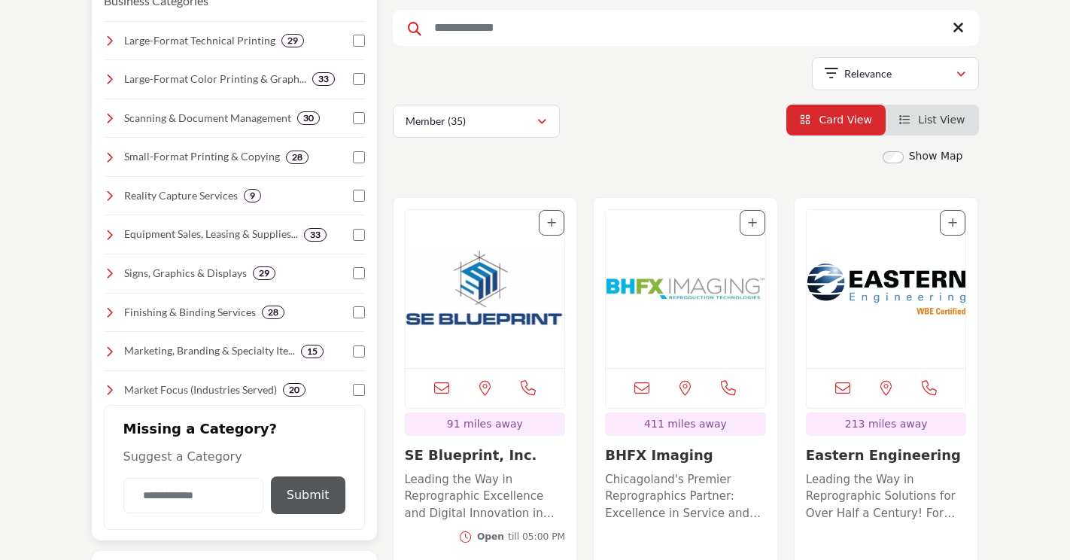
click at [111, 233] on icon at bounding box center [110, 235] width 12 height 12
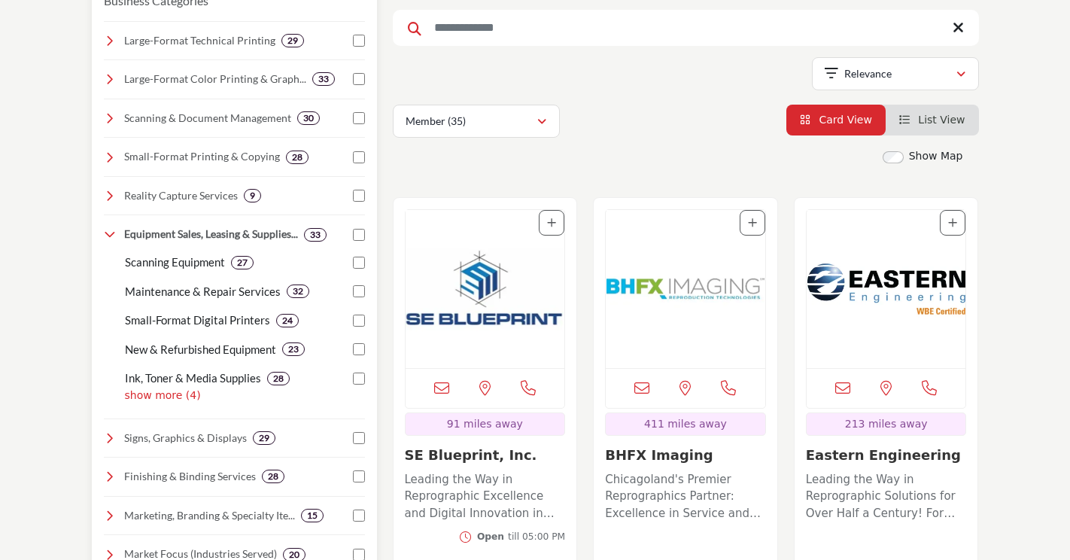
click at [197, 318] on p "Small-Format Digital Printers" at bounding box center [197, 320] width 145 height 17
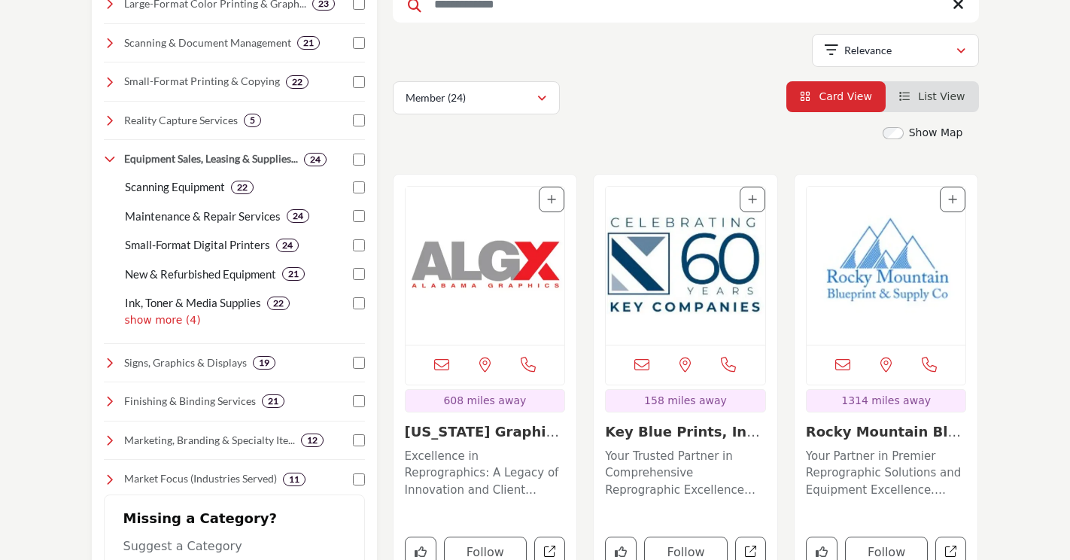
scroll to position [452, 0]
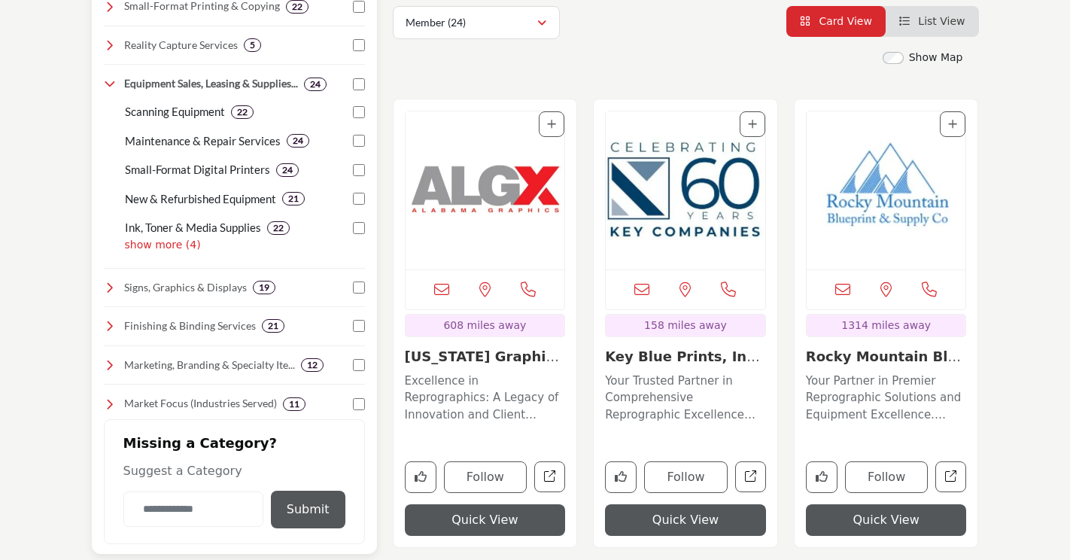
click at [295, 170] on div "24" at bounding box center [287, 170] width 23 height 14
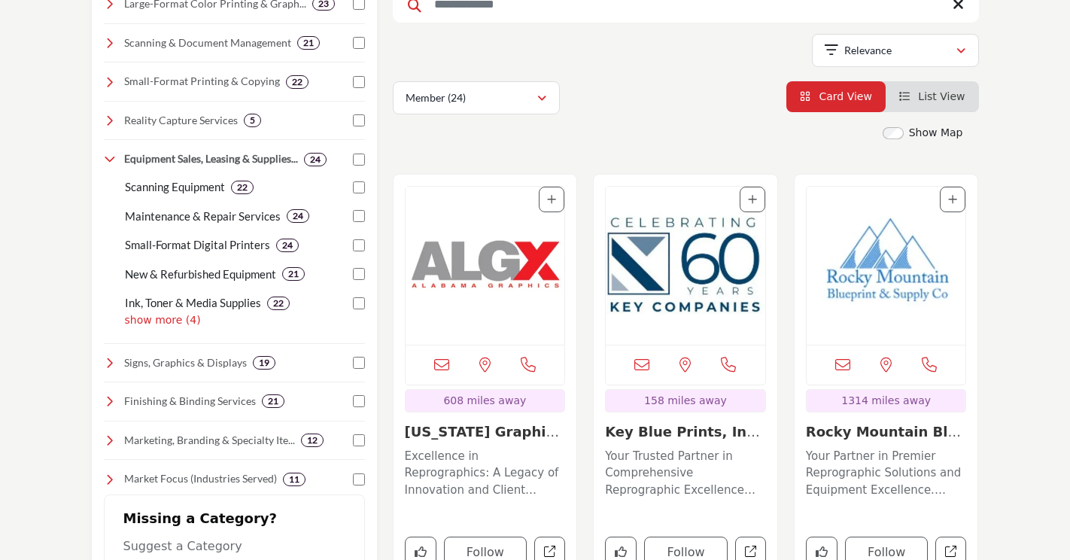
scroll to position [151, 0]
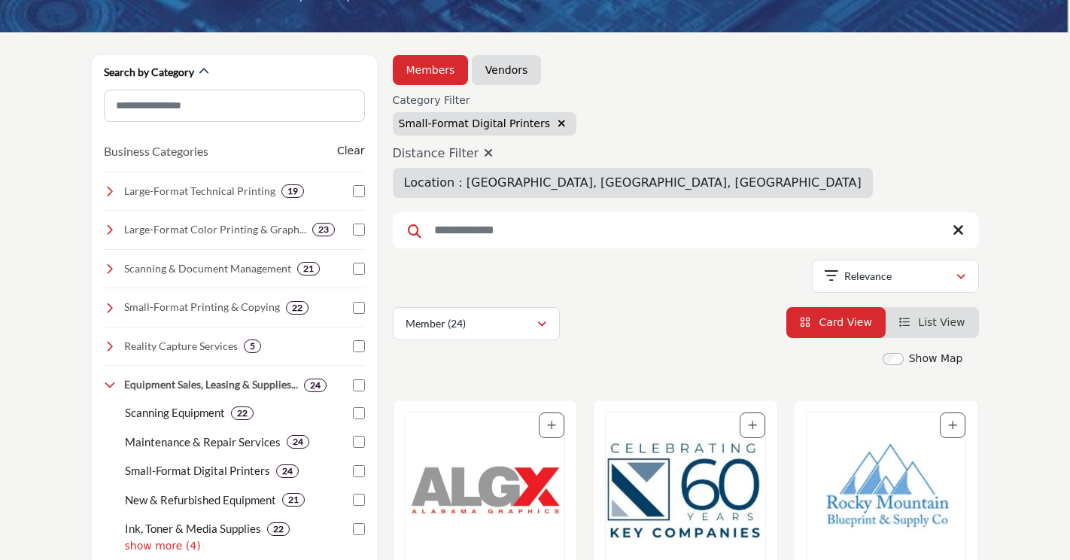
click at [938, 322] on span "List View" at bounding box center [941, 322] width 47 height 12
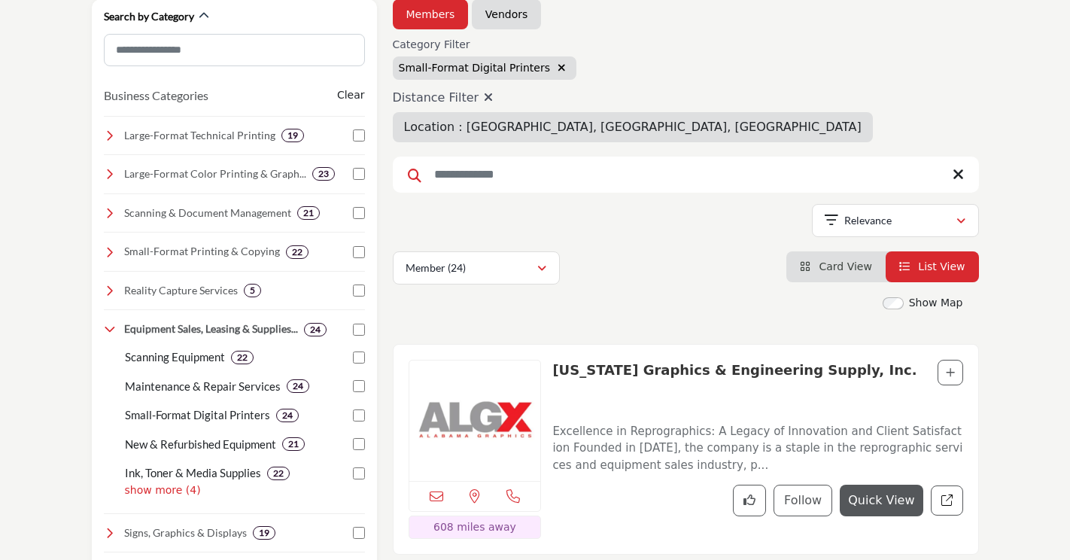
scroll to position [75, 0]
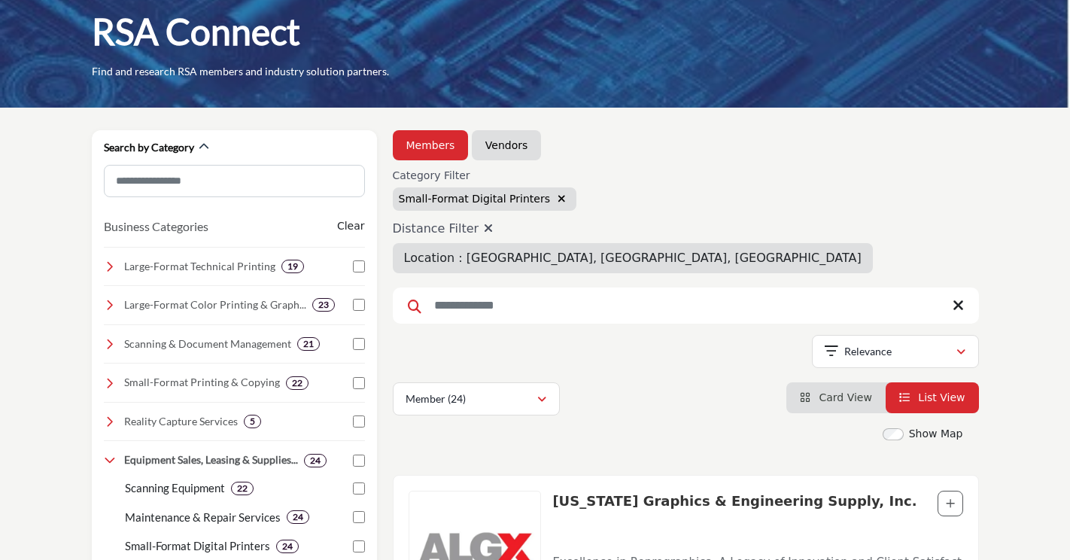
click at [484, 225] on icon at bounding box center [488, 228] width 9 height 12
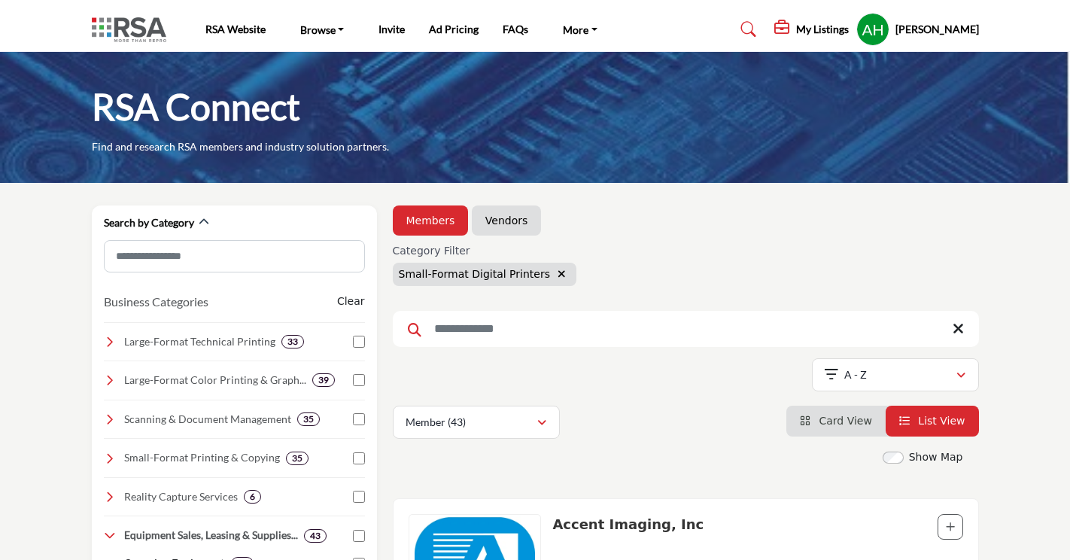
click at [558, 271] on icon "button" at bounding box center [562, 274] width 8 height 11
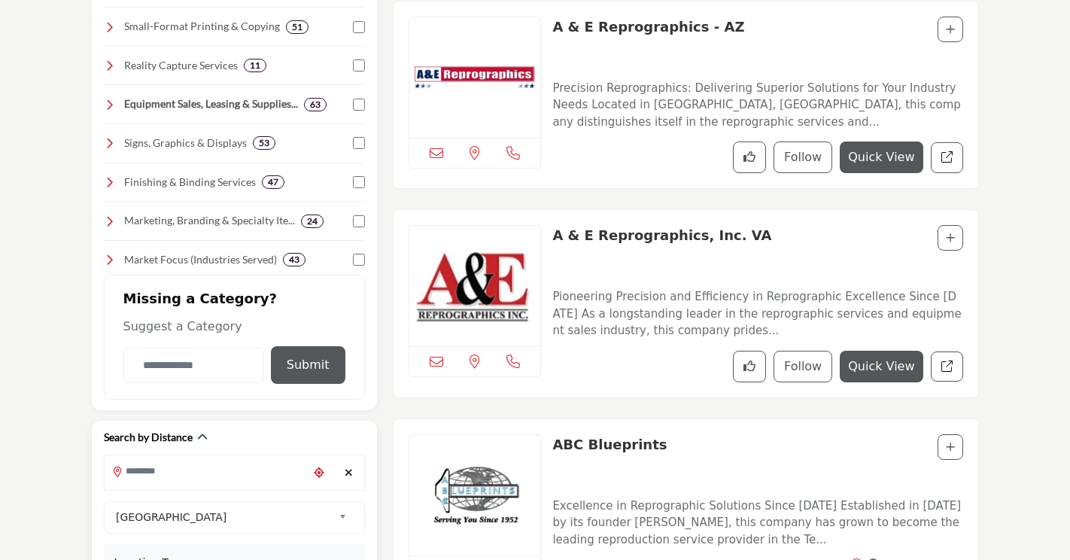
scroll to position [452, 0]
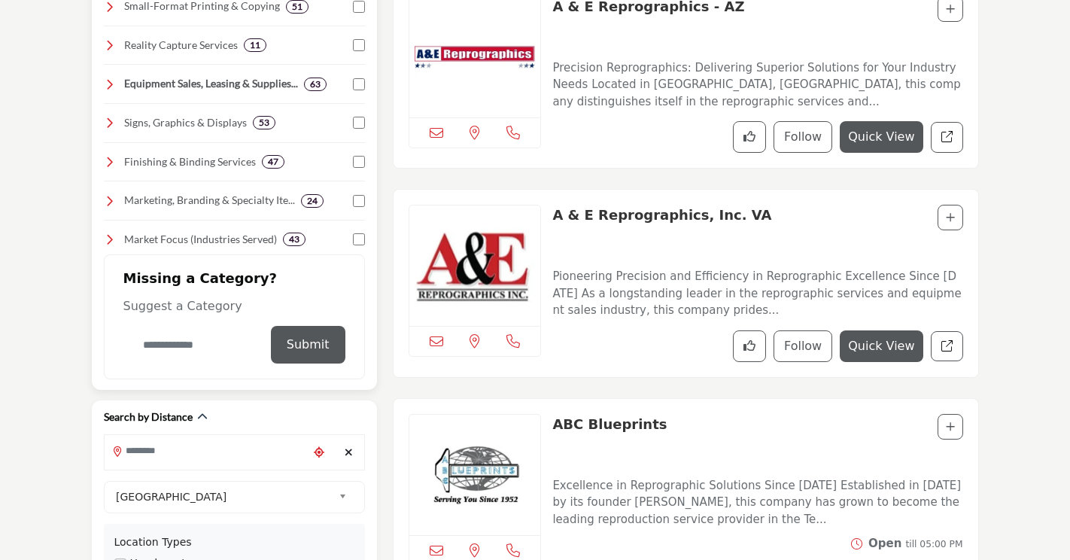
click at [222, 339] on input "Category Name" at bounding box center [193, 344] width 140 height 35
type input "**********"
click at [299, 347] on button "Submit" at bounding box center [312, 345] width 75 height 38
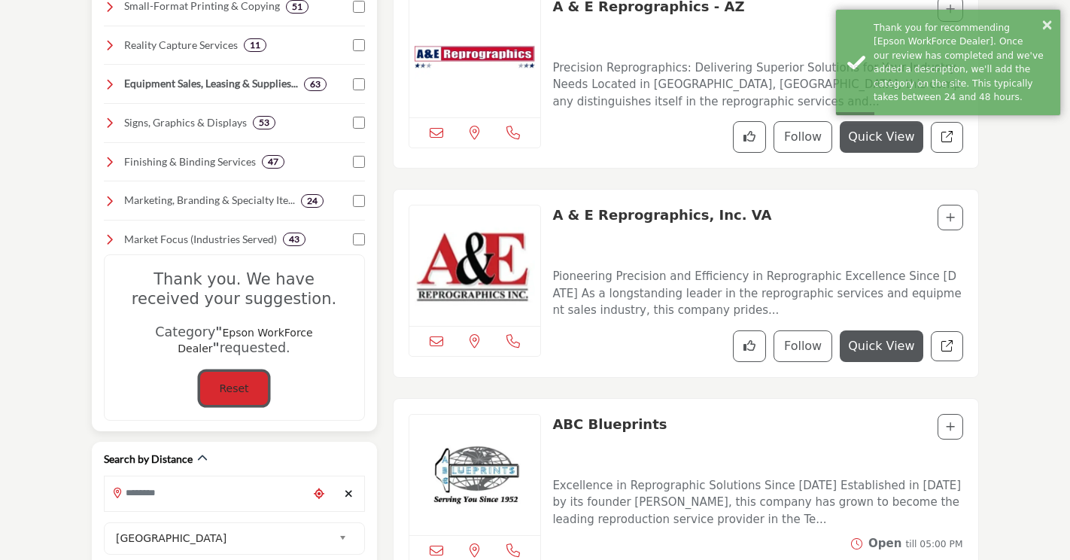
click at [246, 397] on button "Reset" at bounding box center [233, 389] width 67 height 34
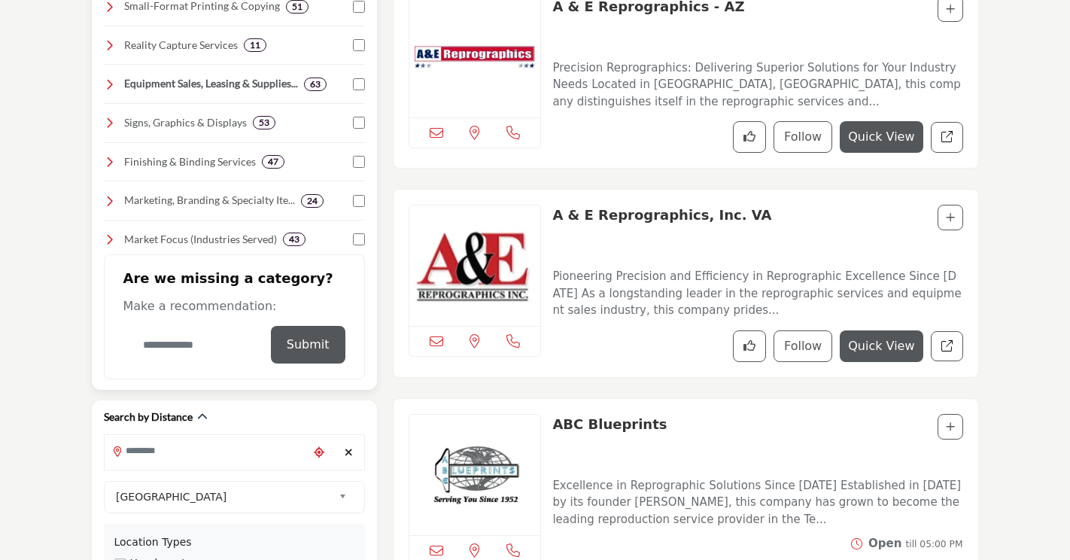
click at [212, 334] on input "Category Name" at bounding box center [193, 344] width 140 height 35
type input "**********"
click at [333, 355] on button "Submit" at bounding box center [308, 345] width 75 height 38
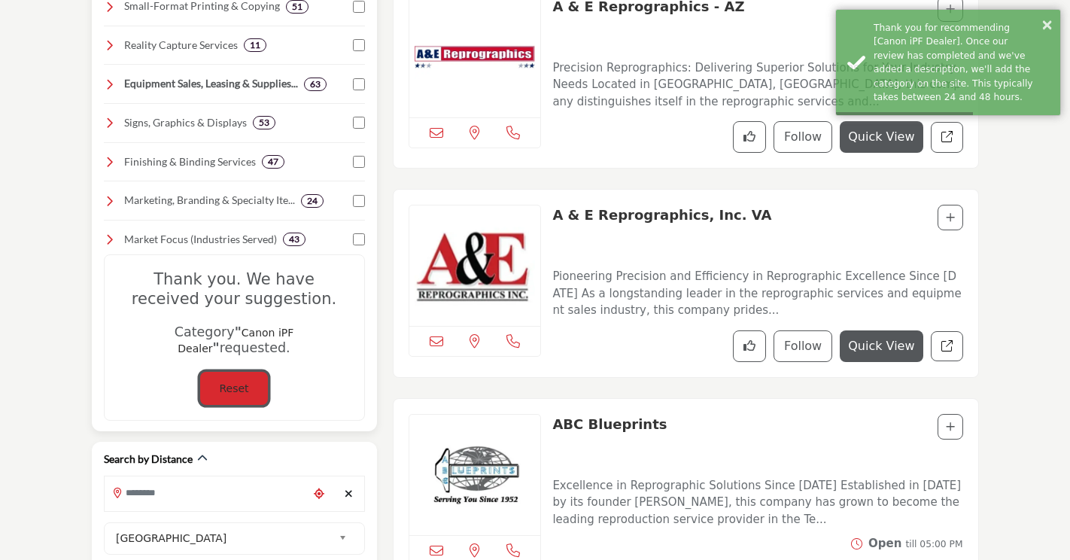
click at [251, 372] on button "Reset" at bounding box center [233, 389] width 67 height 34
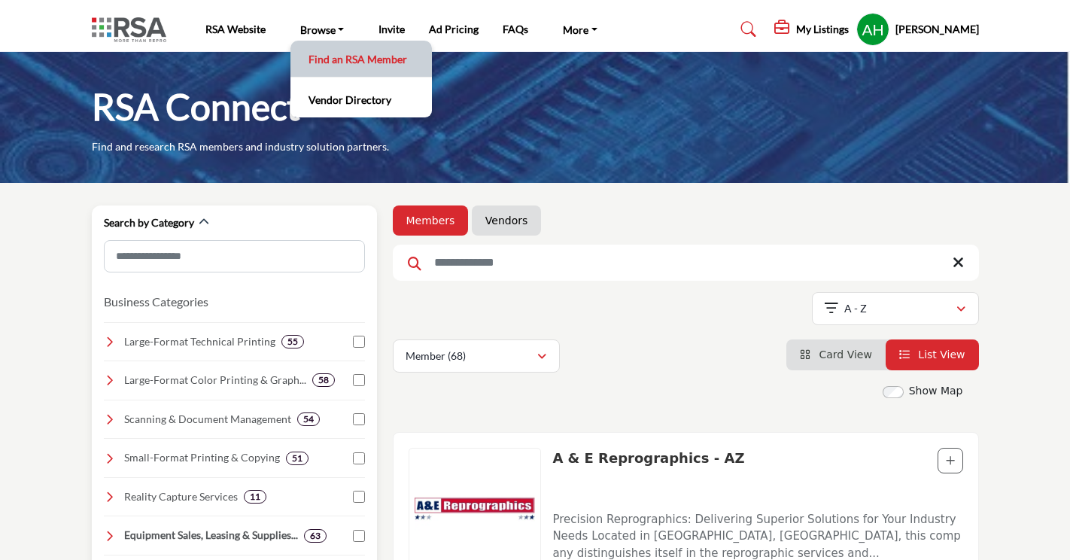
click at [354, 59] on link "Find an RSA Member" at bounding box center [361, 58] width 126 height 21
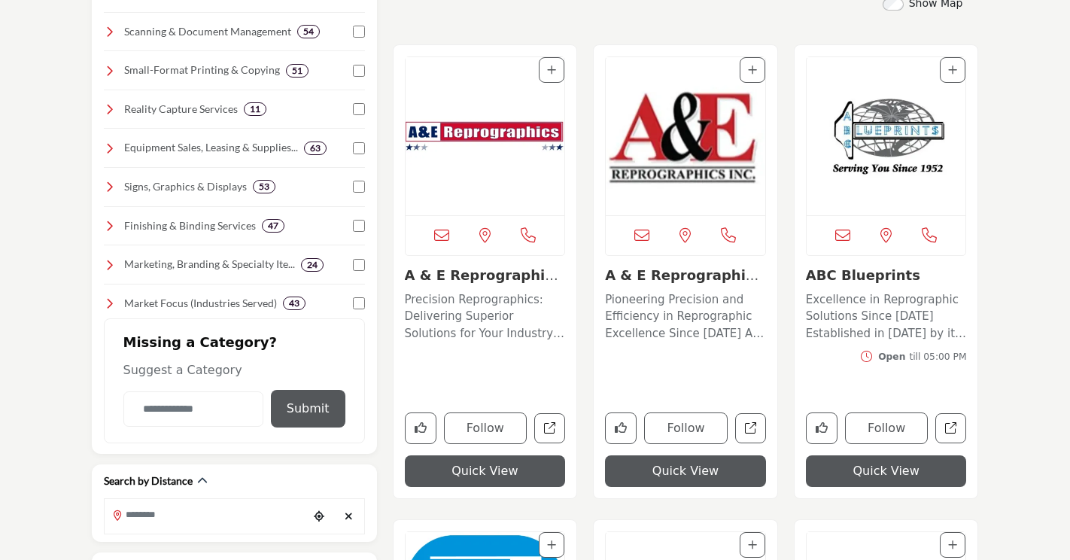
scroll to position [598, 0]
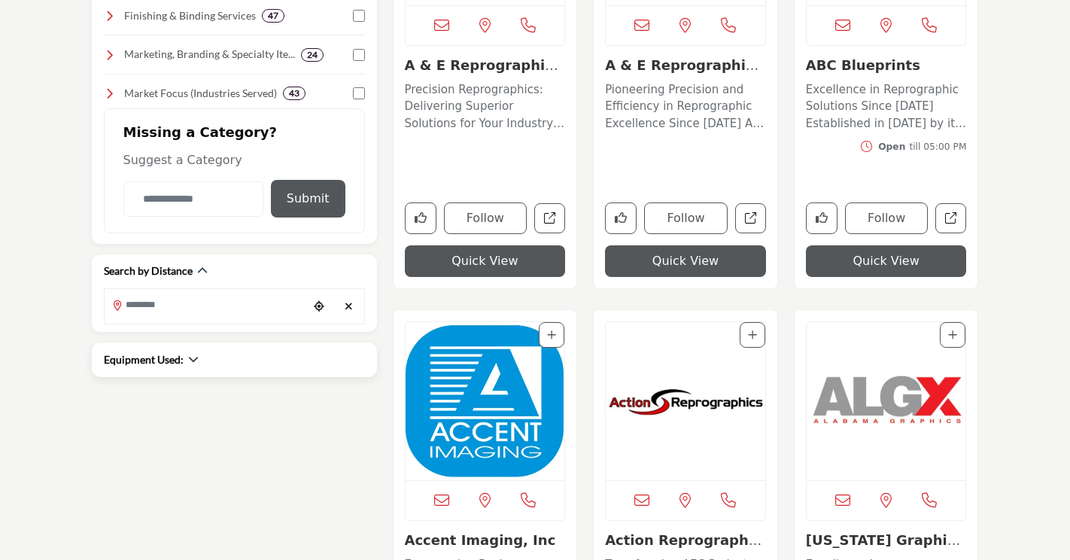
click at [185, 363] on div "Equipment Used:" at bounding box center [151, 359] width 95 height 16
click at [190, 361] on icon "button" at bounding box center [193, 359] width 11 height 11
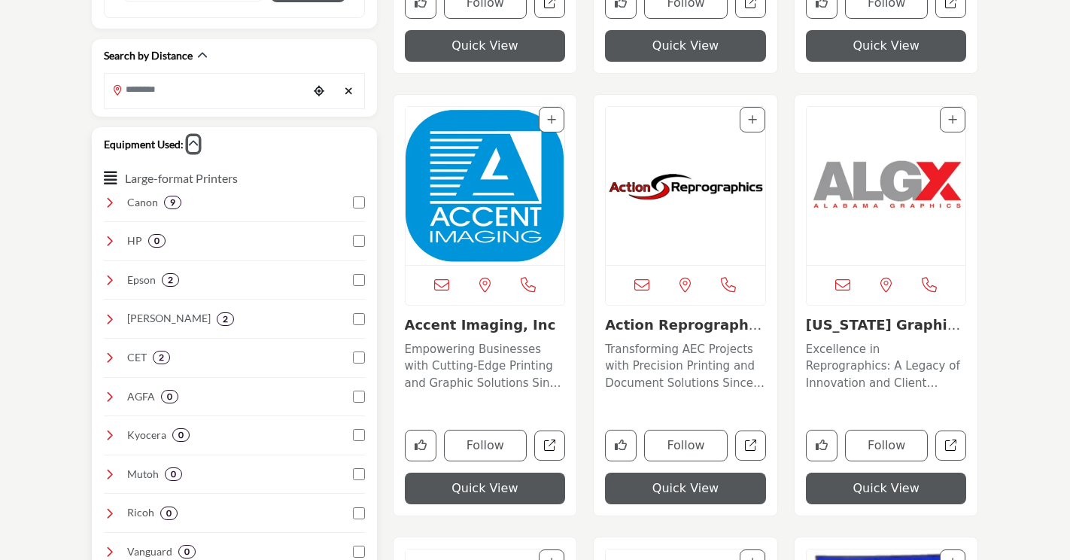
scroll to position [823, 0]
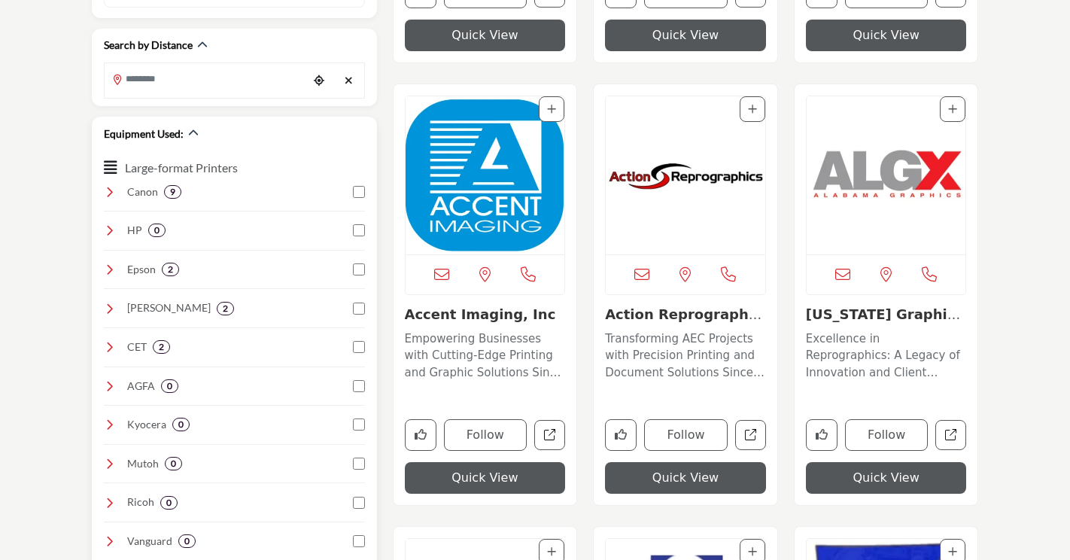
click at [107, 266] on icon at bounding box center [110, 269] width 12 height 12
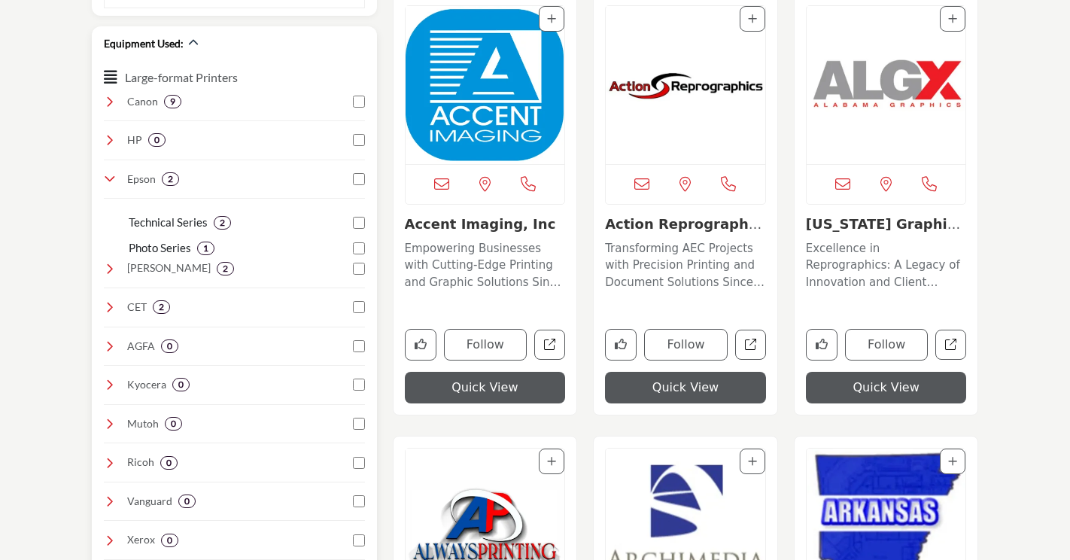
scroll to position [899, 0]
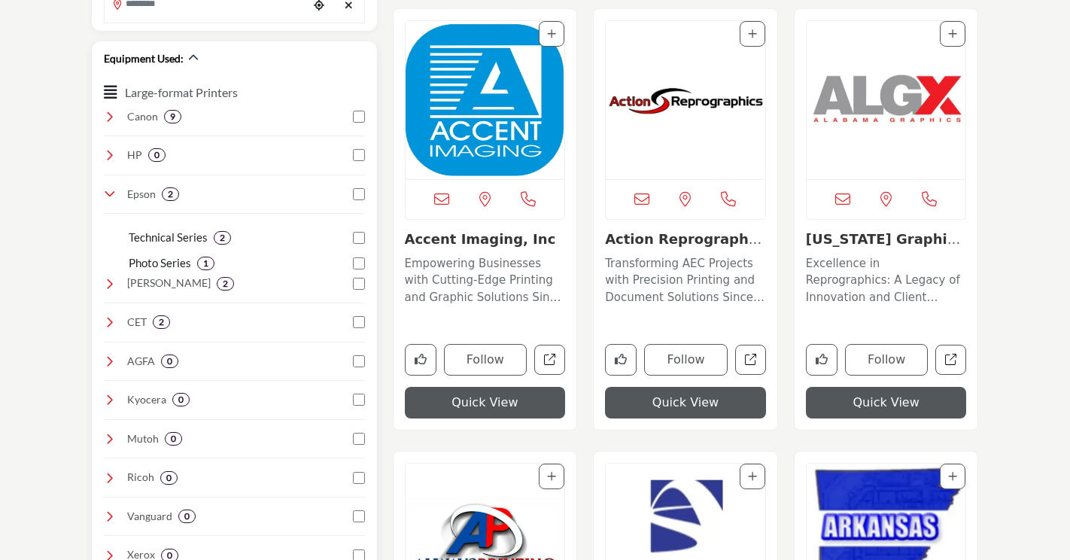
click at [115, 123] on div "Canon 9" at bounding box center [143, 117] width 78 height 16
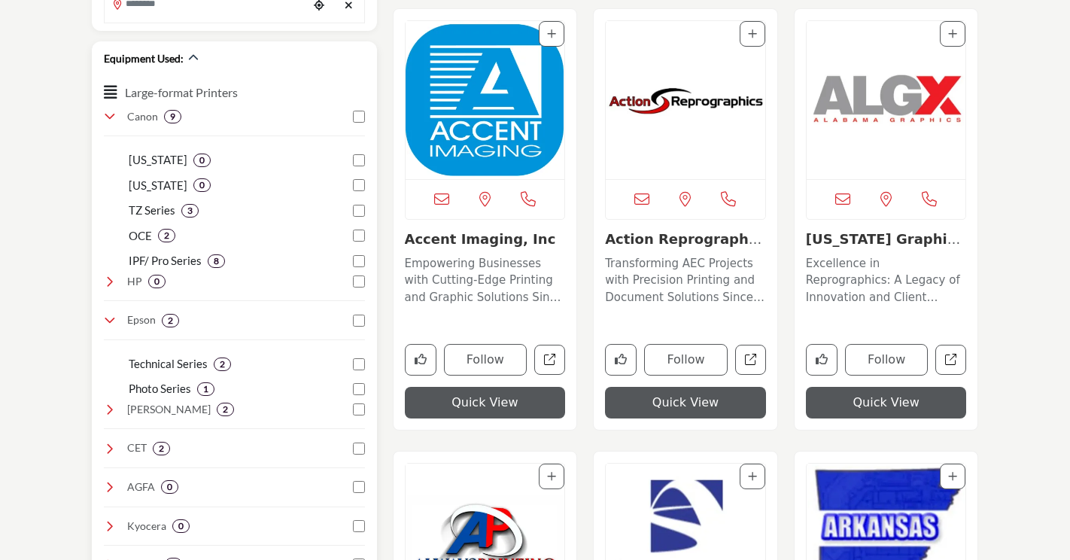
click at [159, 208] on p "TZ Series" at bounding box center [152, 210] width 47 height 17
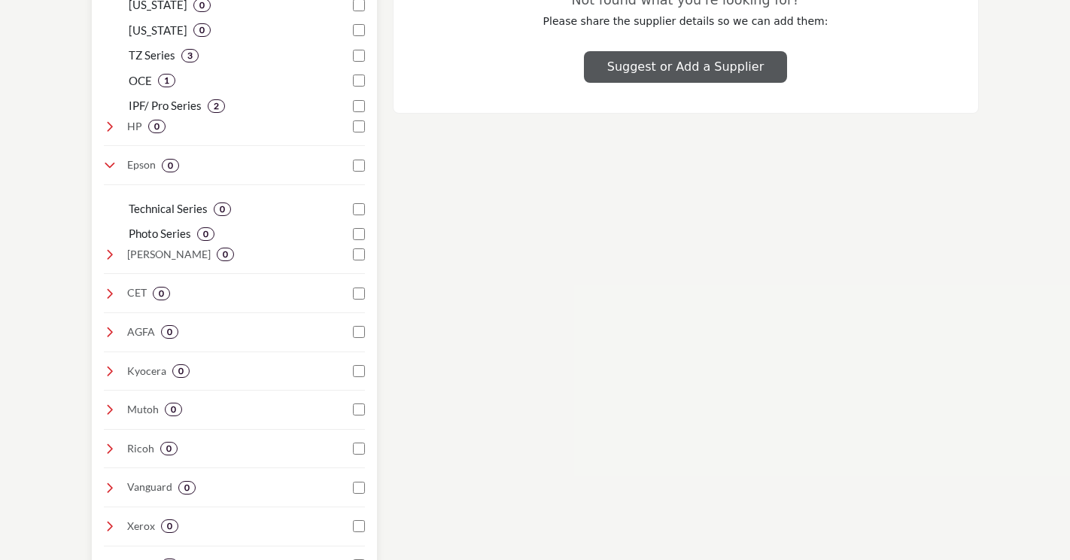
scroll to position [978, 0]
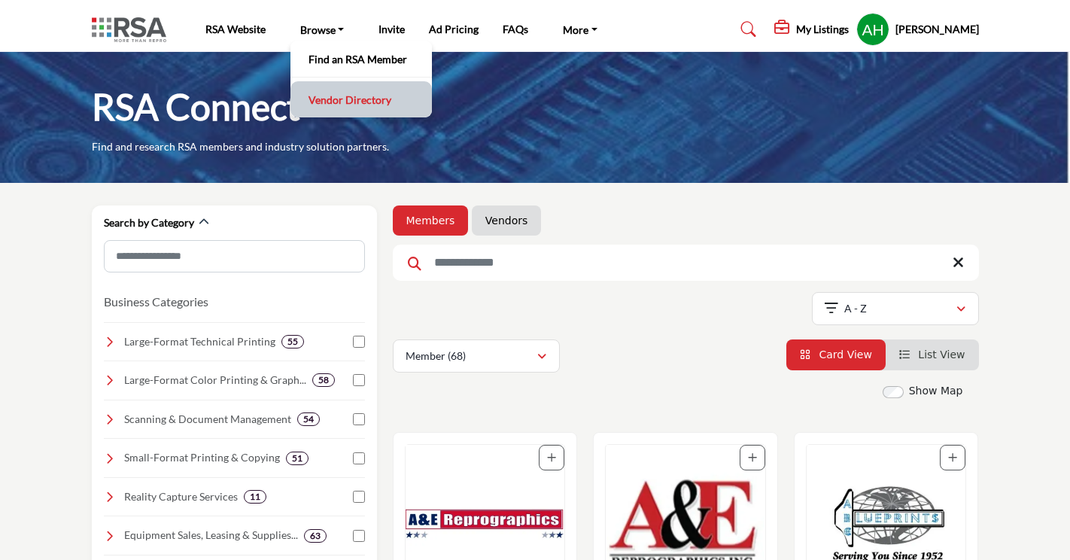
click at [343, 97] on link "Vendor Directory" at bounding box center [361, 99] width 126 height 21
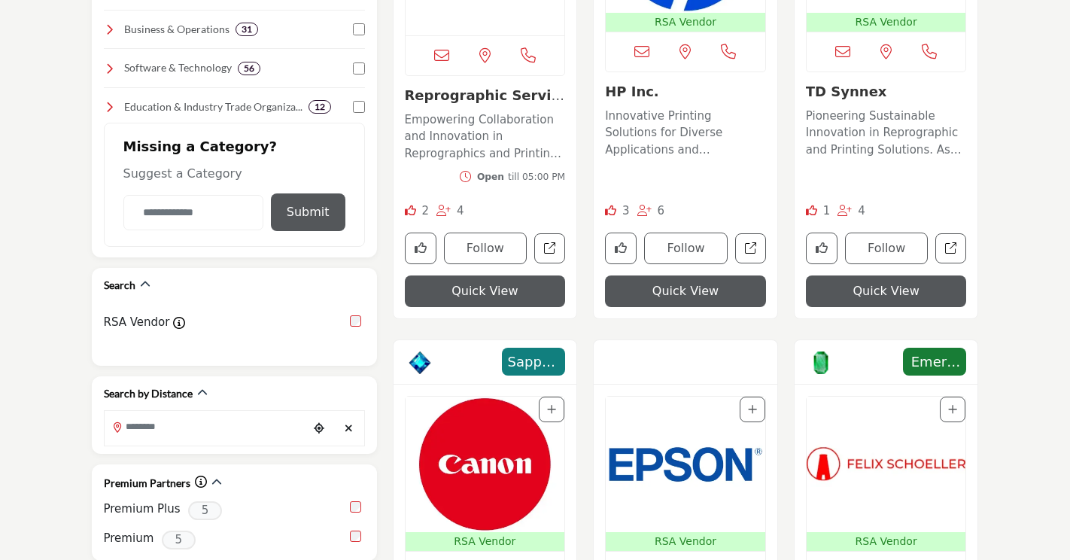
scroll to position [753, 0]
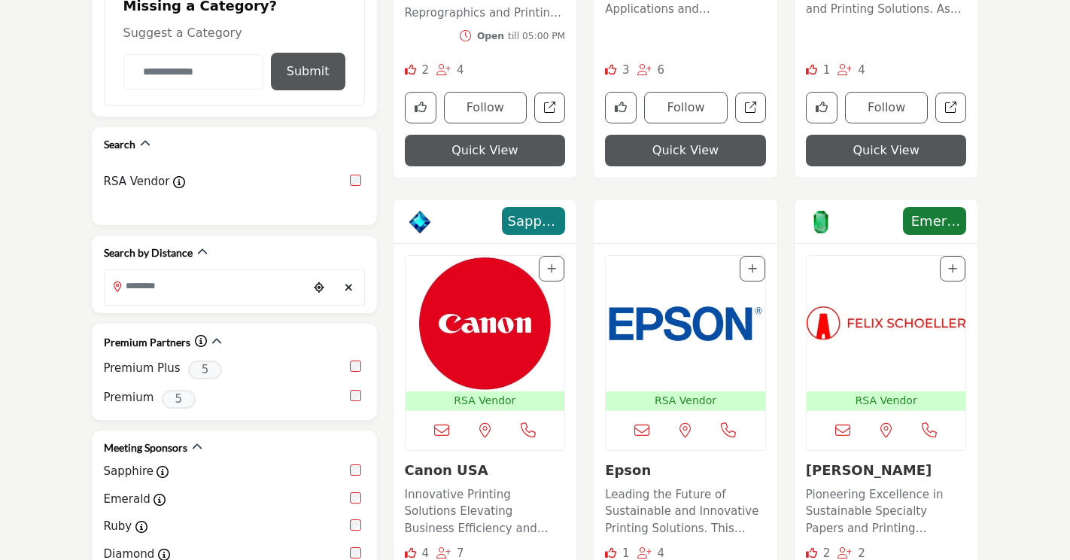
click at [702, 309] on img "Open Listing in new tab" at bounding box center [686, 323] width 160 height 135
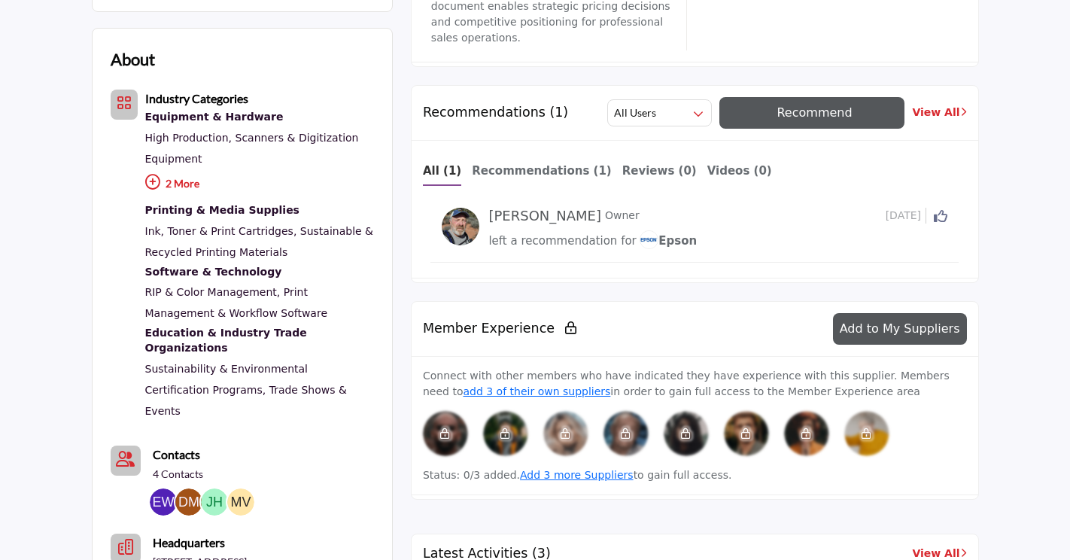
scroll to position [828, 0]
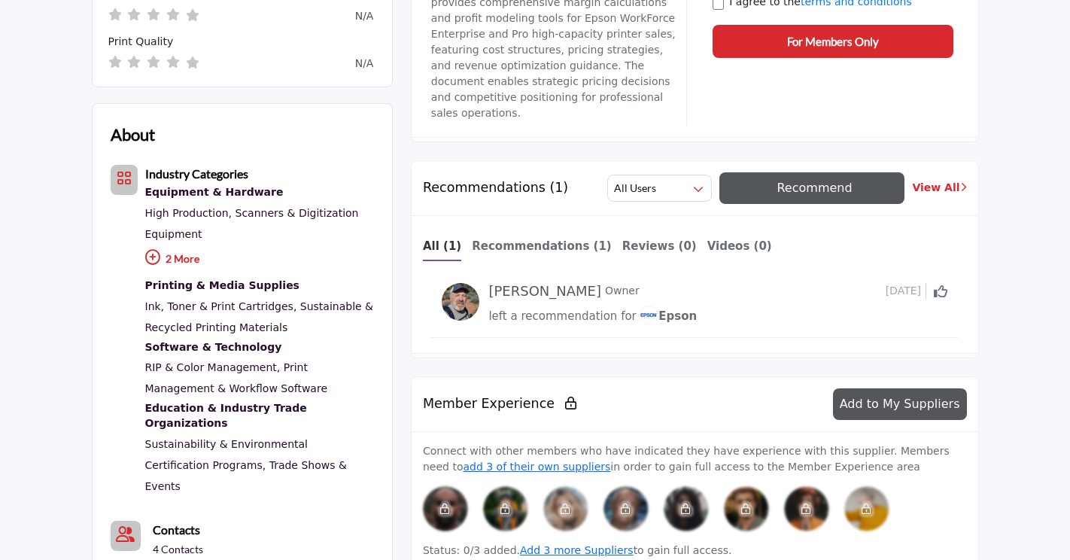
click at [800, 179] on button "Recommend" at bounding box center [813, 188] width 186 height 32
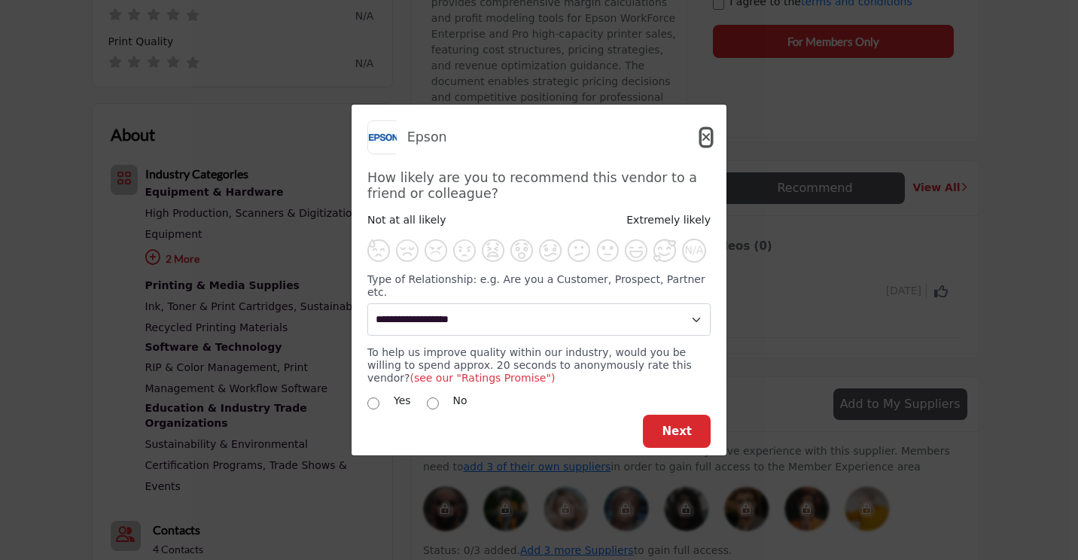
click at [707, 142] on icon "Close" at bounding box center [705, 137] width 9 height 12
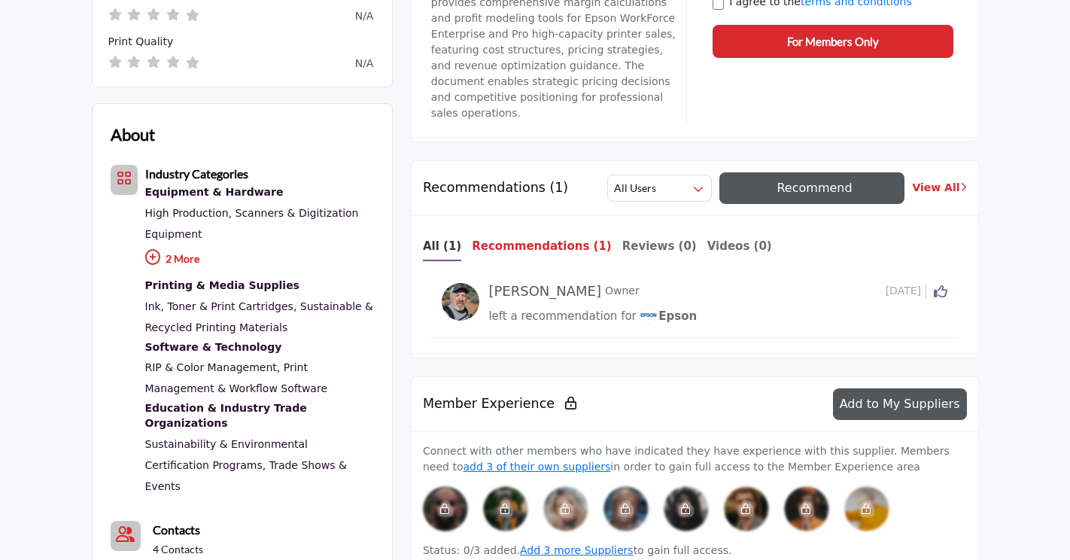
click at [552, 247] on b "Recommendations (1)" at bounding box center [542, 246] width 140 height 14
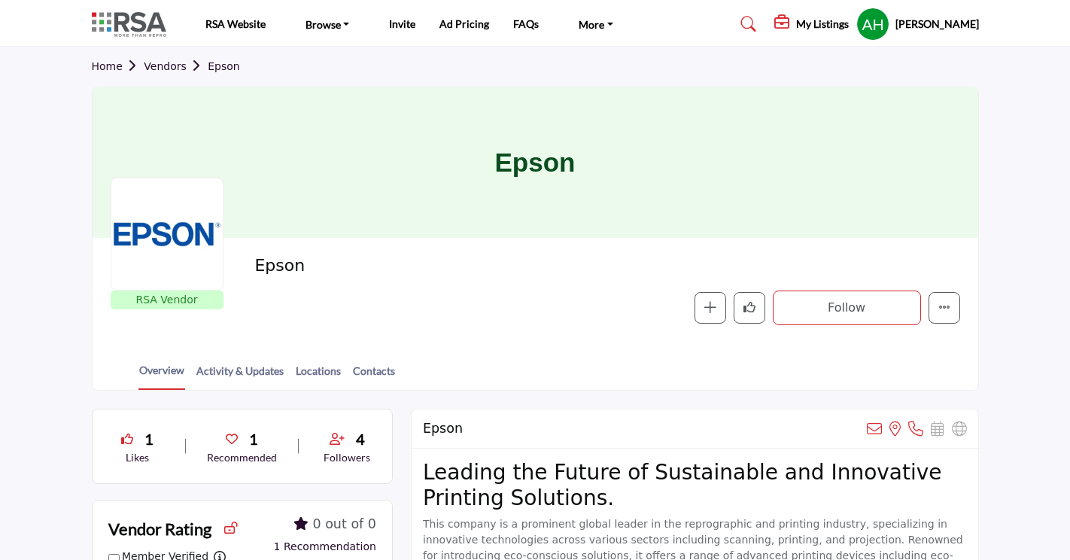
scroll to position [0, 0]
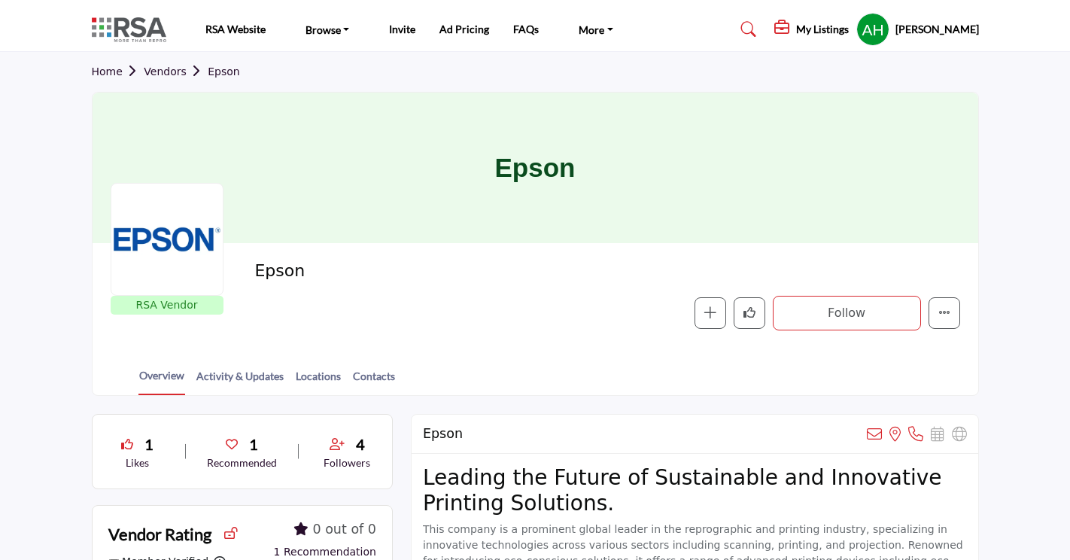
click at [397, 38] on ul "RSA Website Browse Find an RSA Member Vendor Directory Invite" at bounding box center [417, 29] width 424 height 27
click at [399, 35] on li "Invite" at bounding box center [402, 29] width 26 height 17
click at [404, 32] on link "Invite" at bounding box center [402, 29] width 26 height 13
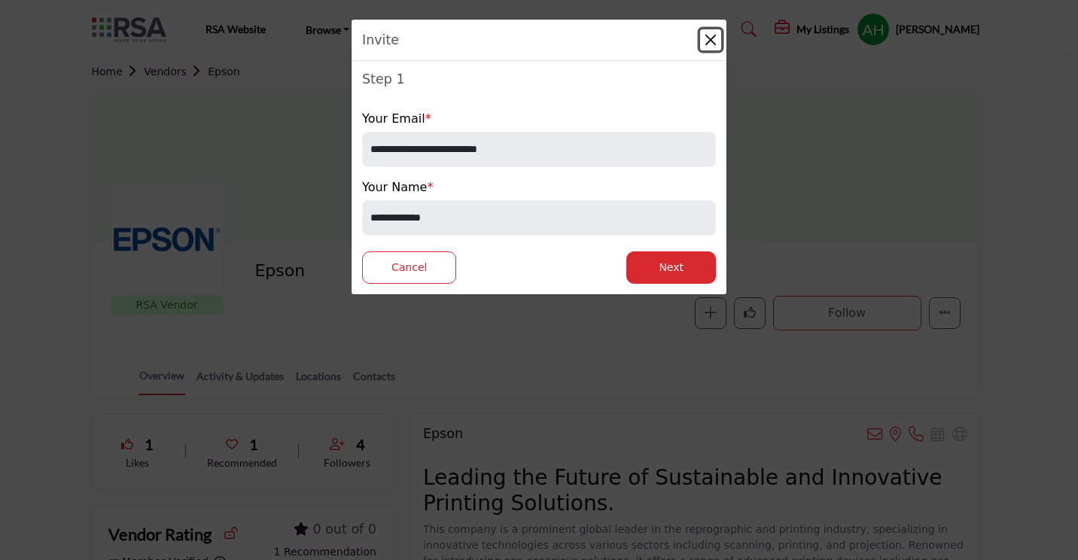
click at [709, 35] on button "Close" at bounding box center [710, 39] width 21 height 21
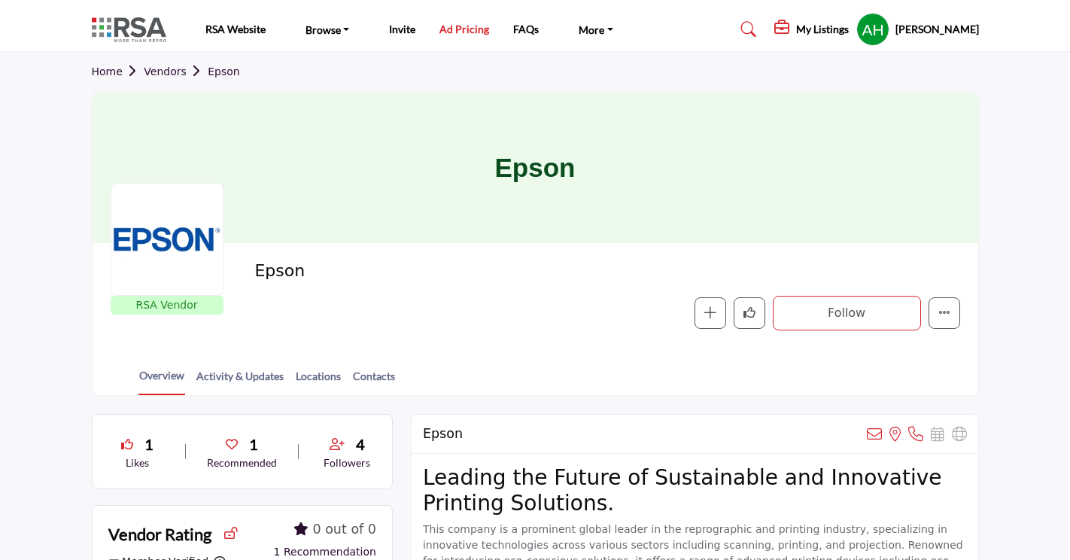
click at [463, 29] on link "Ad Pricing" at bounding box center [465, 29] width 50 height 13
